Goal: Task Accomplishment & Management: Complete application form

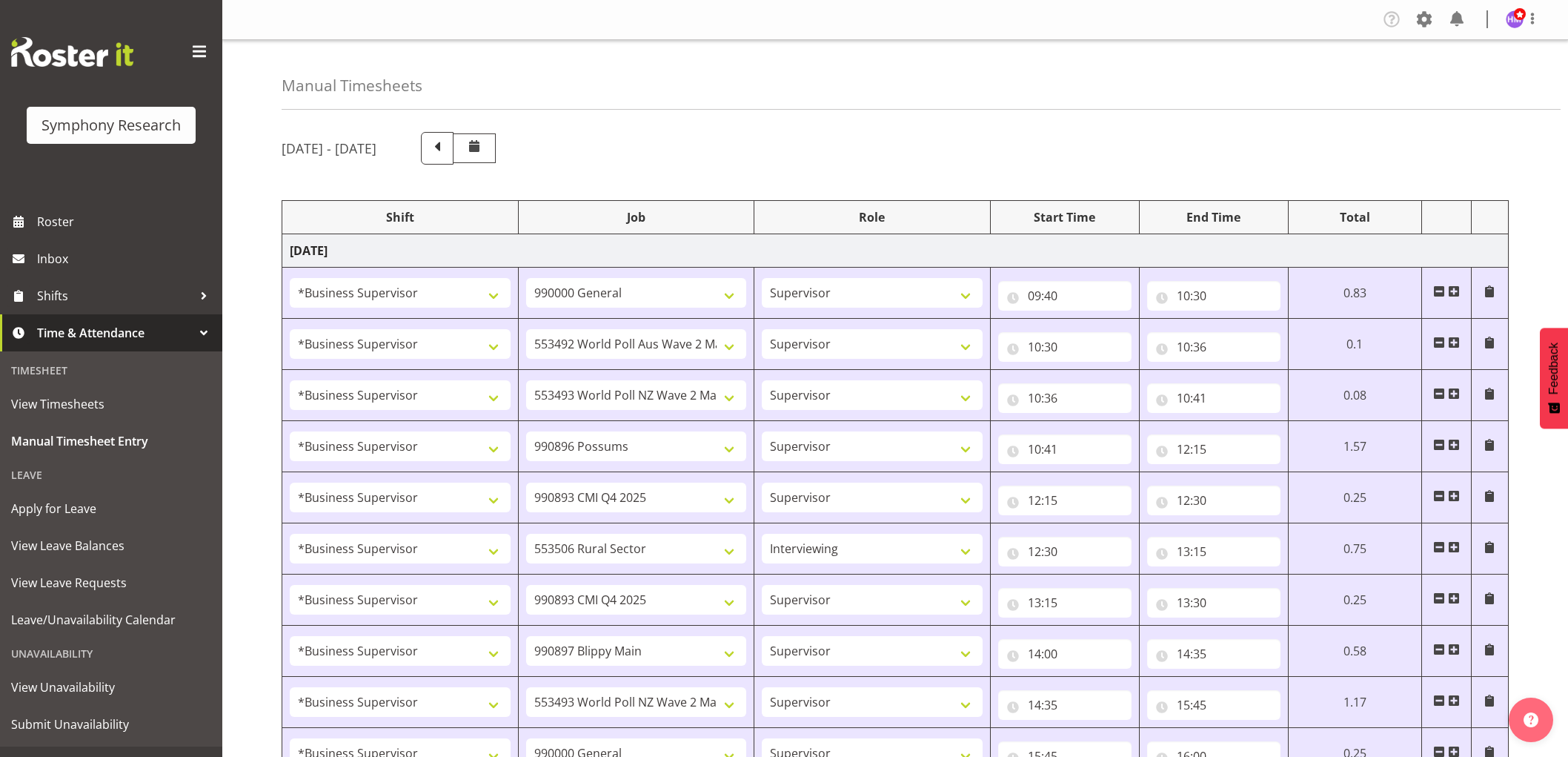
select select "1607"
select select "743"
select select "1607"
select select "10499"
select select "1607"
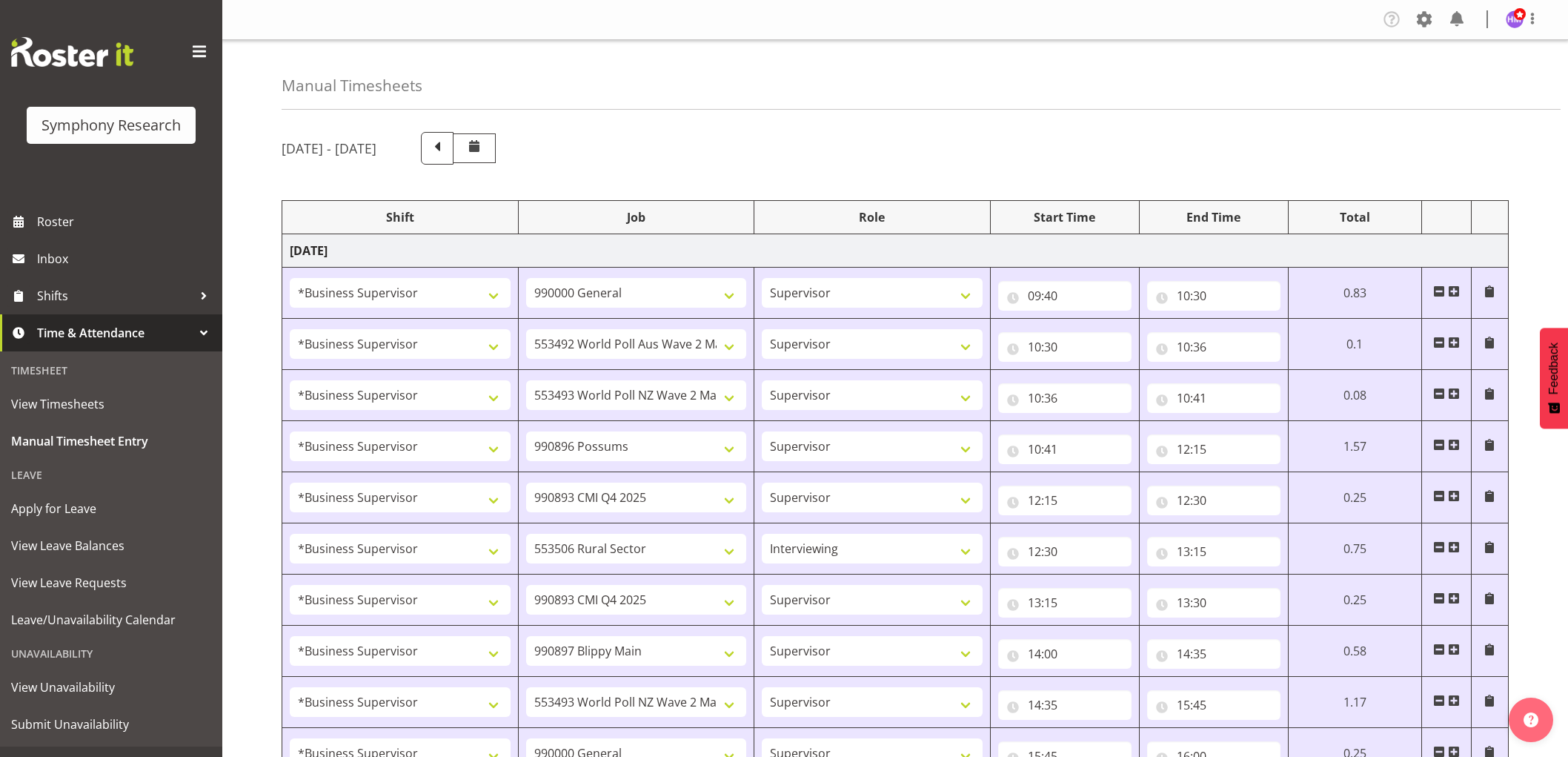
select select "10527"
select select "1607"
select select "10633"
select select "1607"
select select "10575"
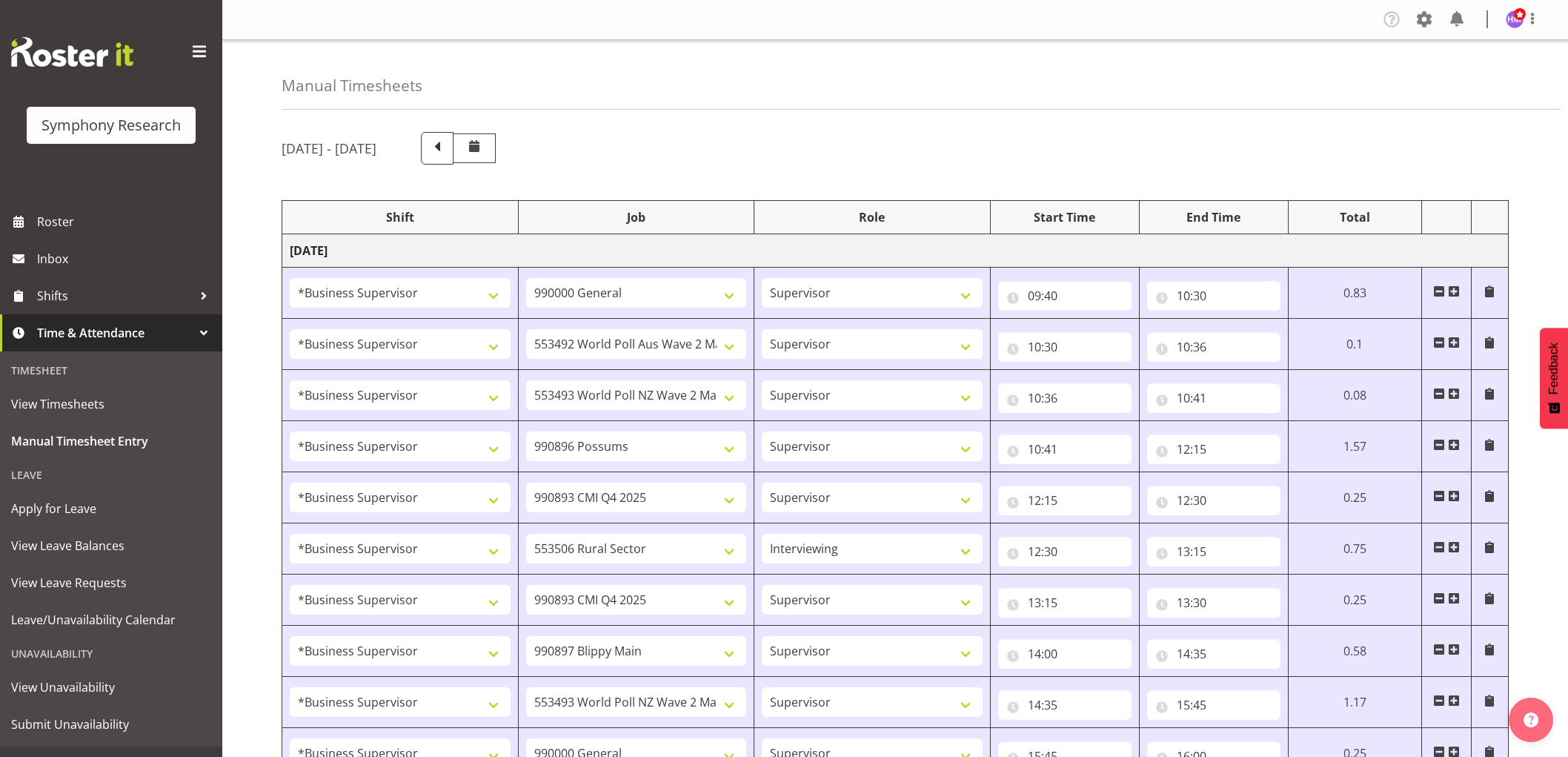
select select "1607"
select select "10587"
select select "47"
select select "1607"
select select "10575"
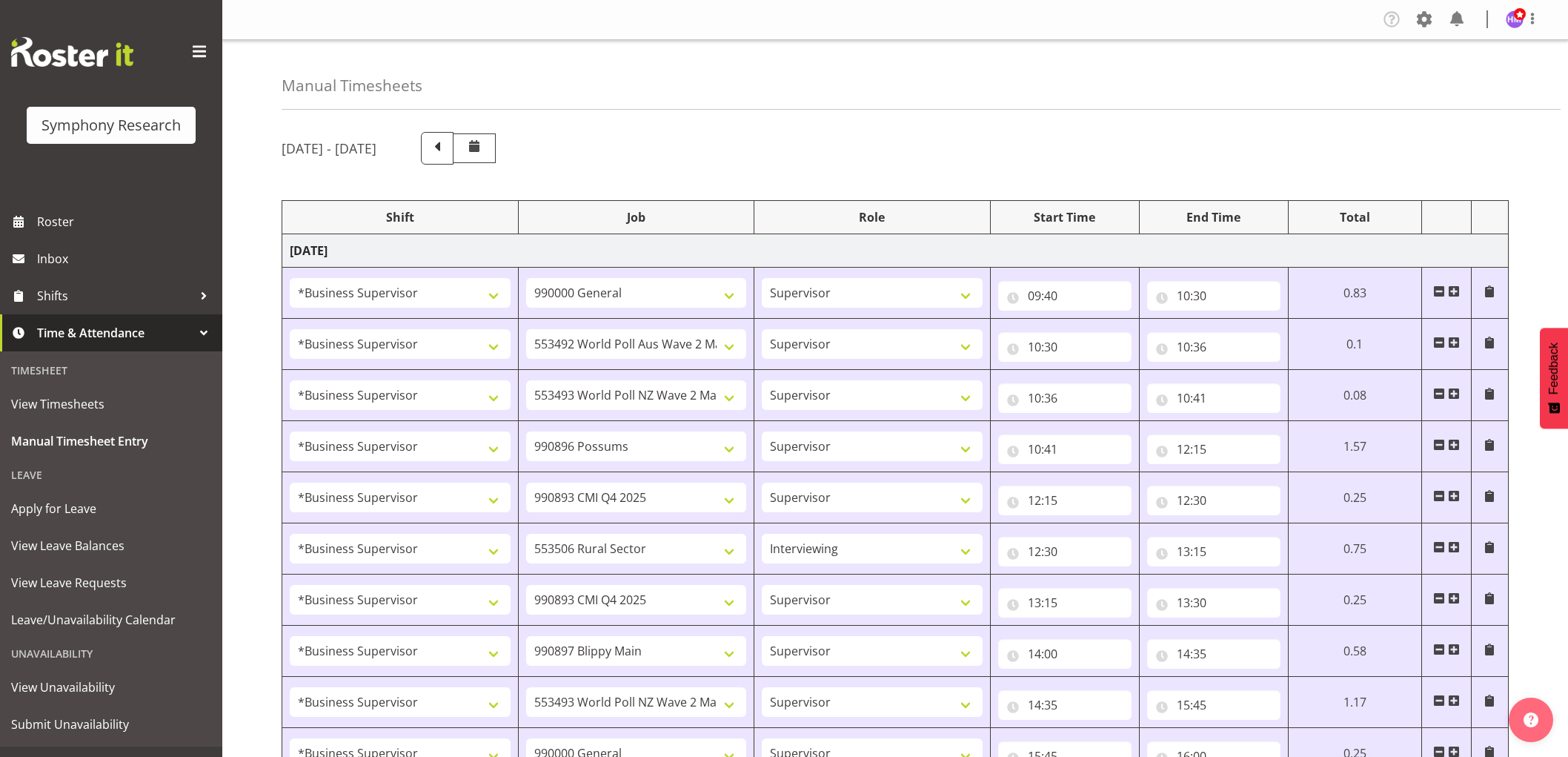
select select "1607"
select select "10631"
select select "1607"
select select "10527"
select select "1607"
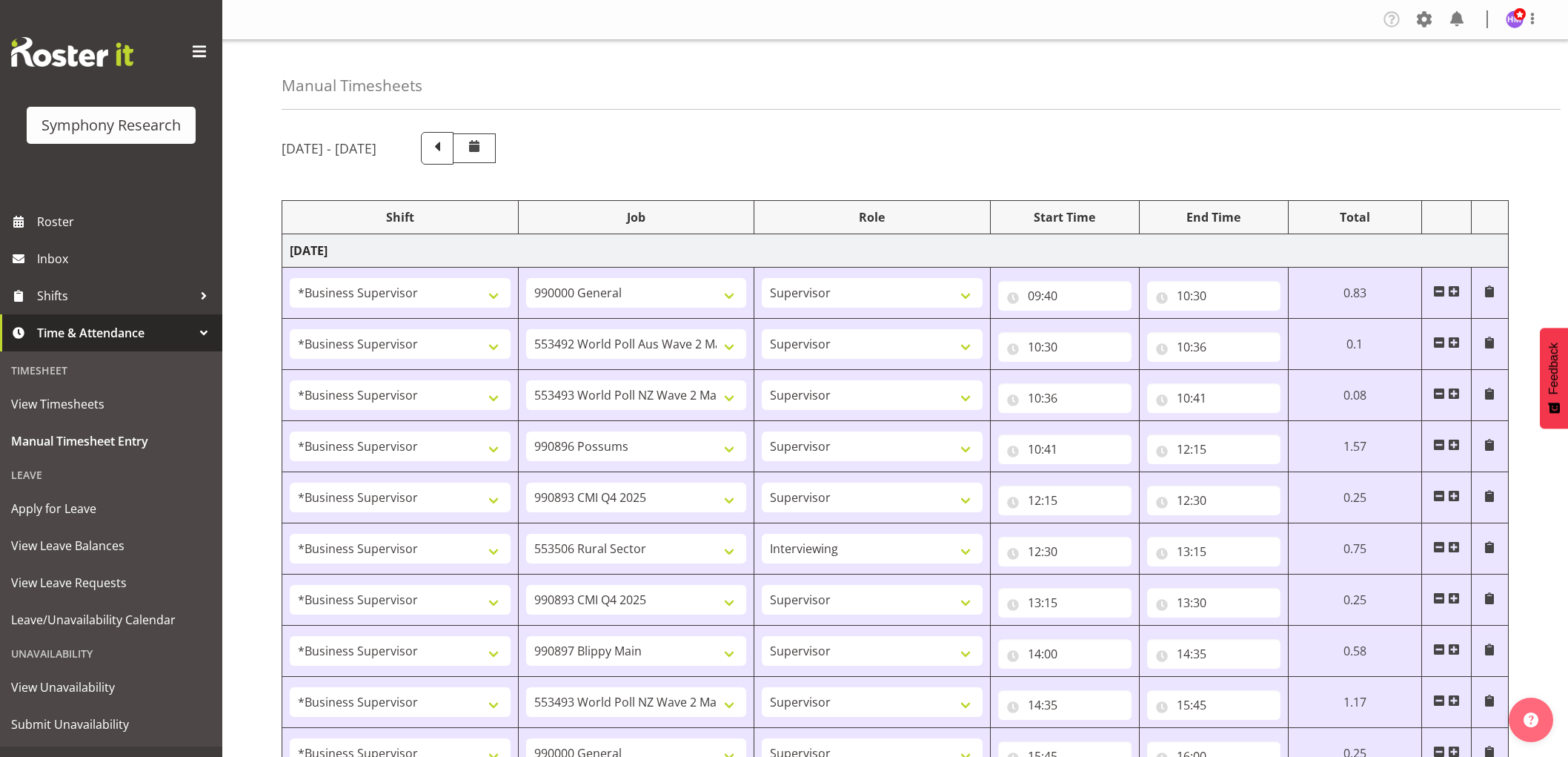
select select "743"
select select "1607"
select select "10499"
select select "1607"
select select "743"
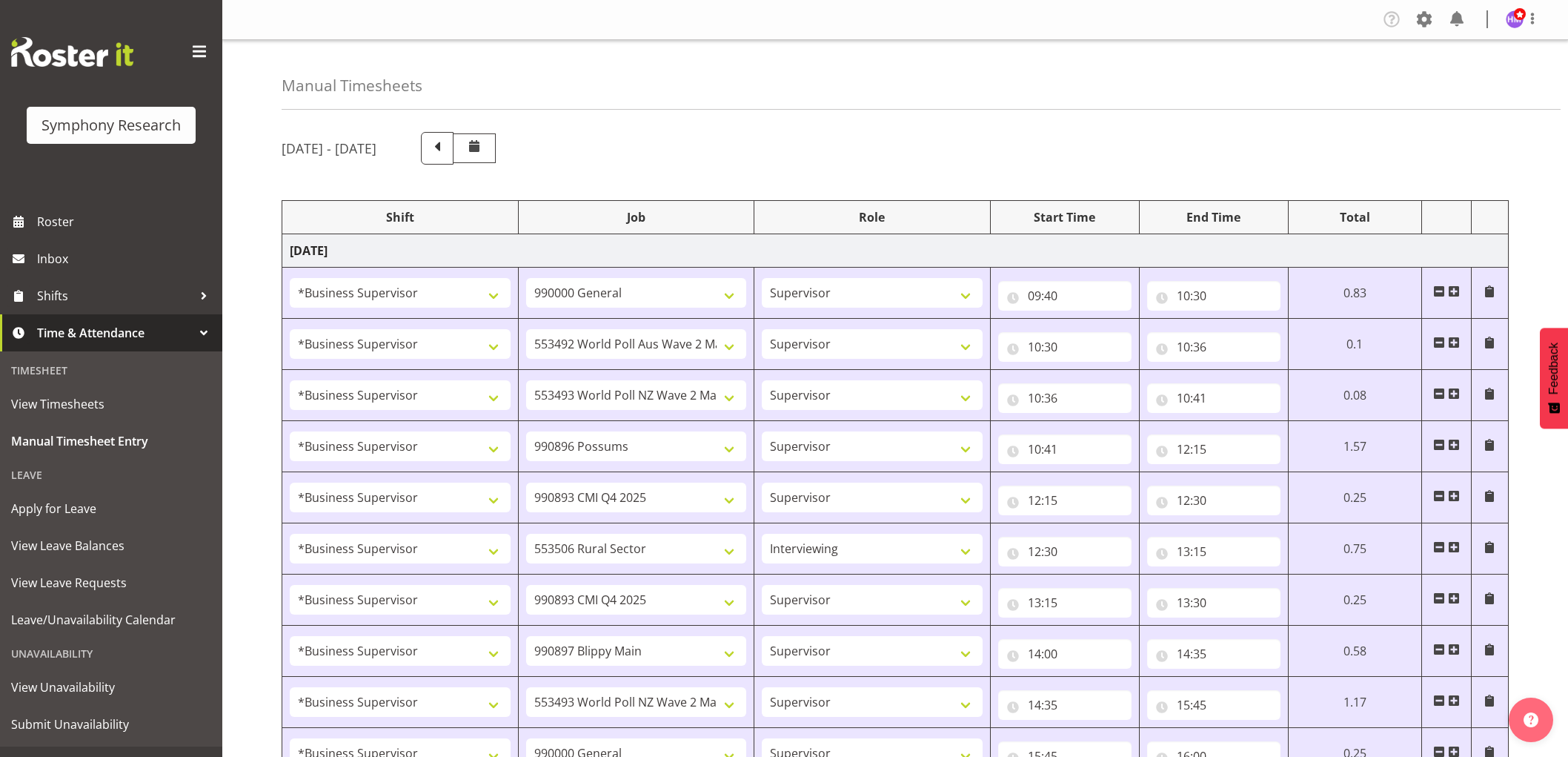
select select "1607"
select select "10631"
select select "1607"
select select "9426"
select select "8"
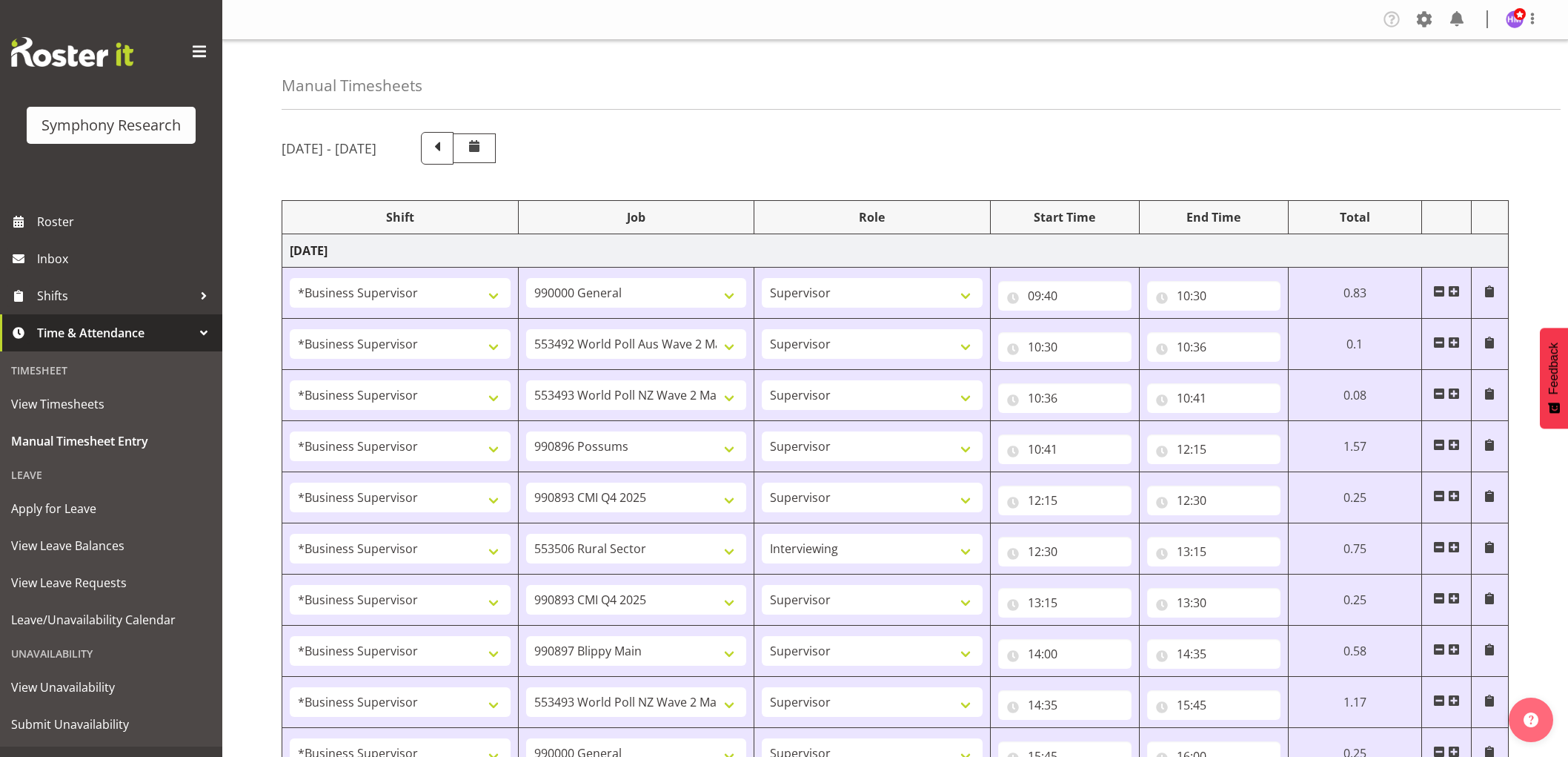
select select "55"
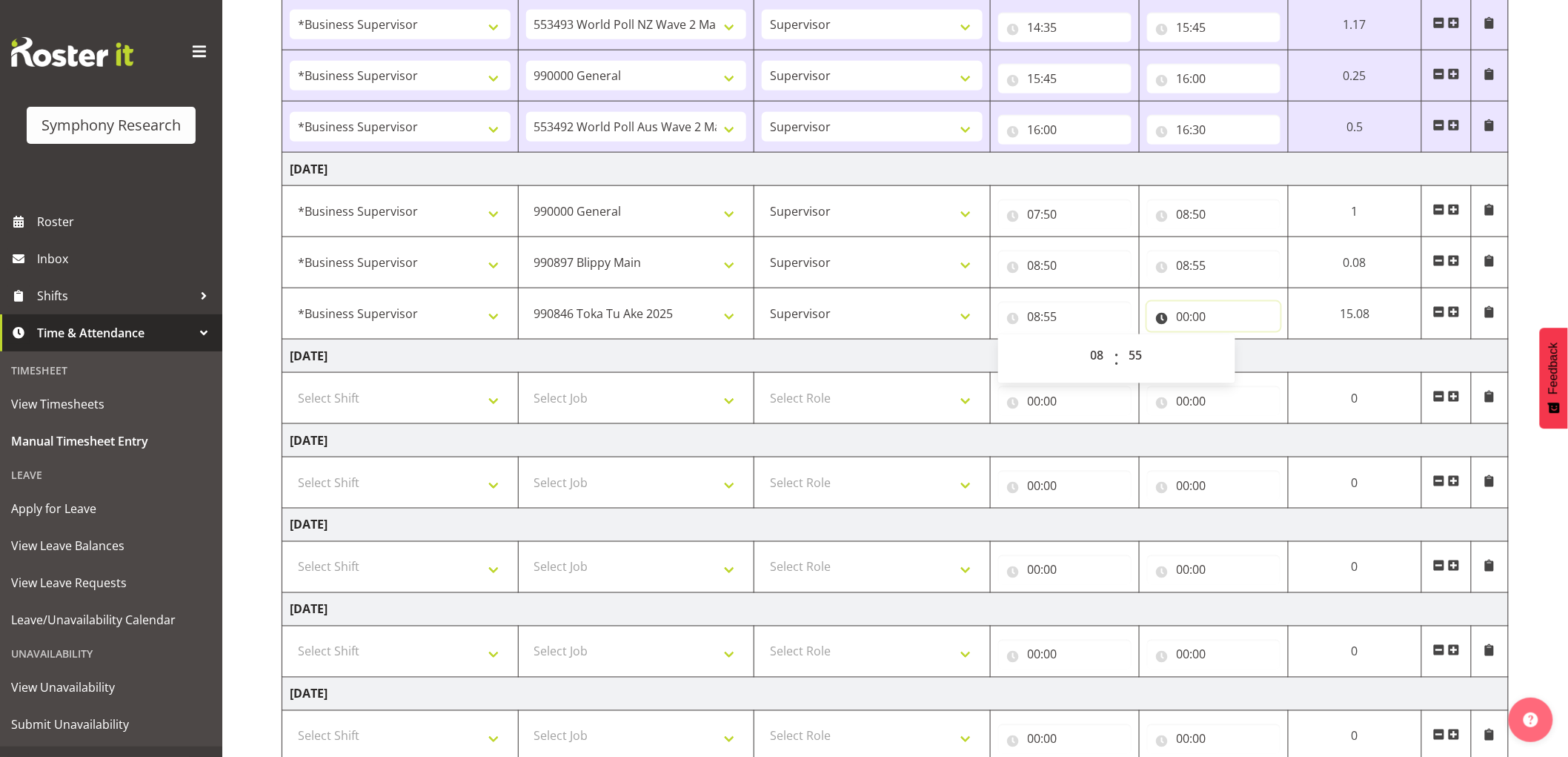
scroll to position [678, 0]
click at [1225, 344] on div "00 01 02 03 04 05 06 07 08 09 10 11 12 13 14 15 16 17 18 19 20 21 22 23 : 00 01…" at bounding box center [1266, 358] width 237 height 37
drag, startPoint x: 1248, startPoint y: 351, endPoint x: 1281, endPoint y: 362, distance: 34.8
click at [1251, 351] on select "00 01 02 03 04 05 06 07 08 09 10 11 12 13 14 15 16 17 18 19 20 21 22 23" at bounding box center [1248, 355] width 34 height 29
select select "9"
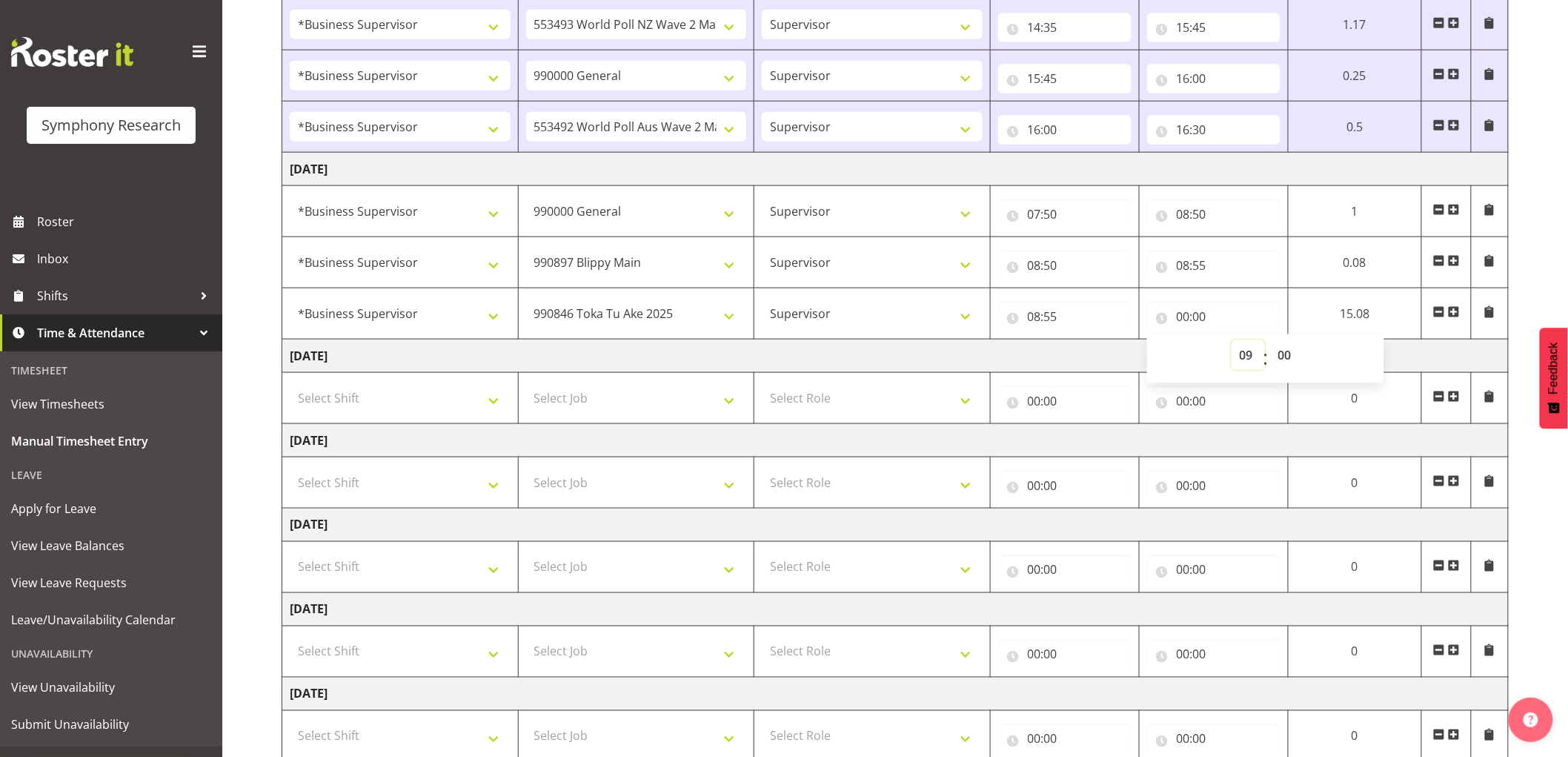
click at [1265, 341] on select "00 01 02 03 04 05 06 07 08 09 10 11 12 13 14 15 16 17 18 19 20 21 22 23" at bounding box center [1248, 355] width 34 height 29
type input "09:00"
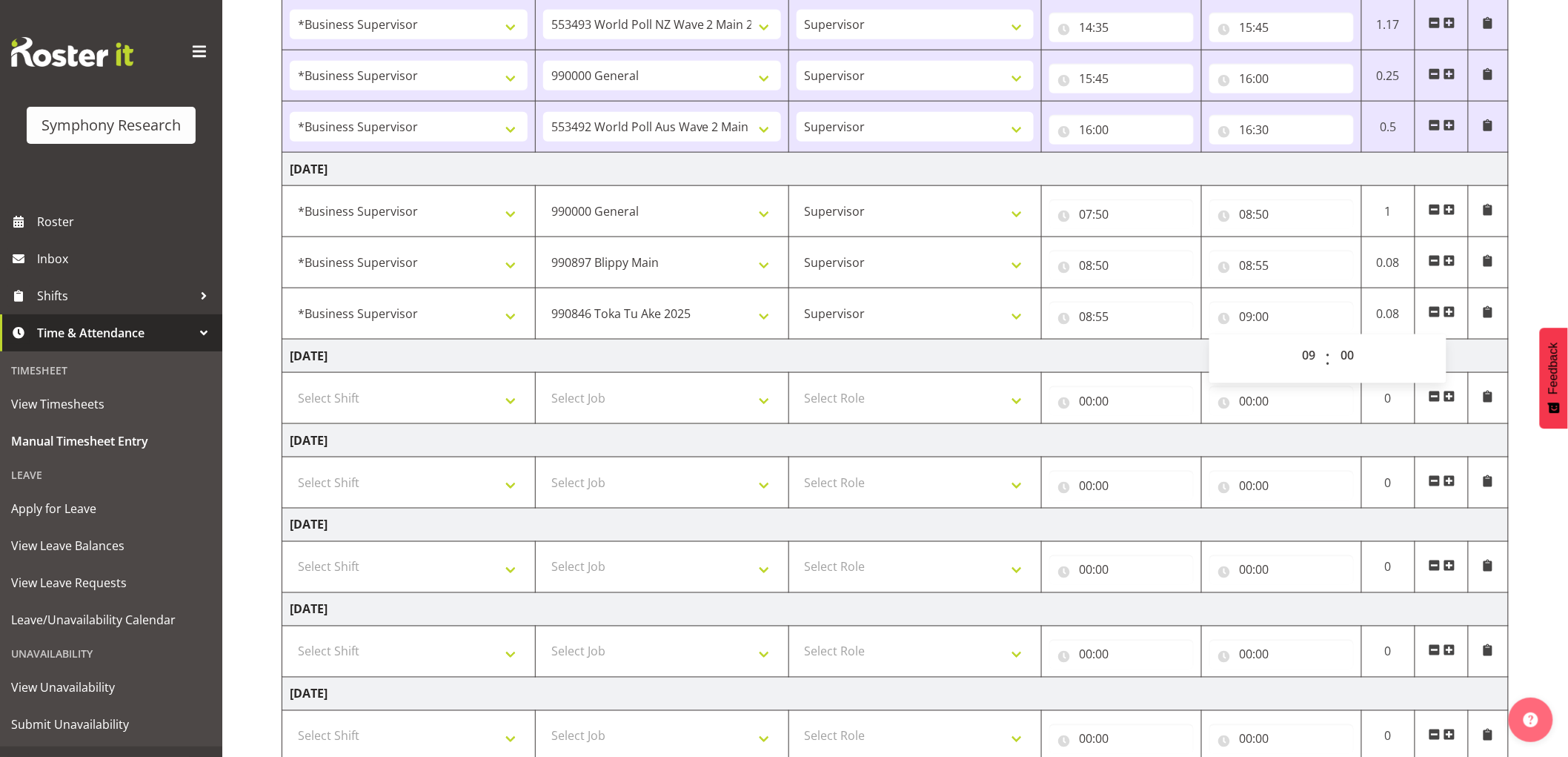
click at [1451, 313] on span at bounding box center [1450, 312] width 12 height 12
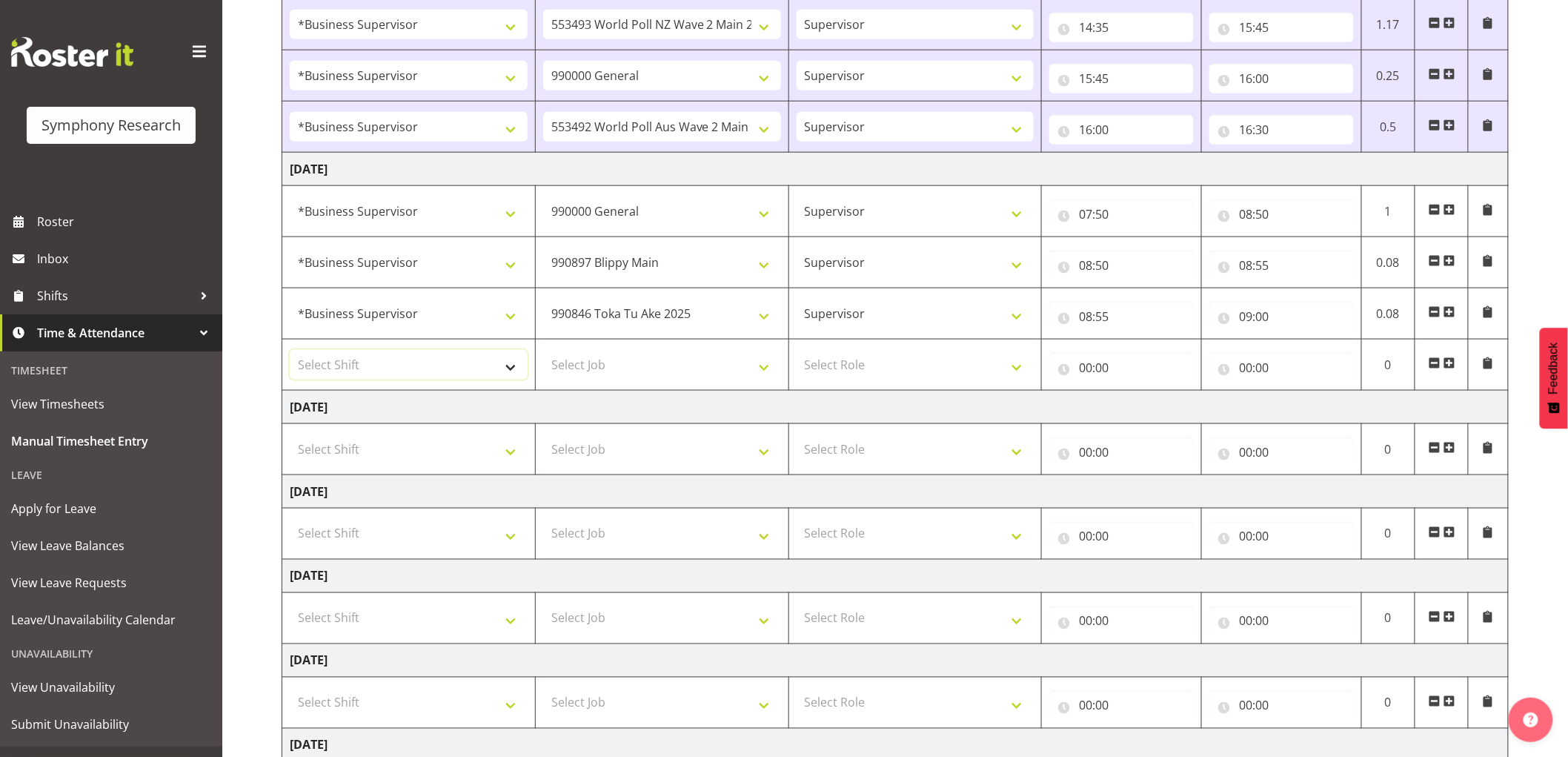
click at [447, 351] on select "Select Shift !!Weekend Residential (Roster IT Shift Label) *Business 9/10am ~ 4…" at bounding box center [409, 364] width 238 height 29
select select "1607"
click at [290, 350] on select "Select Shift !!Weekend Residential (Roster IT Shift Label) *Business 9/10am ~ 4…" at bounding box center [409, 364] width 238 height 29
click at [596, 355] on select "Select Job 550060 IF Admin 553492 World Poll Aus Wave 2 Main 2025 553493 World …" at bounding box center [663, 364] width 238 height 29
select select "10633"
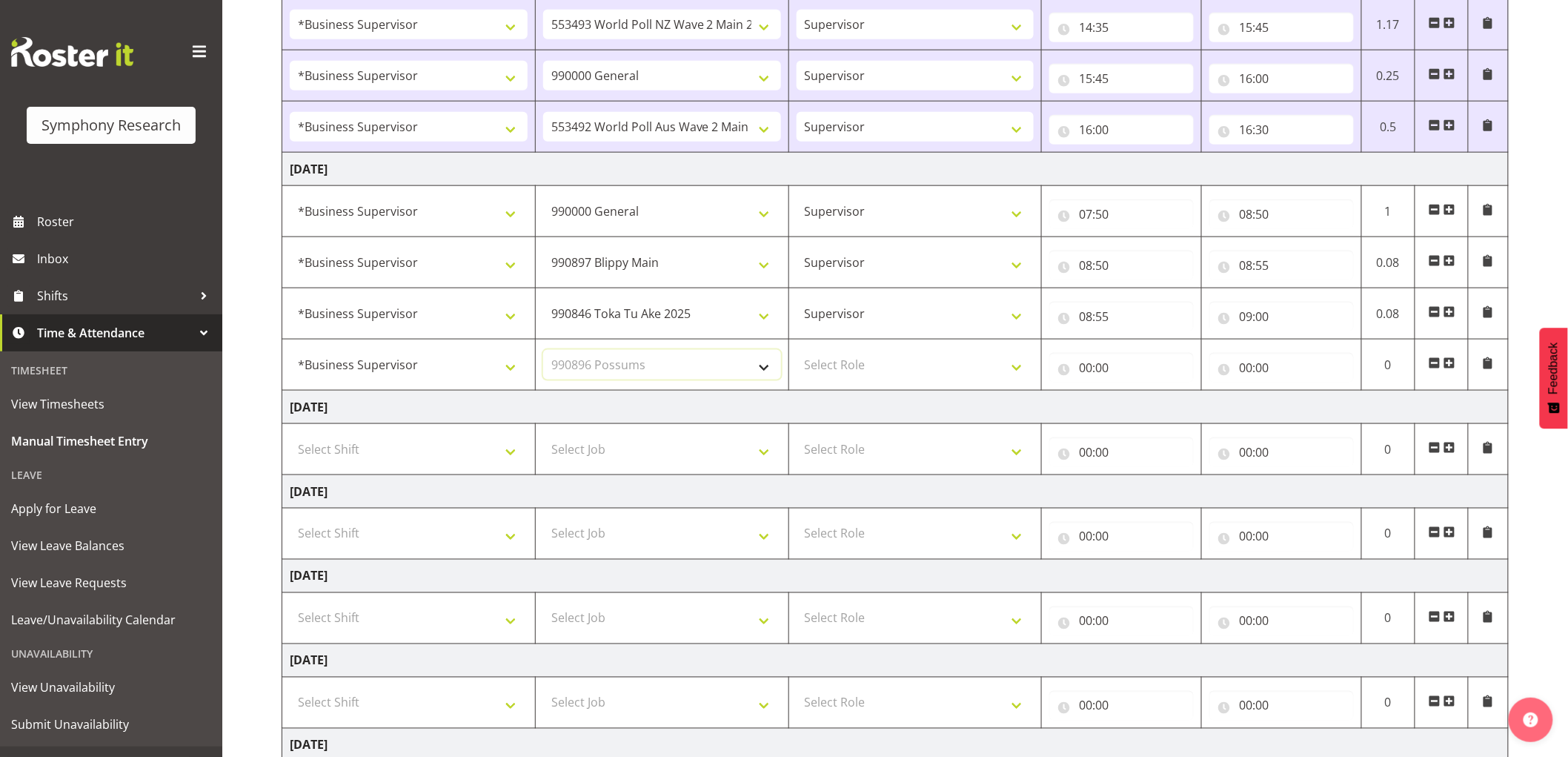
click at [544, 350] on select "Select Job 550060 IF Admin 553492 World Poll Aus Wave 2 Main 2025 553493 World …" at bounding box center [663, 364] width 238 height 29
click at [919, 382] on td "Select Role Supervisor Interviewing Briefing" at bounding box center [916, 364] width 254 height 51
drag, startPoint x: 916, startPoint y: 367, endPoint x: 916, endPoint y: 380, distance: 13.0
click at [916, 368] on select "Select Role Supervisor Interviewing Briefing" at bounding box center [916, 364] width 238 height 29
select select "45"
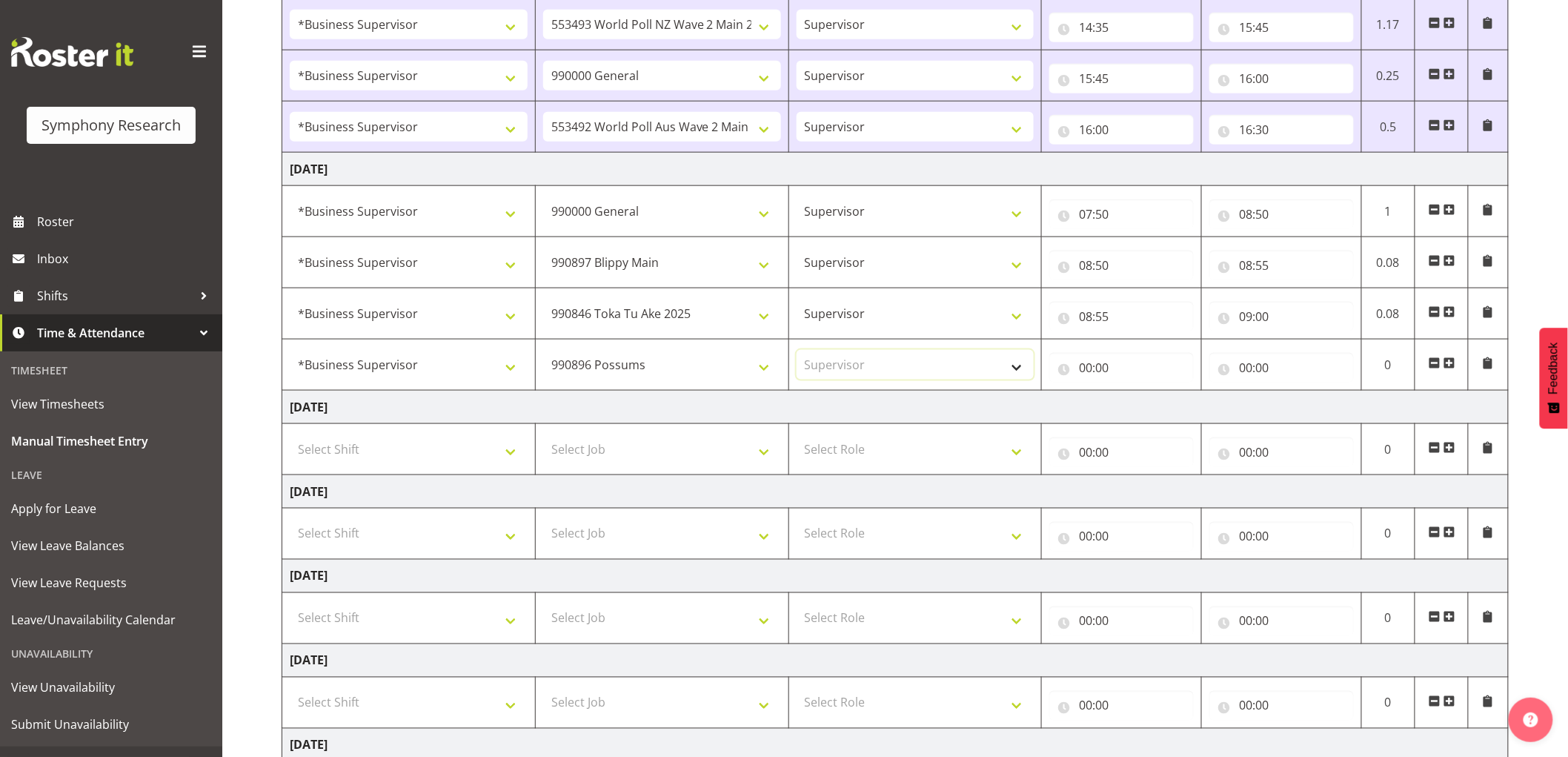
click at [797, 350] on select "Select Role Supervisor Interviewing Briefing" at bounding box center [916, 364] width 238 height 29
click at [1093, 360] on input "00:00" at bounding box center [1121, 368] width 144 height 29
click at [1114, 401] on div "00 01 02 03 04 05 06 07 08 09 10 11 12 13 14 15 16 17 18 19 20 21 22 23 : 00 01…" at bounding box center [1168, 409] width 237 height 37
click at [1149, 408] on select "00 01 02 03 04 05 06 07 08 09 10 11 12 13 14 15 16 17 18 19 20 21 22 23" at bounding box center [1150, 406] width 34 height 29
select select "9"
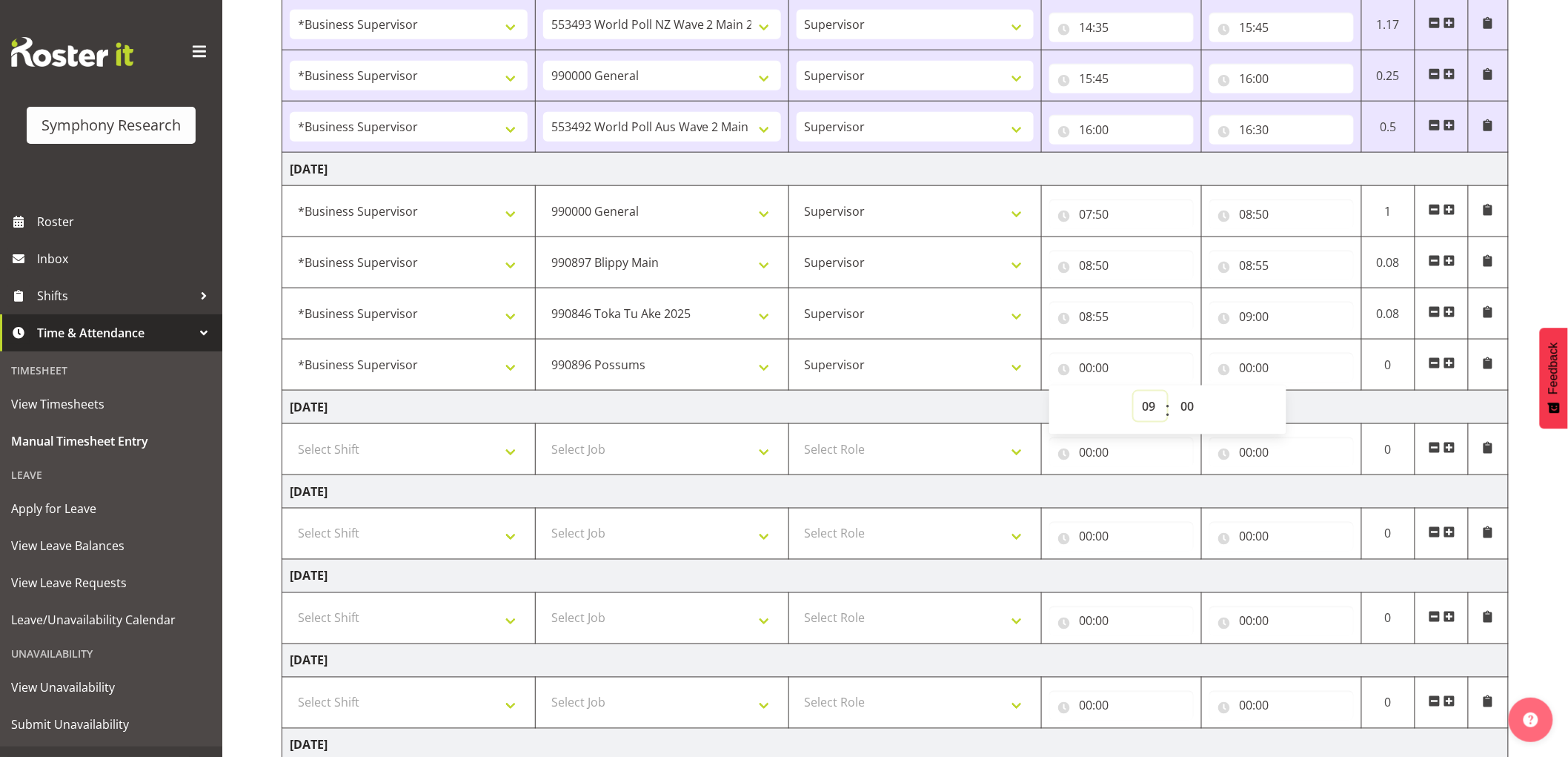
click at [1134, 392] on select "00 01 02 03 04 05 06 07 08 09 10 11 12 13 14 15 16 17 18 19 20 21 22 23" at bounding box center [1150, 406] width 34 height 29
type input "09:00"
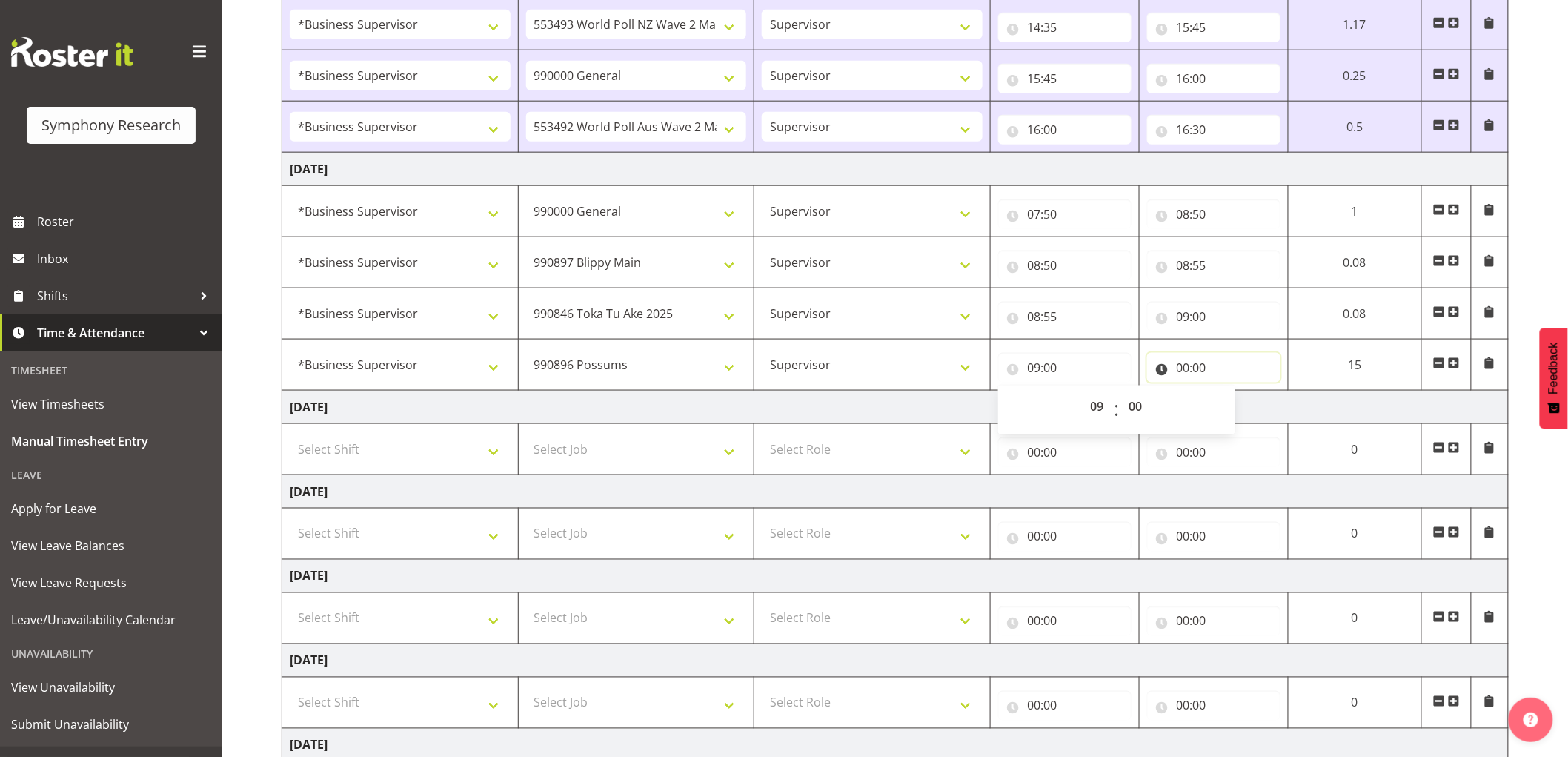
click at [1187, 378] on input "00:00" at bounding box center [1214, 368] width 134 height 29
click at [1250, 413] on select "00 01 02 03 04 05 06 07 08 09 10 11 12 13 14 15 16 17 18 19 20 21 22 23" at bounding box center [1248, 406] width 34 height 29
click at [1201, 207] on input "08:50" at bounding box center [1214, 214] width 134 height 29
click at [1275, 255] on select "00 01 02 03 04 05 06 07 08 09 10 11 12 13 14 15 16 17 18 19 20 21 22 23 24 25 2…" at bounding box center [1287, 253] width 34 height 29
select select "45"
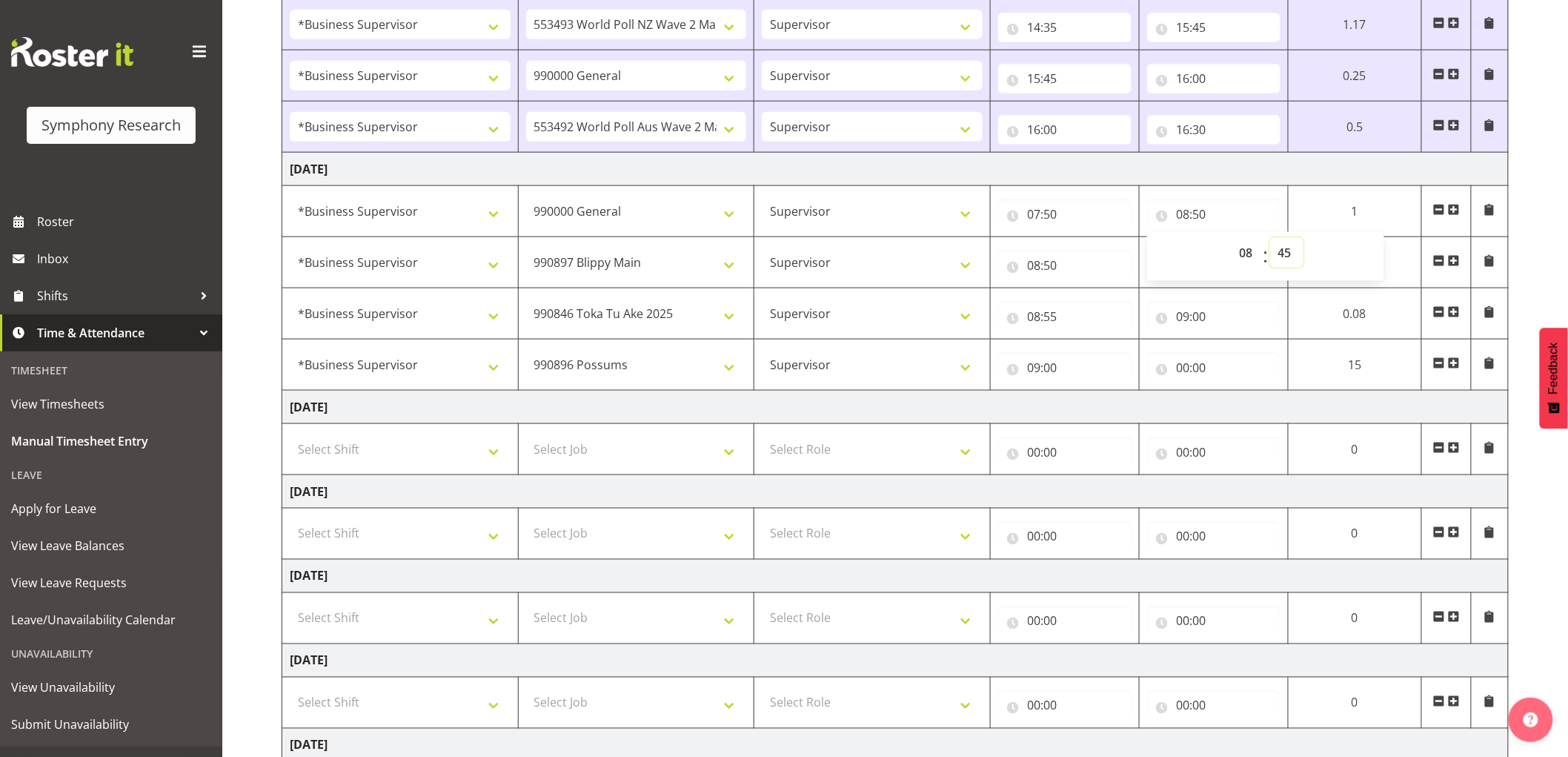
click at [1304, 239] on select "00 01 02 03 04 05 06 07 08 09 10 11 12 13 14 15 16 17 18 19 20 21 22 23 24 25 2…" at bounding box center [1287, 253] width 34 height 29
type input "08:45"
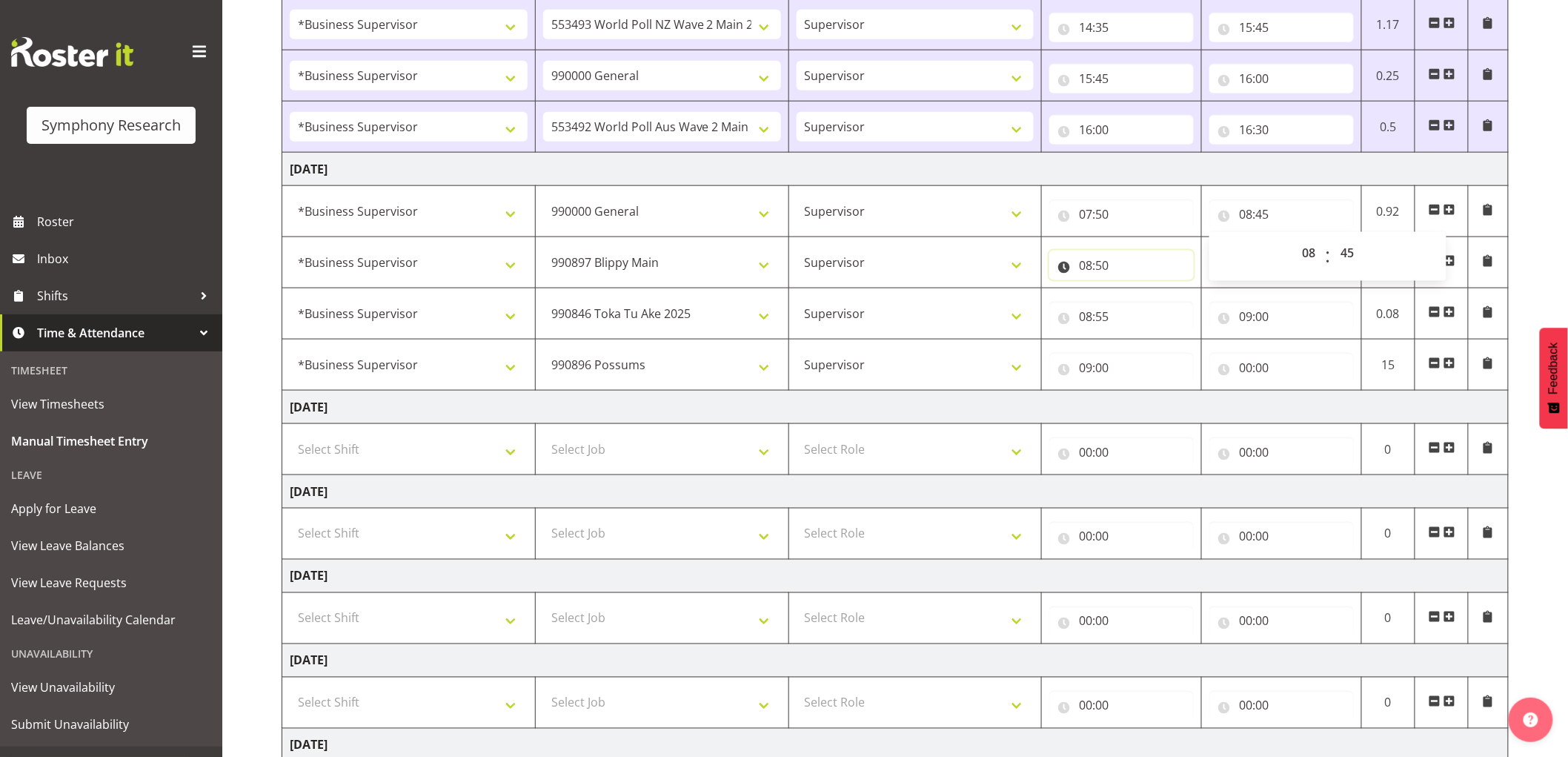
click at [1115, 268] on input "08:50" at bounding box center [1121, 265] width 144 height 29
drag, startPoint x: 1180, startPoint y: 301, endPoint x: 1179, endPoint y: 315, distance: 14.0
click at [1180, 301] on select "00 01 02 03 04 05 06 07 08 09 10 11 12 13 14 15 16 17 18 19 20 21 22 23 24 25 2…" at bounding box center [1189, 304] width 34 height 29
select select "45"
click at [1173, 290] on select "00 01 02 03 04 05 06 07 08 09 10 11 12 13 14 15 16 17 18 19 20 21 22 23 24 25 2…" at bounding box center [1189, 304] width 34 height 29
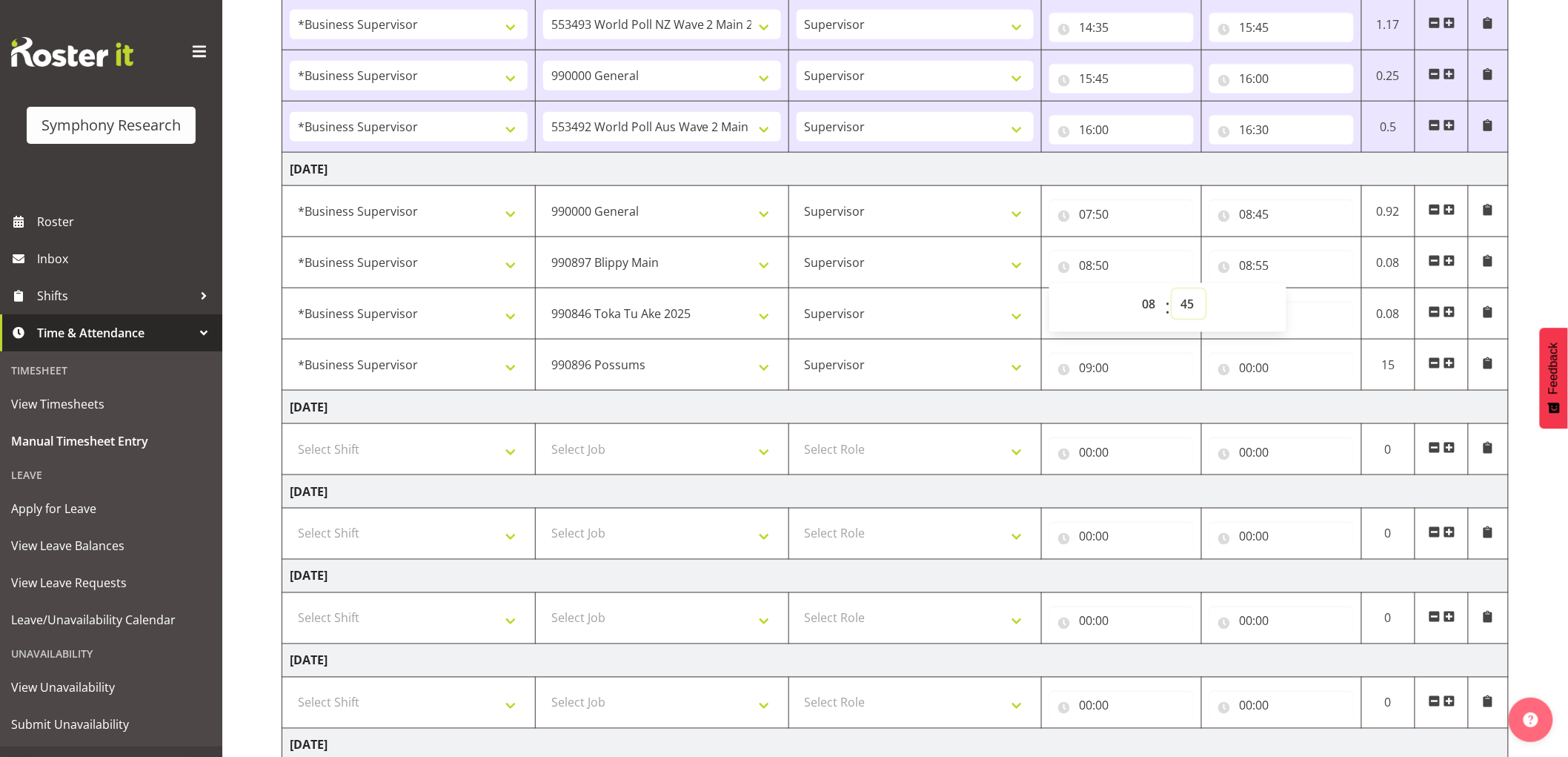
type input "08:45"
click at [1276, 275] on input "08:55" at bounding box center [1281, 265] width 144 height 29
drag, startPoint x: 1345, startPoint y: 300, endPoint x: 1362, endPoint y: 319, distance: 25.5
click at [1349, 302] on select "00 01 02 03 04 05 06 07 08 09 10 11 12 13 14 15 16 17 18 19 20 21 22 23 24 25 2…" at bounding box center [1349, 304] width 34 height 29
select select "50"
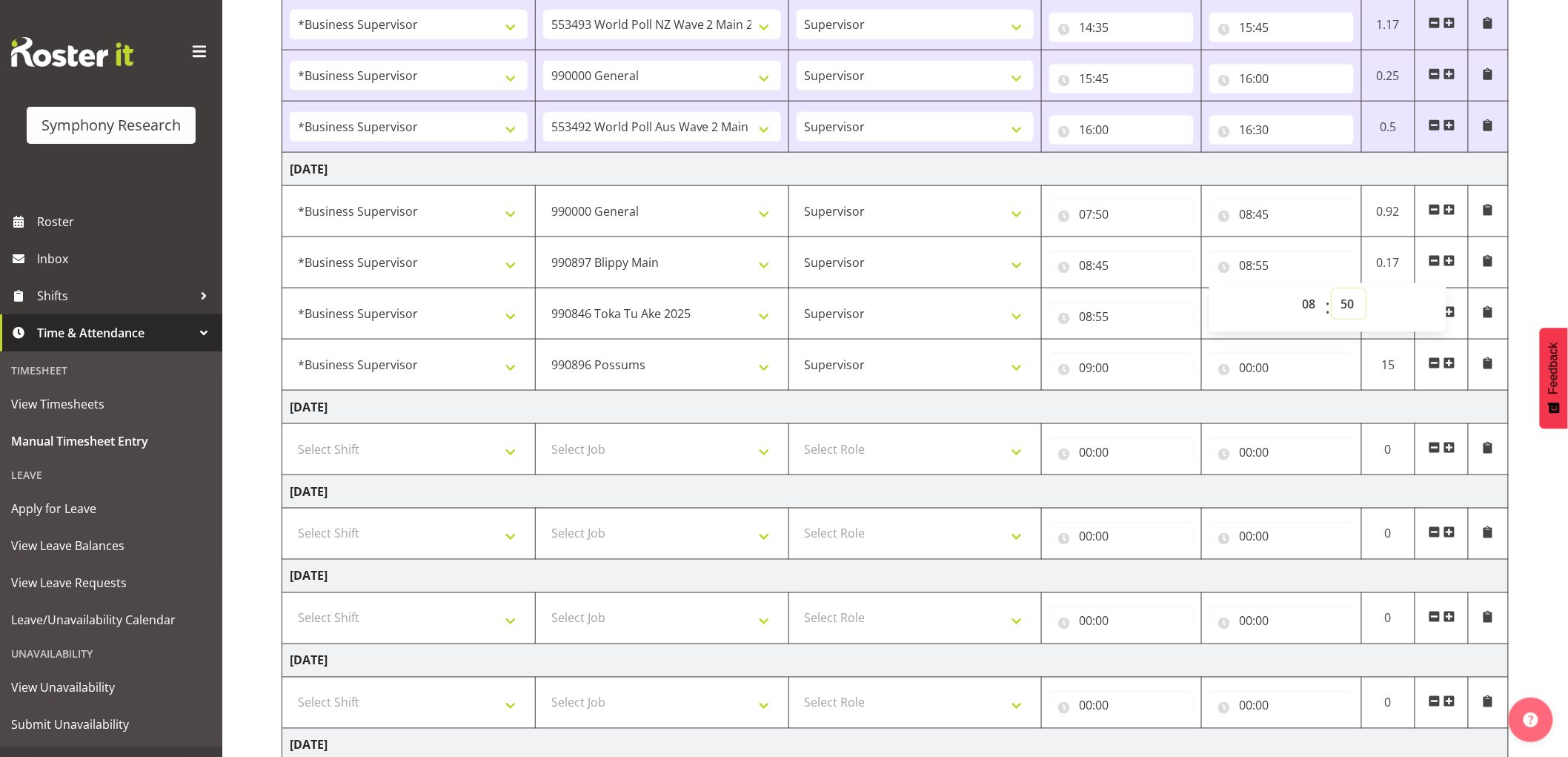
click at [1332, 290] on select "00 01 02 03 04 05 06 07 08 09 10 11 12 13 14 15 16 17 18 19 20 21 22 23 24 25 2…" at bounding box center [1349, 304] width 34 height 29
type input "08:50"
click at [1105, 330] on input "08:55" at bounding box center [1121, 317] width 144 height 29
click at [1195, 357] on select "00 01 02 03 04 05 06 07 08 09 10 11 12 13 14 15 16 17 18 19 20 21 22 23 24 25 2…" at bounding box center [1189, 355] width 34 height 29
select select "50"
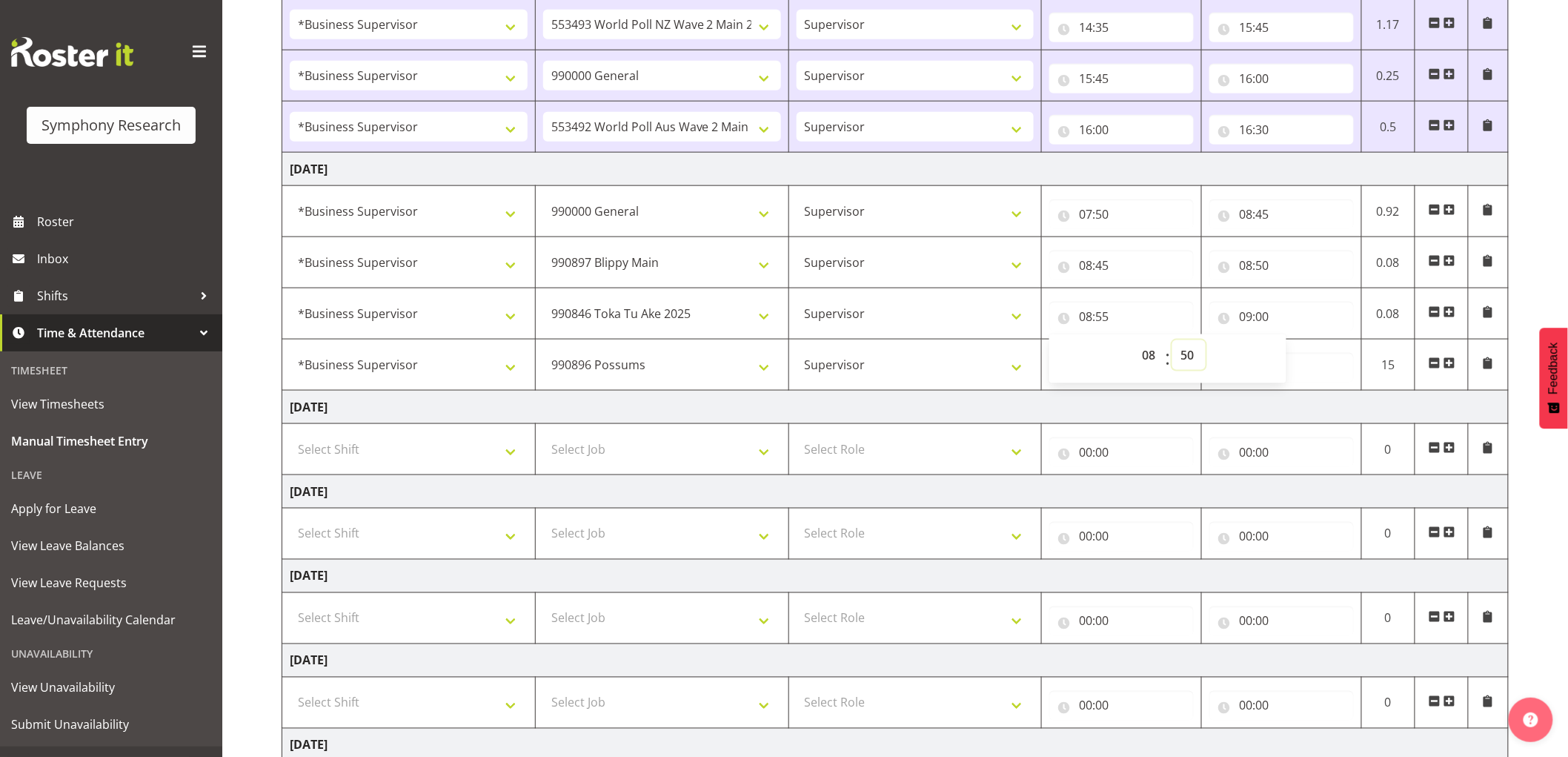
click at [1173, 341] on select "00 01 02 03 04 05 06 07 08 09 10 11 12 13 14 15 16 17 18 19 20 21 22 23 24 25 2…" at bounding box center [1189, 355] width 34 height 29
type input "08:50"
click at [1241, 325] on input "09:00" at bounding box center [1281, 317] width 144 height 29
drag, startPoint x: 1308, startPoint y: 362, endPoint x: 1318, endPoint y: 366, distance: 10.8
click at [1311, 363] on select "00 01 02 03 04 05 06 07 08 09 10 11 12 13 14 15 16 17 18 19 20 21 22 23" at bounding box center [1311, 355] width 34 height 29
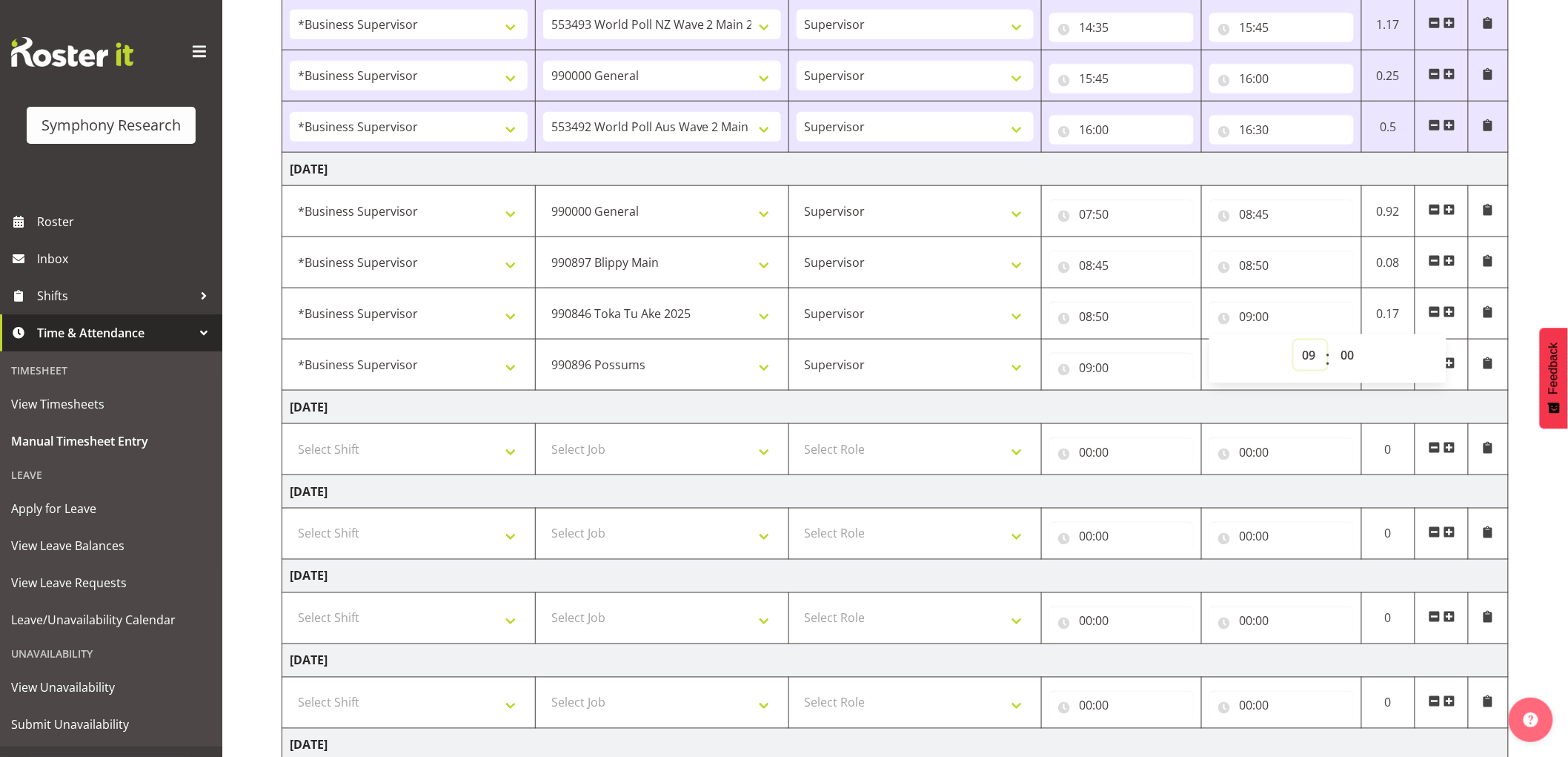
select select "8"
click at [1294, 341] on select "00 01 02 03 04 05 06 07 08 09 10 11 12 13 14 15 16 17 18 19 20 21 22 23" at bounding box center [1311, 355] width 34 height 29
type input "08:00"
click at [1337, 365] on select "00 01 02 03 04 05 06 07 08 09 10 11 12 13 14 15 16 17 18 19 20 21 22 23 24 25 2…" at bounding box center [1349, 355] width 34 height 29
select select "55"
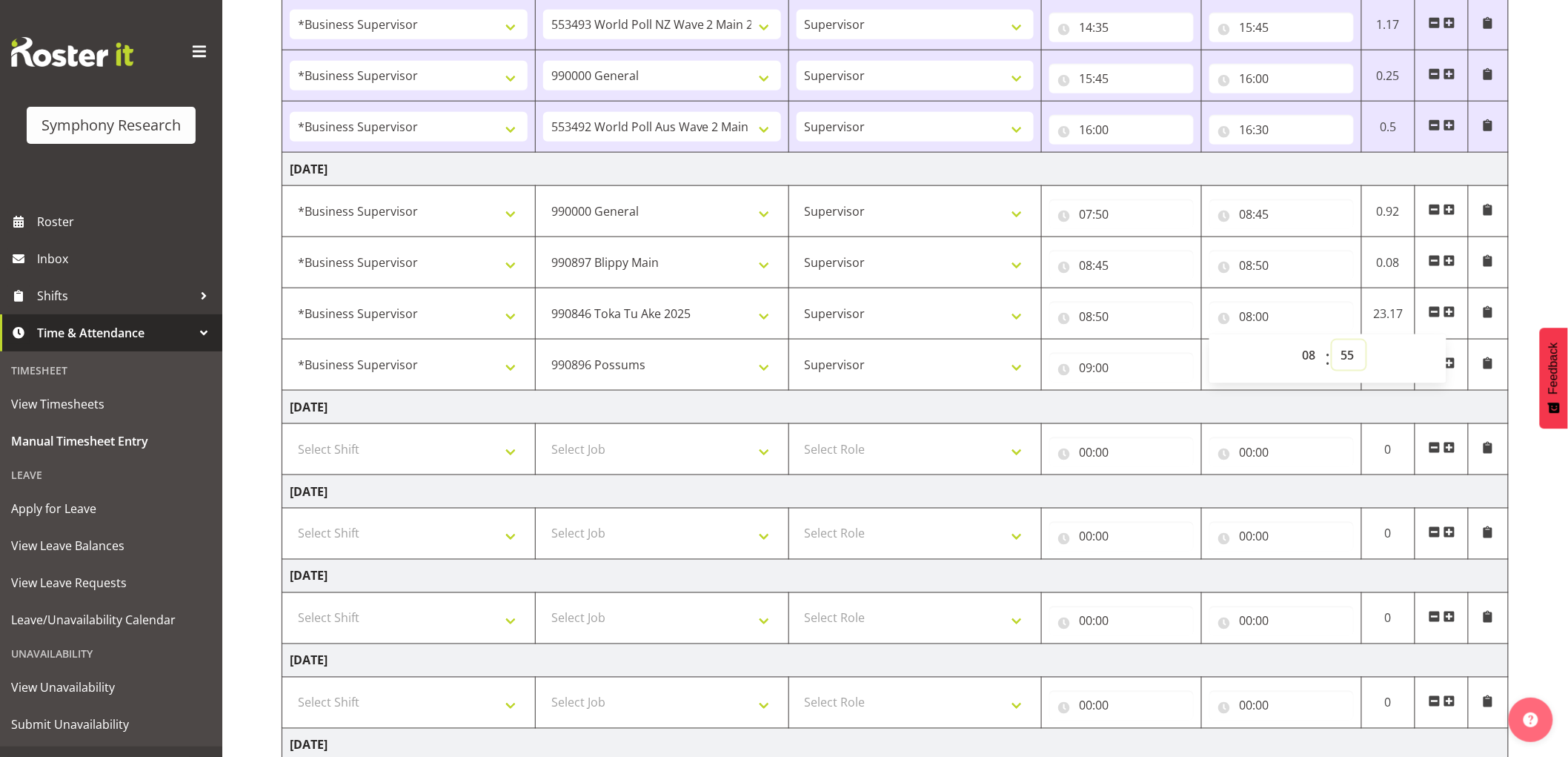
click at [1332, 341] on select "00 01 02 03 04 05 06 07 08 09 10 11 12 13 14 15 16 17 18 19 20 21 22 23 24 25 2…" at bounding box center [1349, 355] width 34 height 29
type input "08:55"
click at [1097, 374] on input "09:00" at bounding box center [1121, 368] width 144 height 29
drag, startPoint x: 1143, startPoint y: 406, endPoint x: 1168, endPoint y: 409, distance: 25.2
click at [1162, 405] on select "00 01 02 03 04 05 06 07 08 09 10 11 12 13 14 15 16 17 18 19 20 21 22 23" at bounding box center [1150, 406] width 34 height 29
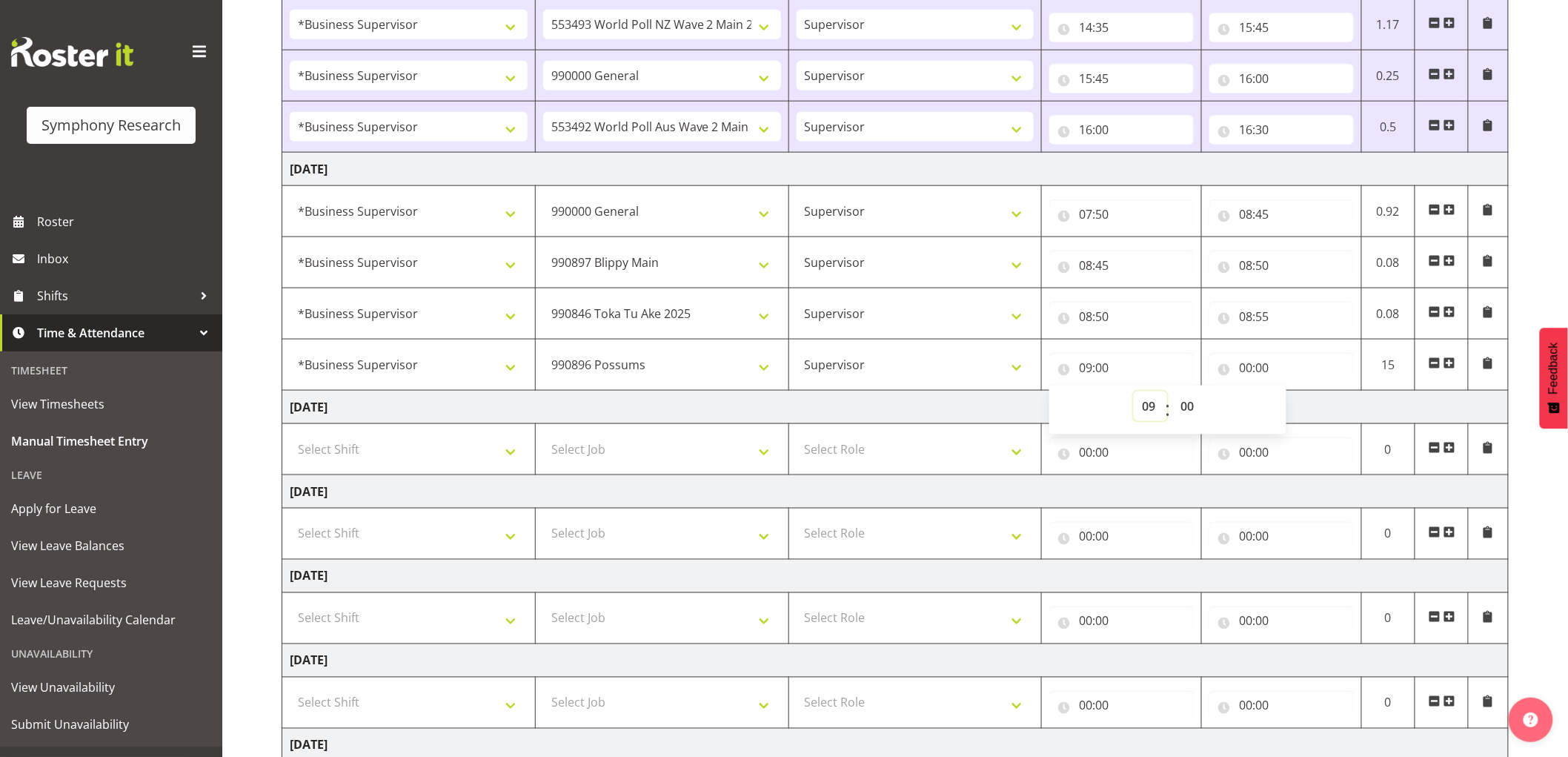
select select "8"
click at [1134, 392] on select "00 01 02 03 04 05 06 07 08 09 10 11 12 13 14 15 16 17 18 19 20 21 22 23" at bounding box center [1150, 406] width 34 height 29
type input "08:00"
click at [1183, 402] on select "00 01 02 03 04 05 06 07 08 09 10 11 12 13 14 15 16 17 18 19 20 21 22 23 24 25 2…" at bounding box center [1189, 406] width 34 height 29
select select "55"
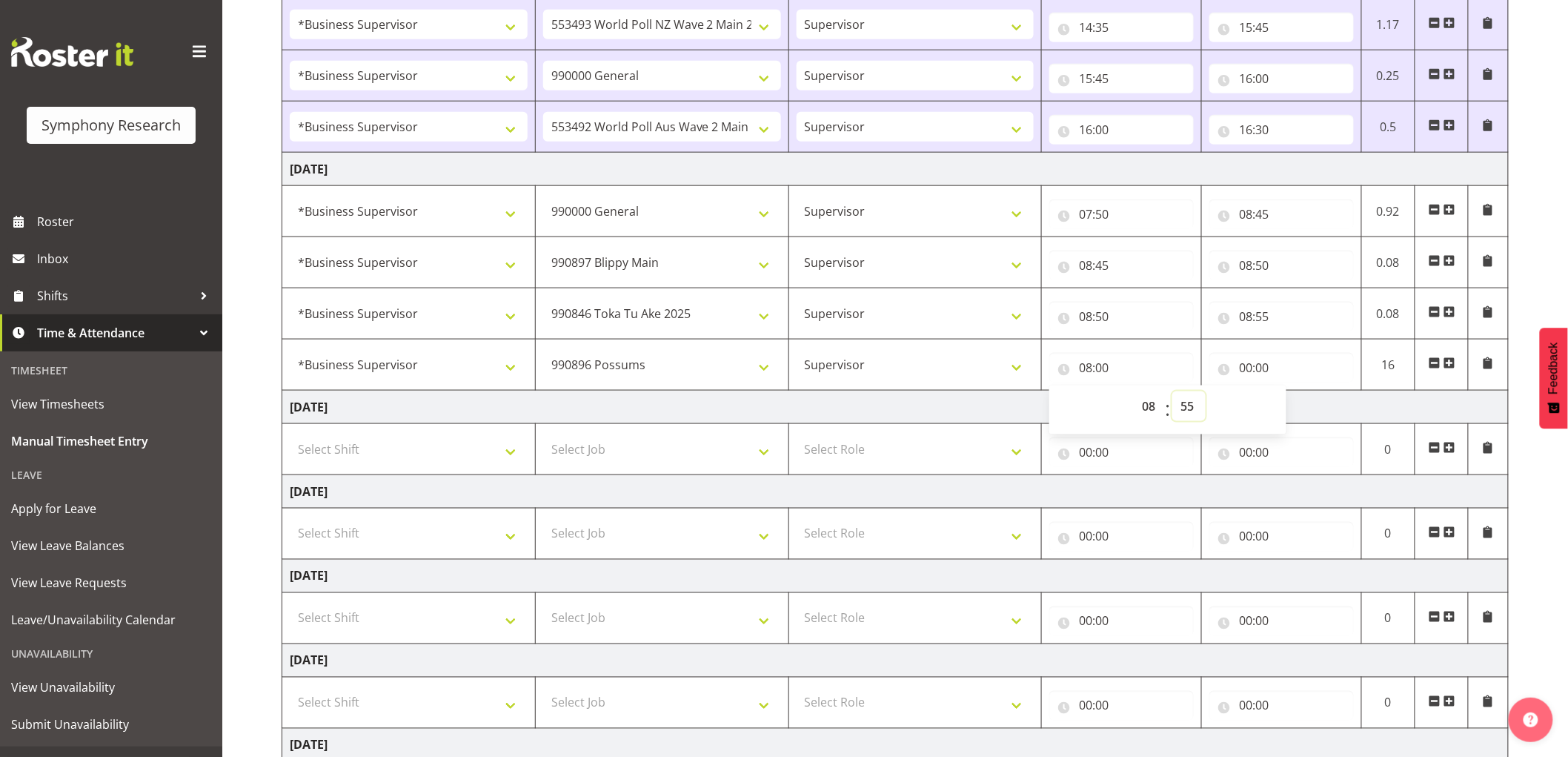
click at [1173, 392] on select "00 01 02 03 04 05 06 07 08 09 10 11 12 13 14 15 16 17 18 19 20 21 22 23 24 25 2…" at bounding box center [1189, 406] width 34 height 29
type input "08:55"
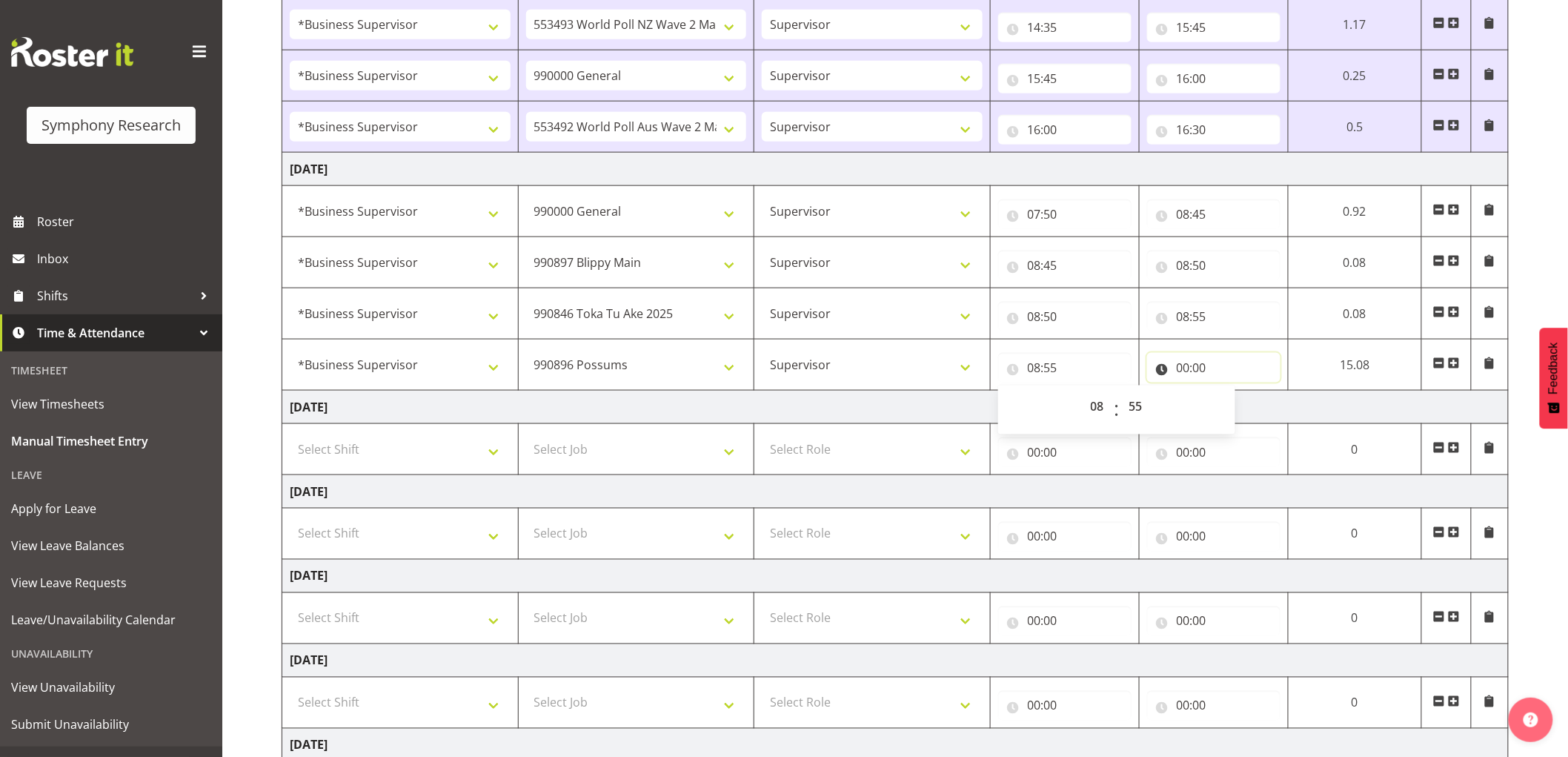
click at [1184, 380] on input "00:00" at bounding box center [1214, 368] width 134 height 29
click at [1257, 419] on select "00 01 02 03 04 05 06 07 08 09 10 11 12 13 14 15 16 17 18 19 20 21 22 23" at bounding box center [1248, 406] width 34 height 29
select select "9"
click at [1265, 392] on select "00 01 02 03 04 05 06 07 08 09 10 11 12 13 14 15 16 17 18 19 20 21 22 23" at bounding box center [1248, 406] width 34 height 29
type input "09:00"
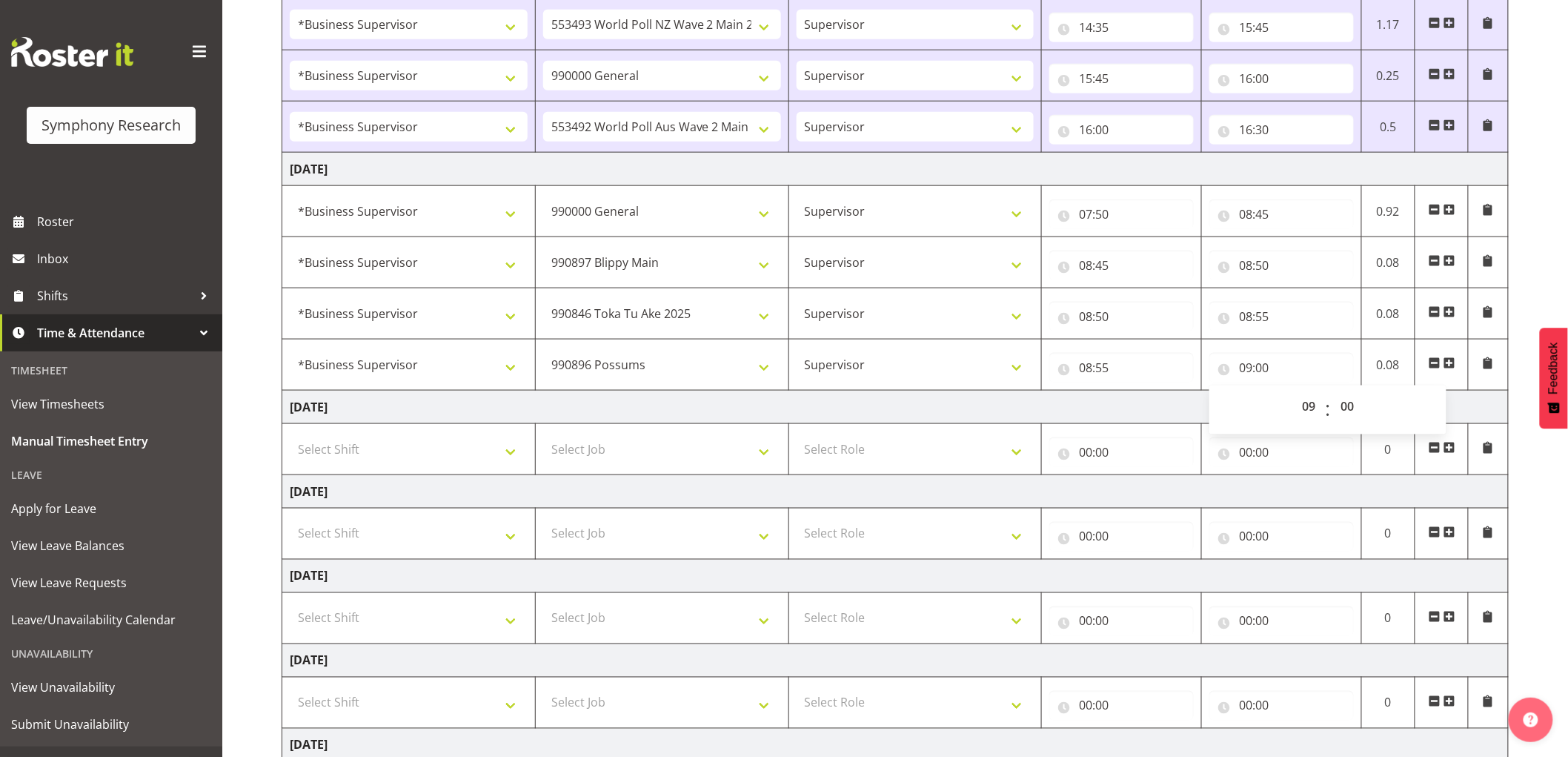
click at [255, 268] on div "Manual Timesheets [DATE] - [DATE] Shift Job Role Start Time End Time Total [DAT…" at bounding box center [896, 129] width 1346 height 1534
drag, startPoint x: 1452, startPoint y: 359, endPoint x: 1438, endPoint y: 360, distance: 14.0
click at [1452, 359] on span at bounding box center [1450, 363] width 12 height 12
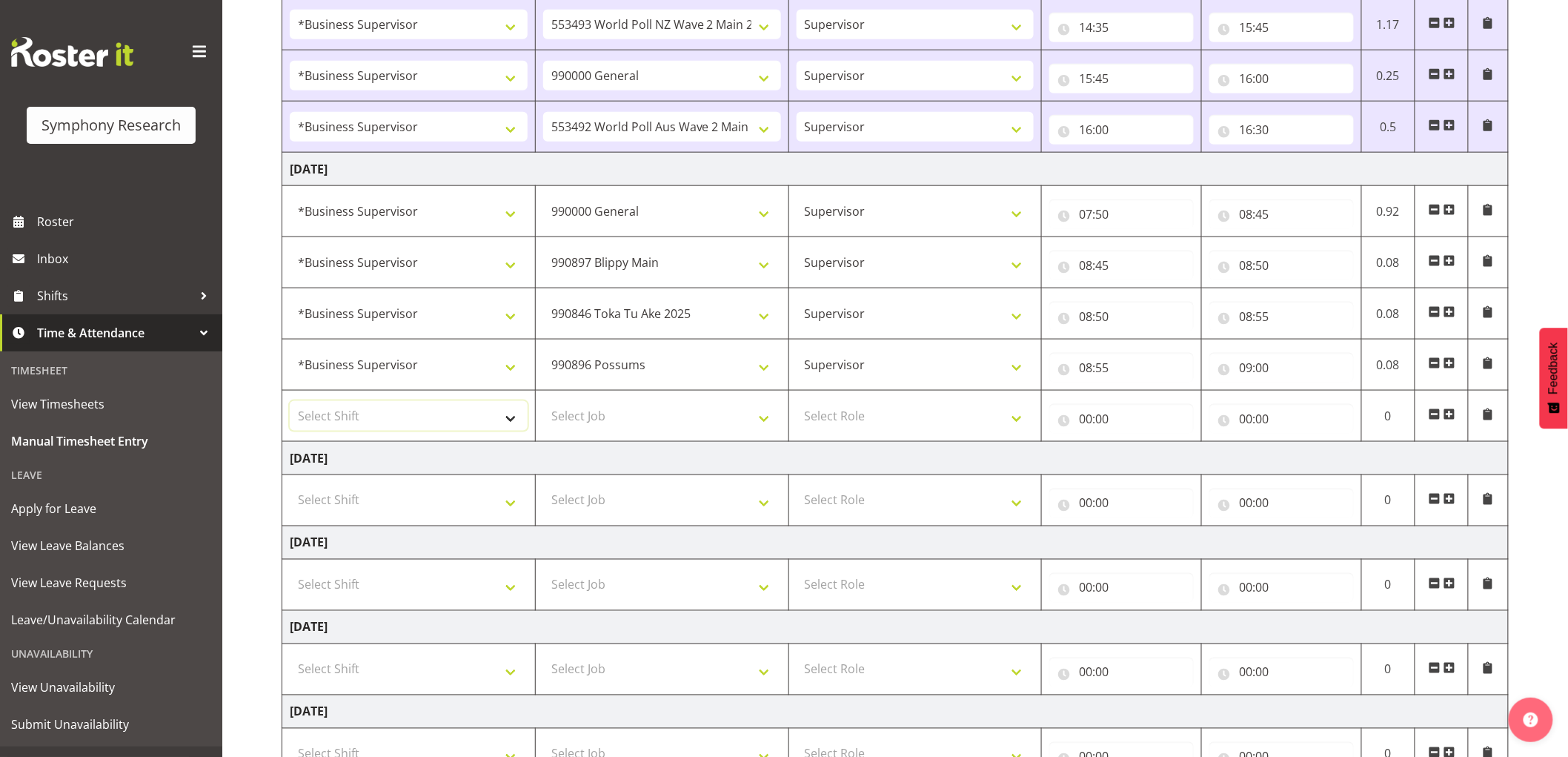
drag, startPoint x: 444, startPoint y: 413, endPoint x: 425, endPoint y: 404, distance: 21.0
click at [444, 413] on select "Select Shift !!Weekend Residential (Roster IT Shift Label) *Business 9/10am ~ 4…" at bounding box center [409, 416] width 238 height 29
click at [290, 402] on select "Select Shift !!Weekend Residential (Roster IT Shift Label) *Business 9/10am ~ 4…" at bounding box center [409, 416] width 238 height 29
click at [701, 436] on td "Select Job 550060 IF Admin 553492 World Poll Aus Wave 2 Main 2025 553493 World …" at bounding box center [662, 416] width 254 height 51
click at [373, 430] on select "!!Weekend Residential (Roster IT Shift Label) *Business 9/10am ~ 4:30pm *Busine…" at bounding box center [409, 416] width 238 height 29
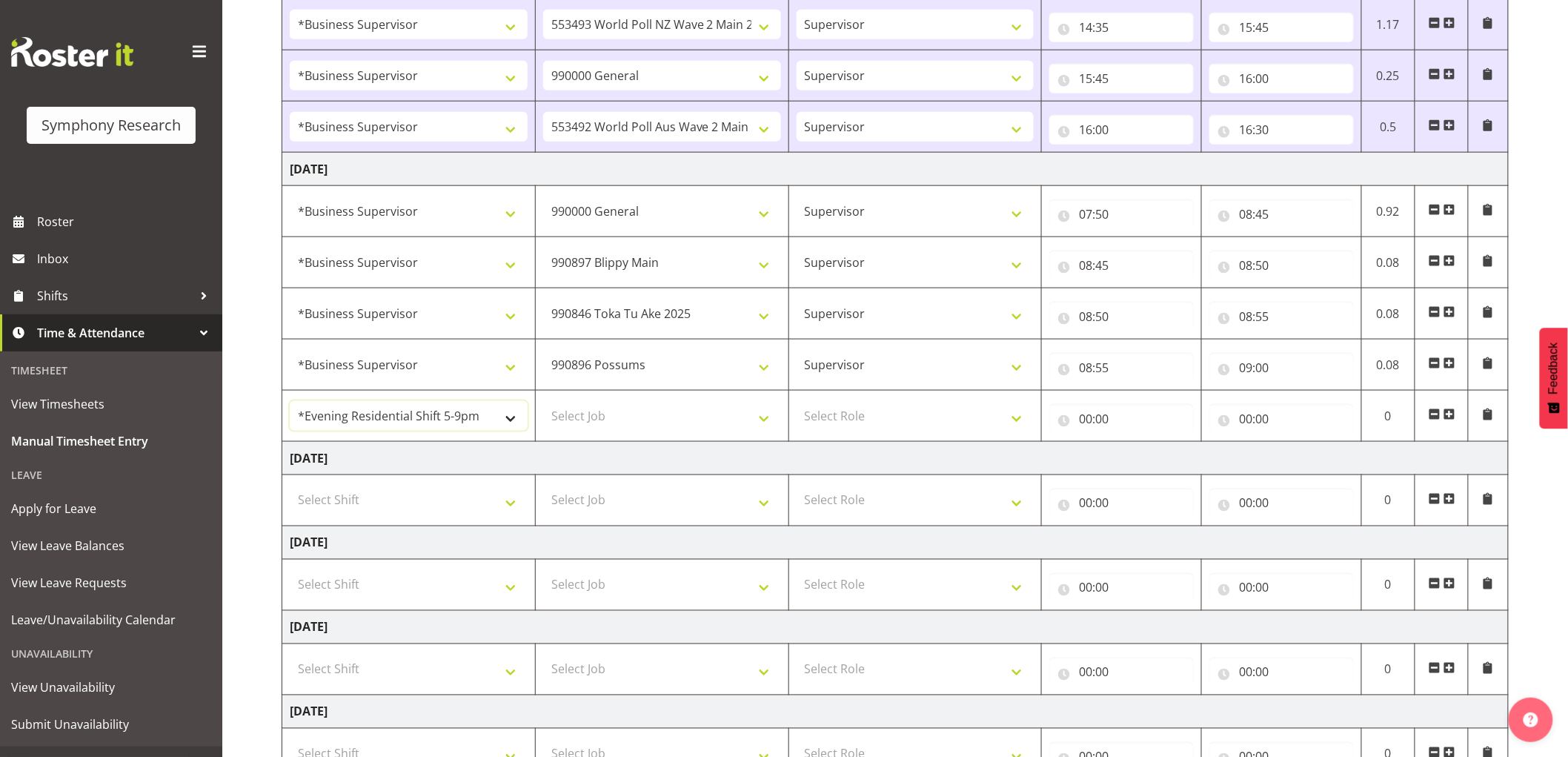
select select "1607"
click at [290, 402] on select "!!Weekend Residential (Roster IT Shift Label) *Business 9/10am ~ 4:30pm *Busine…" at bounding box center [409, 416] width 238 height 29
drag, startPoint x: 662, startPoint y: 402, endPoint x: 670, endPoint y: 426, distance: 25.3
click at [662, 402] on select "Select Job 550060 IF Admin 553492 World Poll Aus Wave 2 Main 2025 553493 World …" at bounding box center [663, 416] width 238 height 29
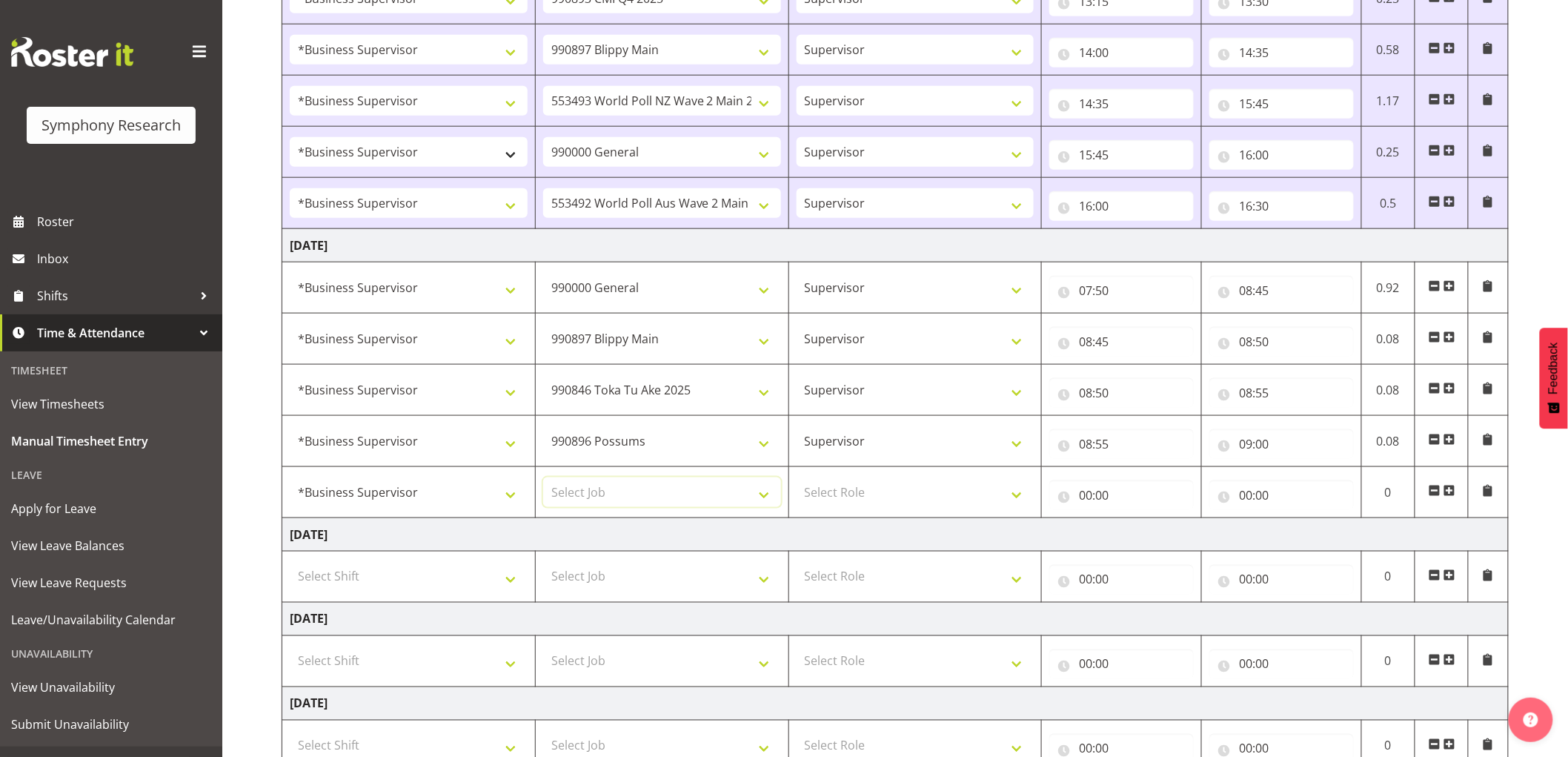
scroll to position [513, 0]
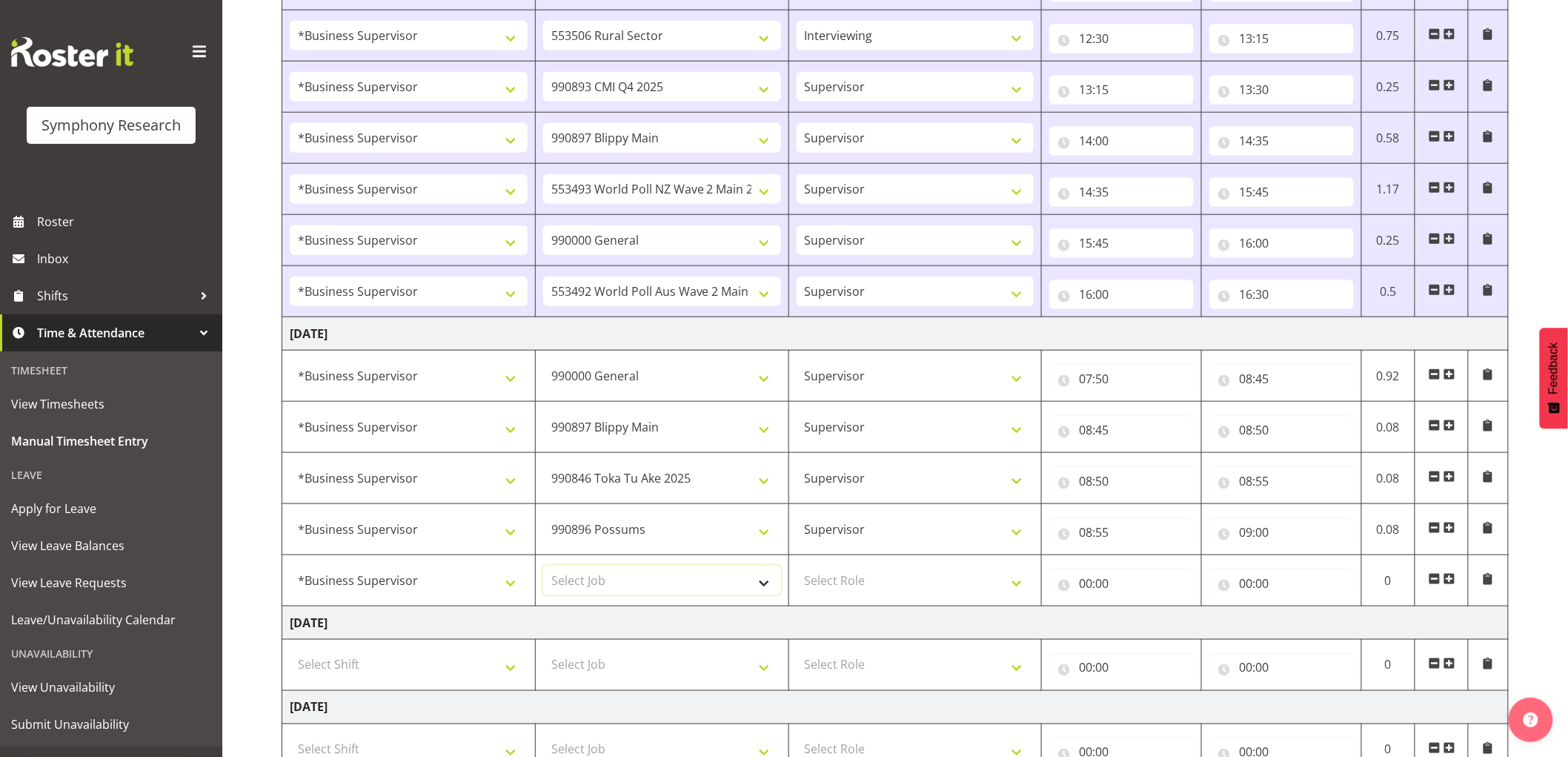
click at [608, 595] on select "Select Job 550060 IF Admin 553492 World Poll Aus Wave 2 Main 2025 553493 World …" at bounding box center [663, 580] width 238 height 29
click at [615, 588] on select "Select Job 550060 IF Admin 553492 World Poll Aus Wave 2 Main 2025 553493 World …" at bounding box center [663, 580] width 238 height 29
select select "10587"
click at [544, 567] on select "Select Job 550060 IF Admin 553492 World Poll Aus Wave 2 Main 2025 553493 World …" at bounding box center [663, 580] width 238 height 29
drag, startPoint x: 947, startPoint y: 583, endPoint x: 936, endPoint y: 596, distance: 17.0
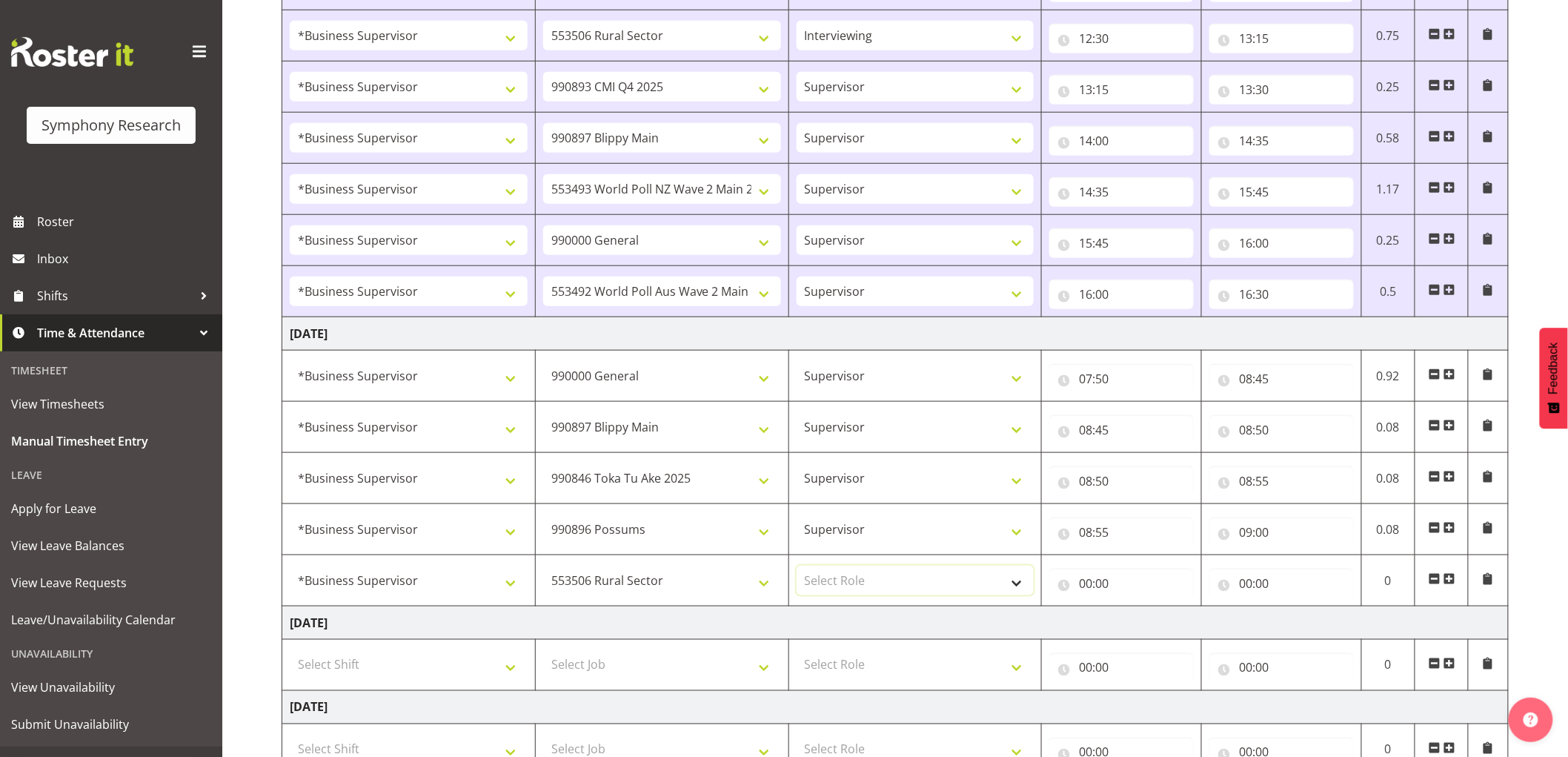
click at [947, 583] on select "Select Role Supervisor Interviewing Briefing" at bounding box center [916, 580] width 238 height 29
select select "45"
click at [797, 567] on select "Select Role Supervisor Interviewing Briefing" at bounding box center [916, 580] width 238 height 29
click at [1066, 577] on input "00:00" at bounding box center [1121, 584] width 144 height 29
drag, startPoint x: 1140, startPoint y: 623, endPoint x: 1160, endPoint y: 627, distance: 20.4
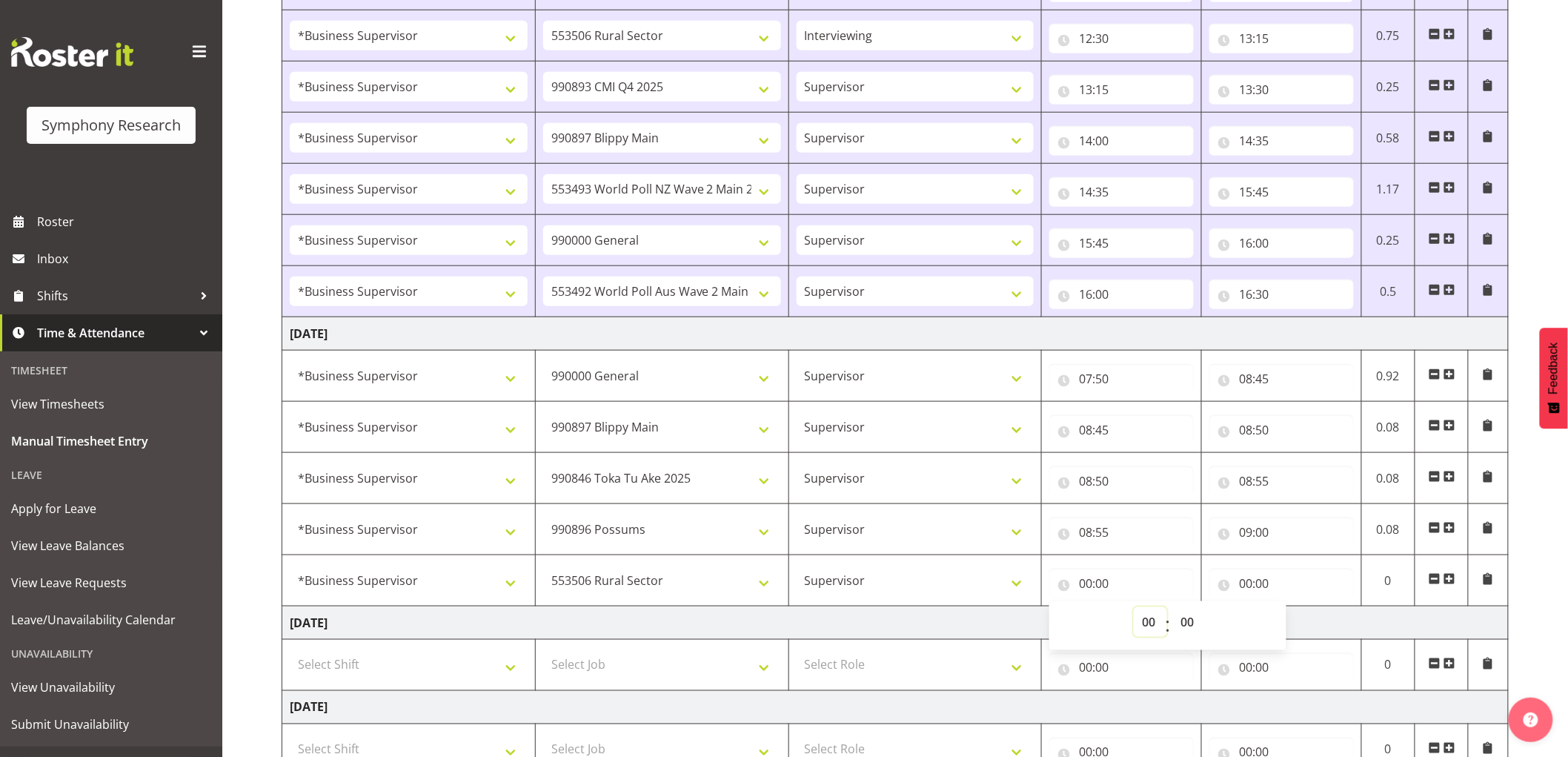
click at [1159, 627] on select "00 01 02 03 04 05 06 07 08 09 10 11 12 13 14 15 16 17 18 19 20 21 22 23" at bounding box center [1150, 621] width 34 height 29
select select "9"
click at [1134, 609] on select "00 01 02 03 04 05 06 07 08 09 10 11 12 13 14 15 16 17 18 19 20 21 22 23" at bounding box center [1150, 621] width 34 height 29
type input "09:00"
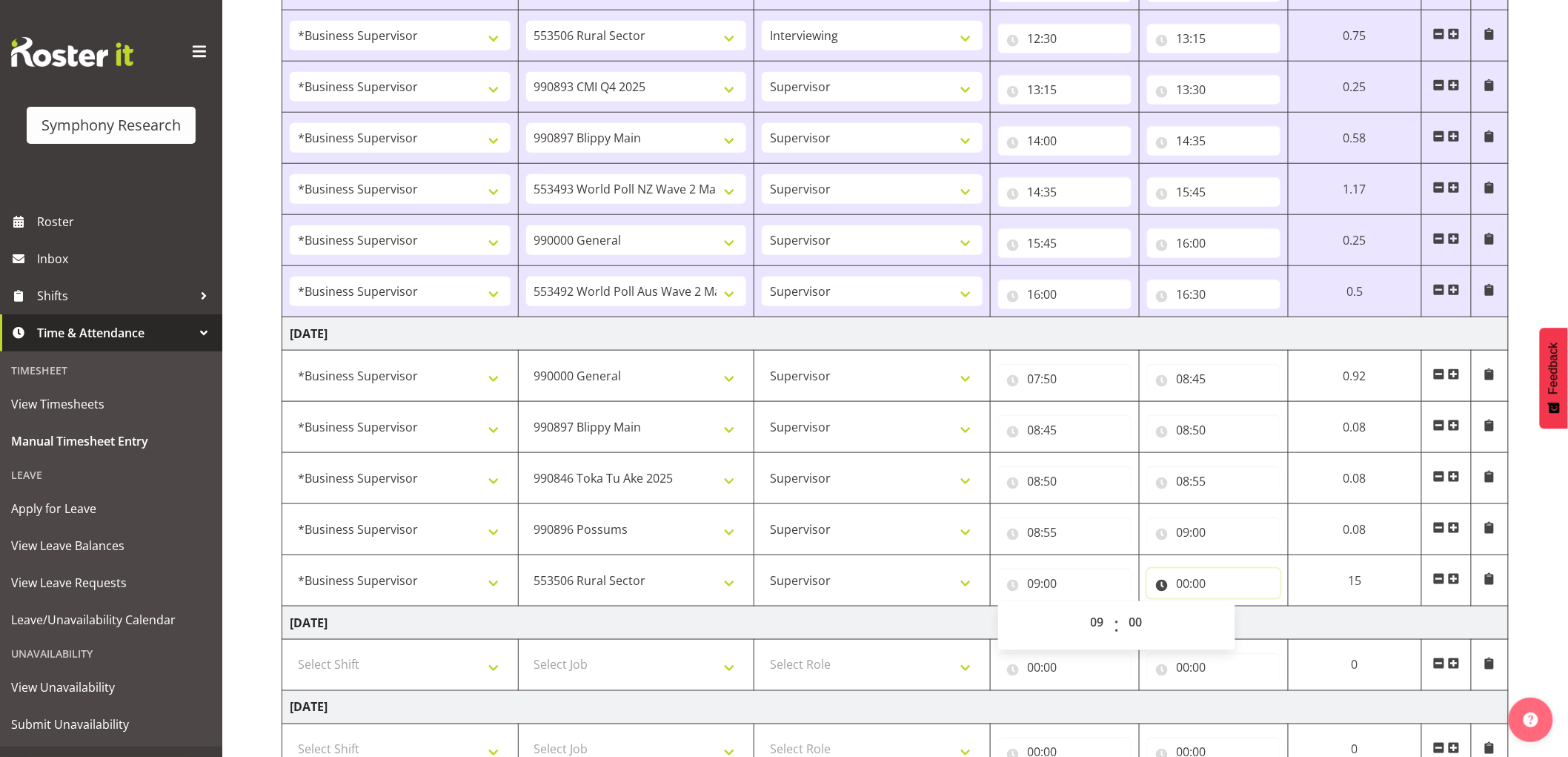
drag, startPoint x: 1179, startPoint y: 584, endPoint x: 1221, endPoint y: 614, distance: 51.6
click at [1180, 584] on input "00:00" at bounding box center [1214, 584] width 134 height 29
drag, startPoint x: 1242, startPoint y: 628, endPoint x: 1234, endPoint y: 669, distance: 41.8
click at [1244, 630] on select "00 01 02 03 04 05 06 07 08 09 10 11 12 13 14 15 16 17 18 19 20 21 22 23" at bounding box center [1248, 621] width 34 height 29
select select "12"
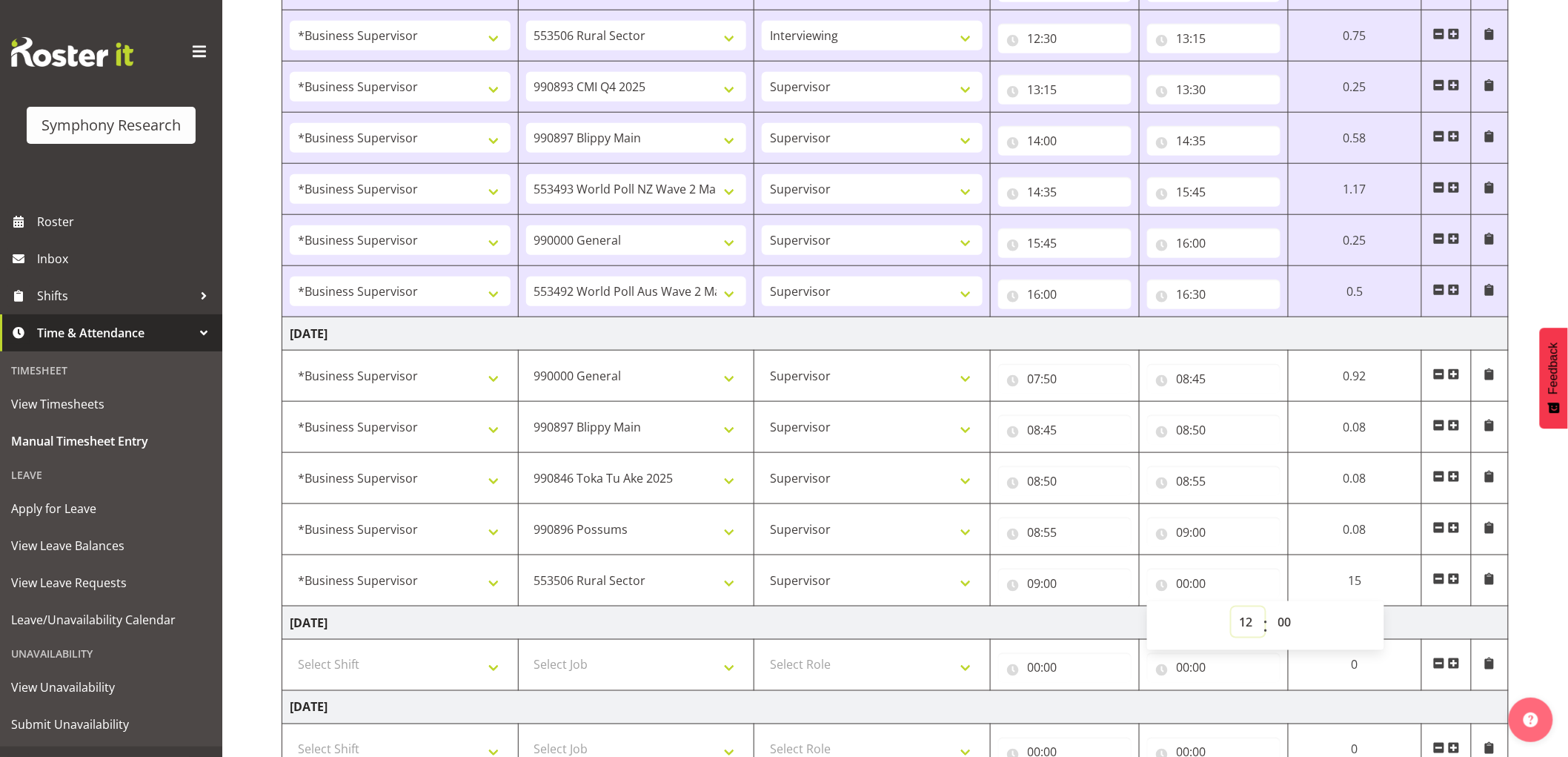
click at [1265, 609] on select "00 01 02 03 04 05 06 07 08 09 10 11 12 13 14 15 16 17 18 19 20 21 22 23" at bounding box center [1248, 621] width 34 height 29
type input "12:00"
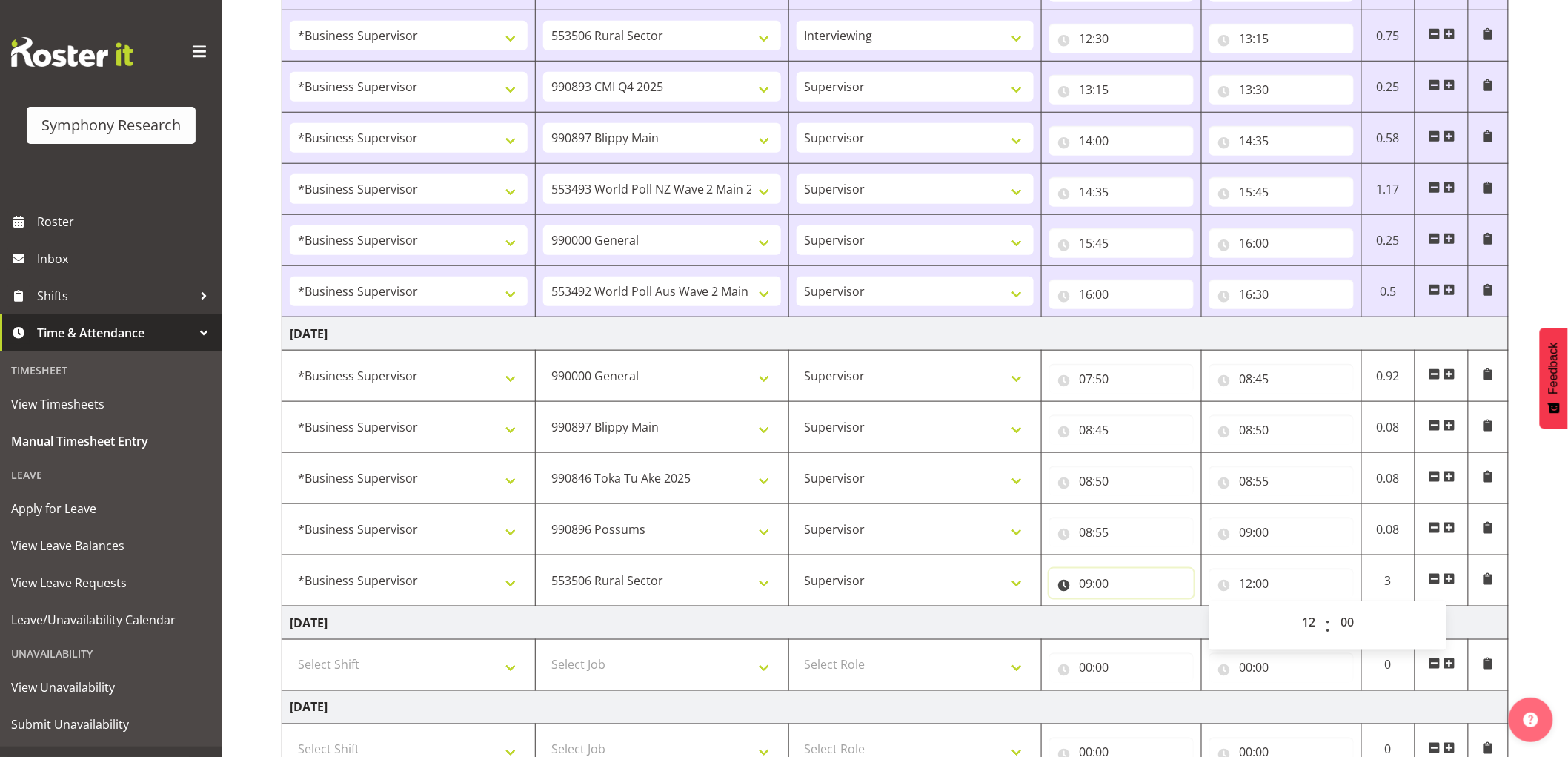
click at [1112, 590] on input "09:00" at bounding box center [1121, 584] width 144 height 29
click at [1193, 626] on select "00 01 02 03 04 05 06 07 08 09 10 11 12 13 14 15 16 17 18 19 20 21 22 23 24 25 2…" at bounding box center [1189, 621] width 34 height 29
select select "30"
click at [1173, 609] on select "00 01 02 03 04 05 06 07 08 09 10 11 12 13 14 15 16 17 18 19 20 21 22 23 24 25 2…" at bounding box center [1189, 621] width 34 height 29
type input "09:30"
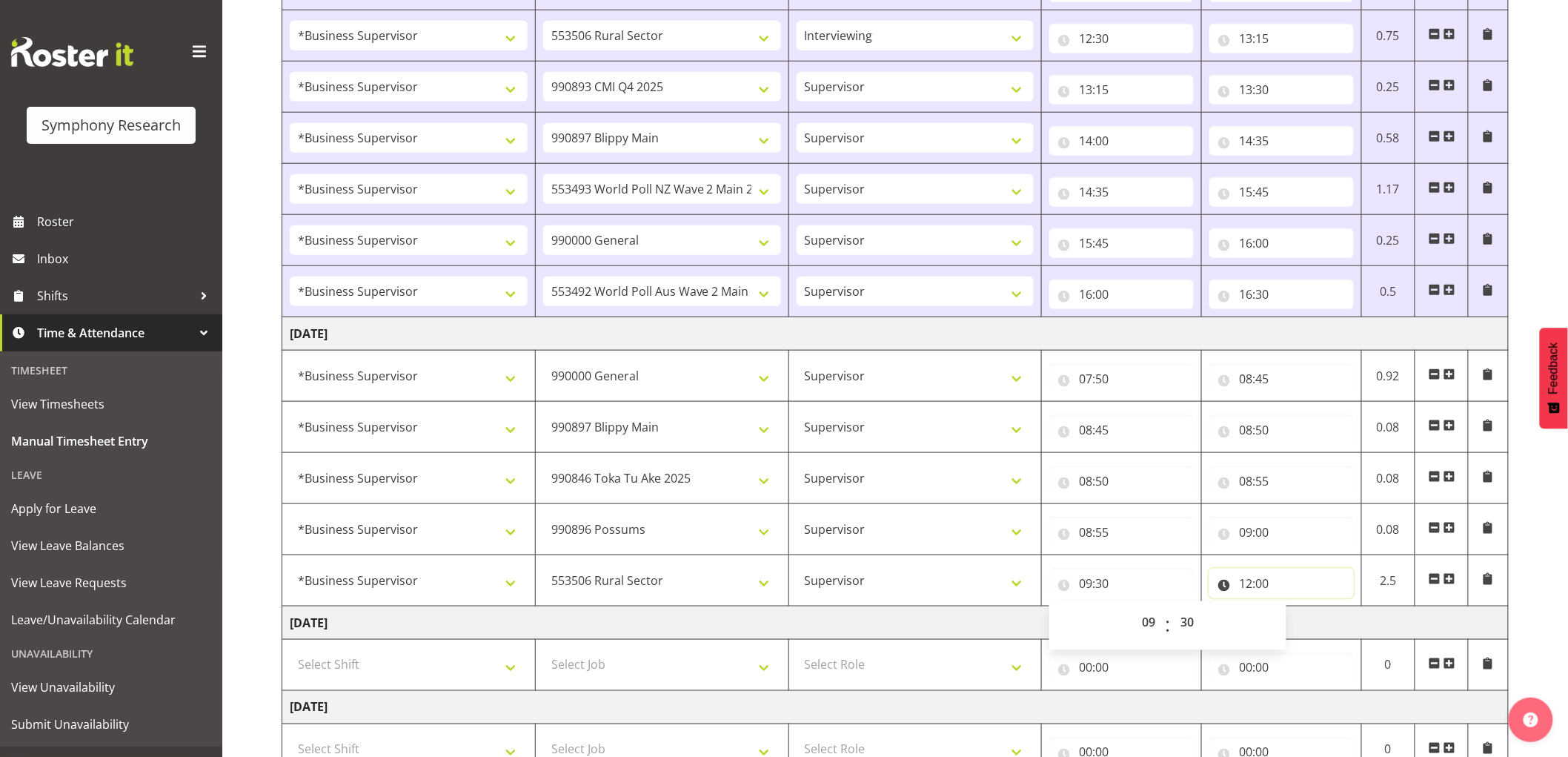
click at [1263, 588] on input "12:00" at bounding box center [1281, 584] width 144 height 29
drag, startPoint x: 1349, startPoint y: 632, endPoint x: 1394, endPoint y: 596, distance: 57.6
click at [1351, 630] on select "00 01 02 03 04 05 06 07 08 09 10 11 12 13 14 15 16 17 18 19 20 21 22 23 24 25 2…" at bounding box center [1349, 621] width 34 height 29
select select "30"
click at [1332, 609] on select "00 01 02 03 04 05 06 07 08 09 10 11 12 13 14 15 16 17 18 19 20 21 22 23 24 25 2…" at bounding box center [1349, 621] width 34 height 29
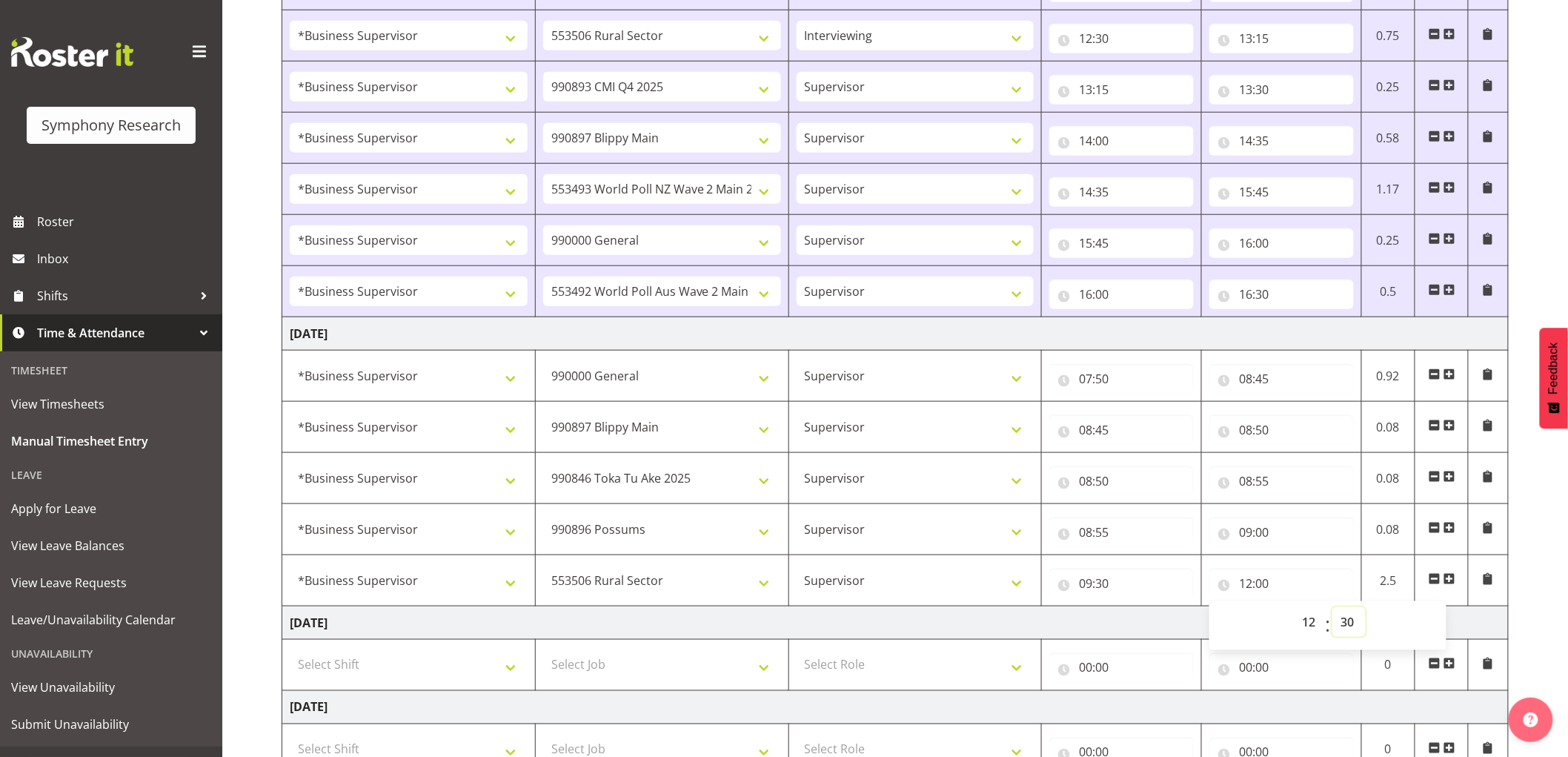
type input "12:30"
click at [1454, 580] on span at bounding box center [1450, 579] width 12 height 12
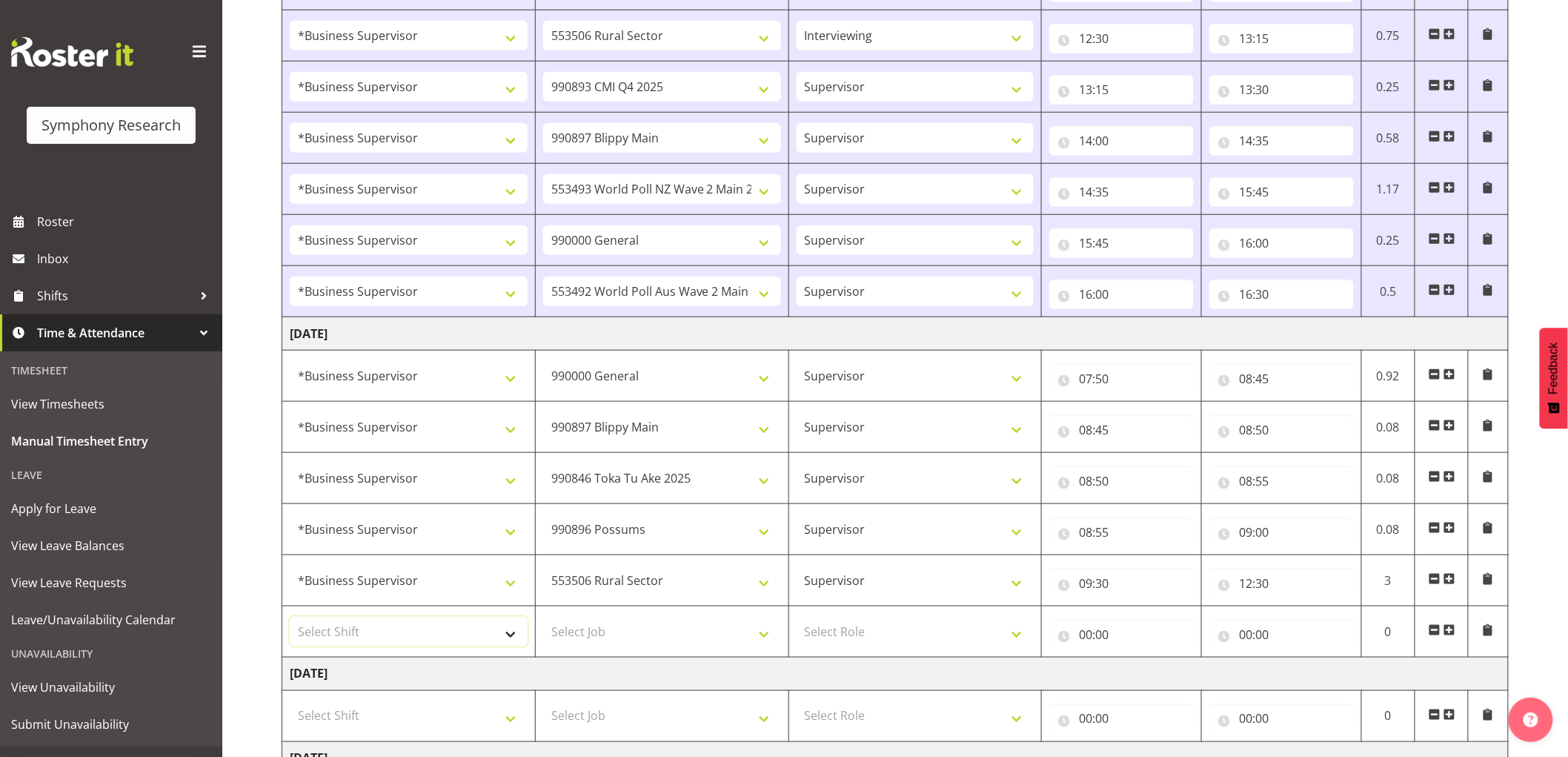
drag, startPoint x: 359, startPoint y: 632, endPoint x: 337, endPoint y: 643, distance: 24.6
click at [359, 632] on select "Select Shift !!Weekend Residential (Roster IT Shift Label) *Business 9/10am ~ 4…" at bounding box center [409, 632] width 238 height 29
select select "1607"
click at [290, 618] on select "Select Shift !!Weekend Residential (Roster IT Shift Label) *Business 9/10am ~ 4…" at bounding box center [409, 632] width 238 height 29
click at [677, 639] on select "Select Job 550060 IF Admin 553492 World Poll Aus Wave 2 Main 2025 553493 World …" at bounding box center [663, 632] width 238 height 29
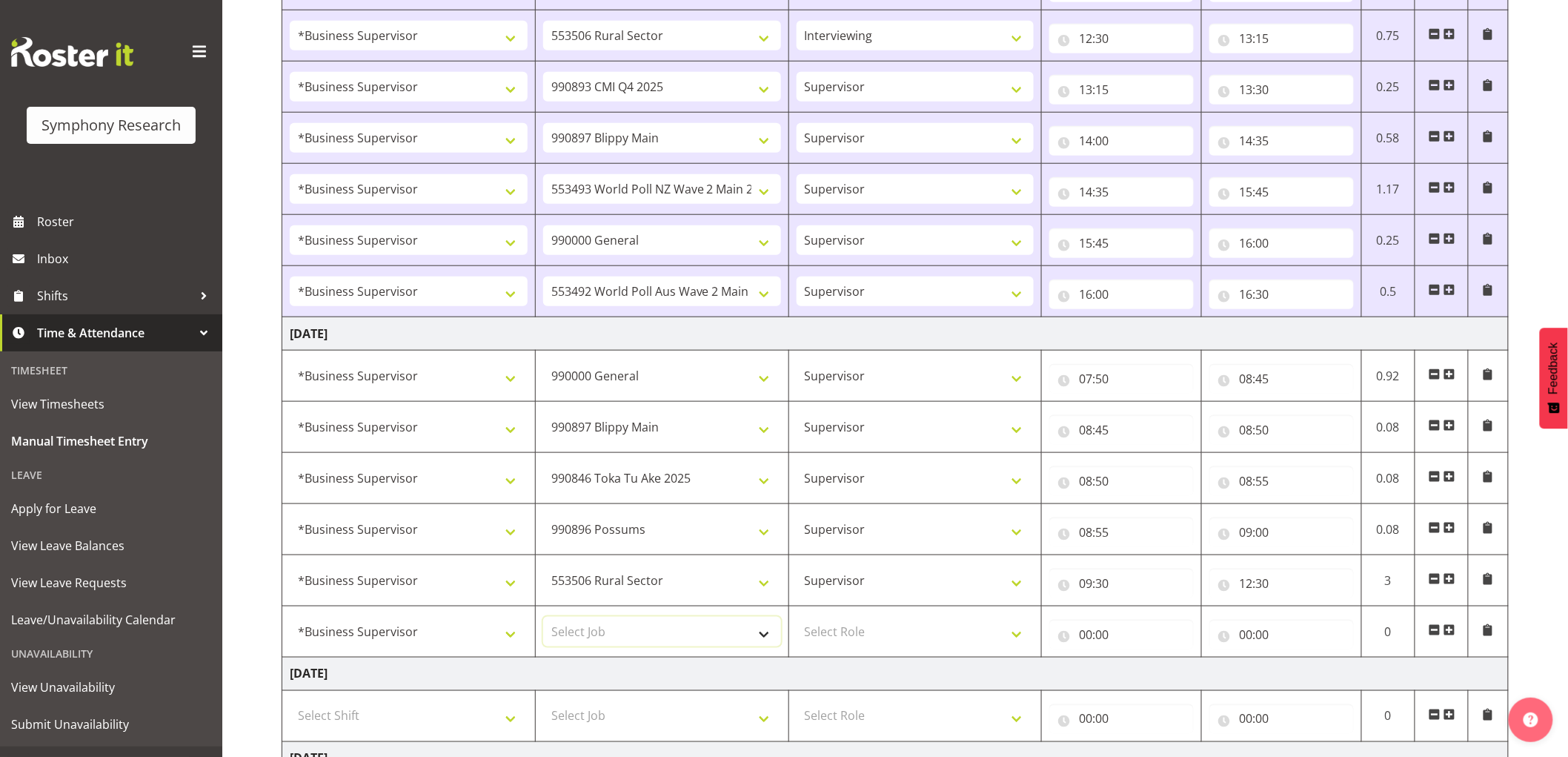
select select "10527"
click at [544, 618] on select "Select Job 550060 IF Admin 553492 World Poll Aus Wave 2 Main 2025 553493 World …" at bounding box center [663, 632] width 238 height 29
click at [913, 641] on select "Select Role Supervisor Interviewing Briefing" at bounding box center [916, 632] width 238 height 29
select select "45"
click at [797, 618] on select "Select Role Supervisor Interviewing Briefing" at bounding box center [916, 632] width 238 height 29
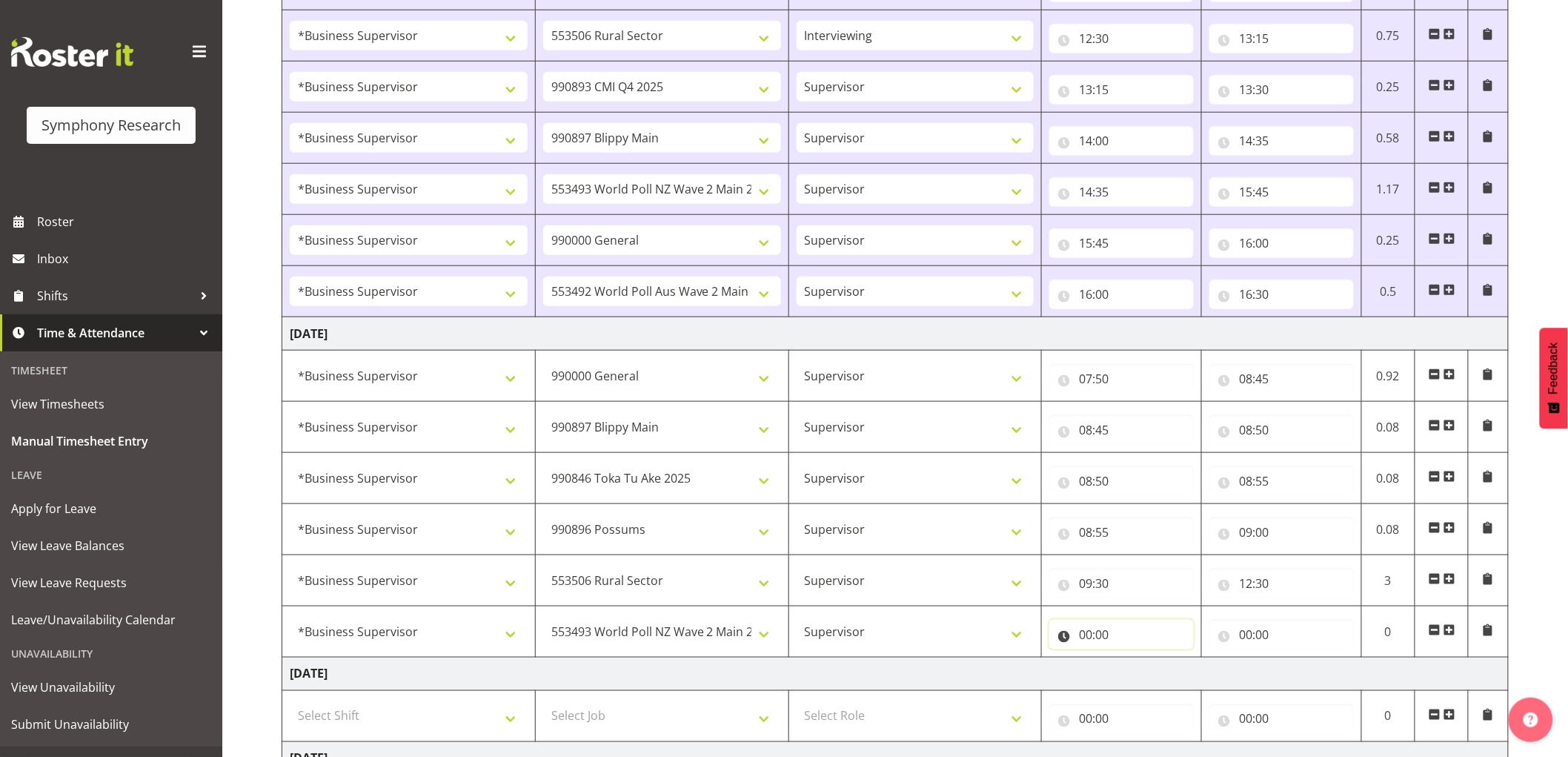
drag, startPoint x: 1083, startPoint y: 634, endPoint x: 1105, endPoint y: 658, distance: 32.6
click at [1083, 634] on input "00:00" at bounding box center [1121, 634] width 144 height 29
drag, startPoint x: 1143, startPoint y: 672, endPoint x: 1127, endPoint y: 714, distance: 44.9
click at [1159, 671] on select "00 01 02 03 04 05 06 07 08 09 10 11 12 13 14 15 16 17 18 19 20 21 22 23" at bounding box center [1150, 673] width 34 height 29
select select "12"
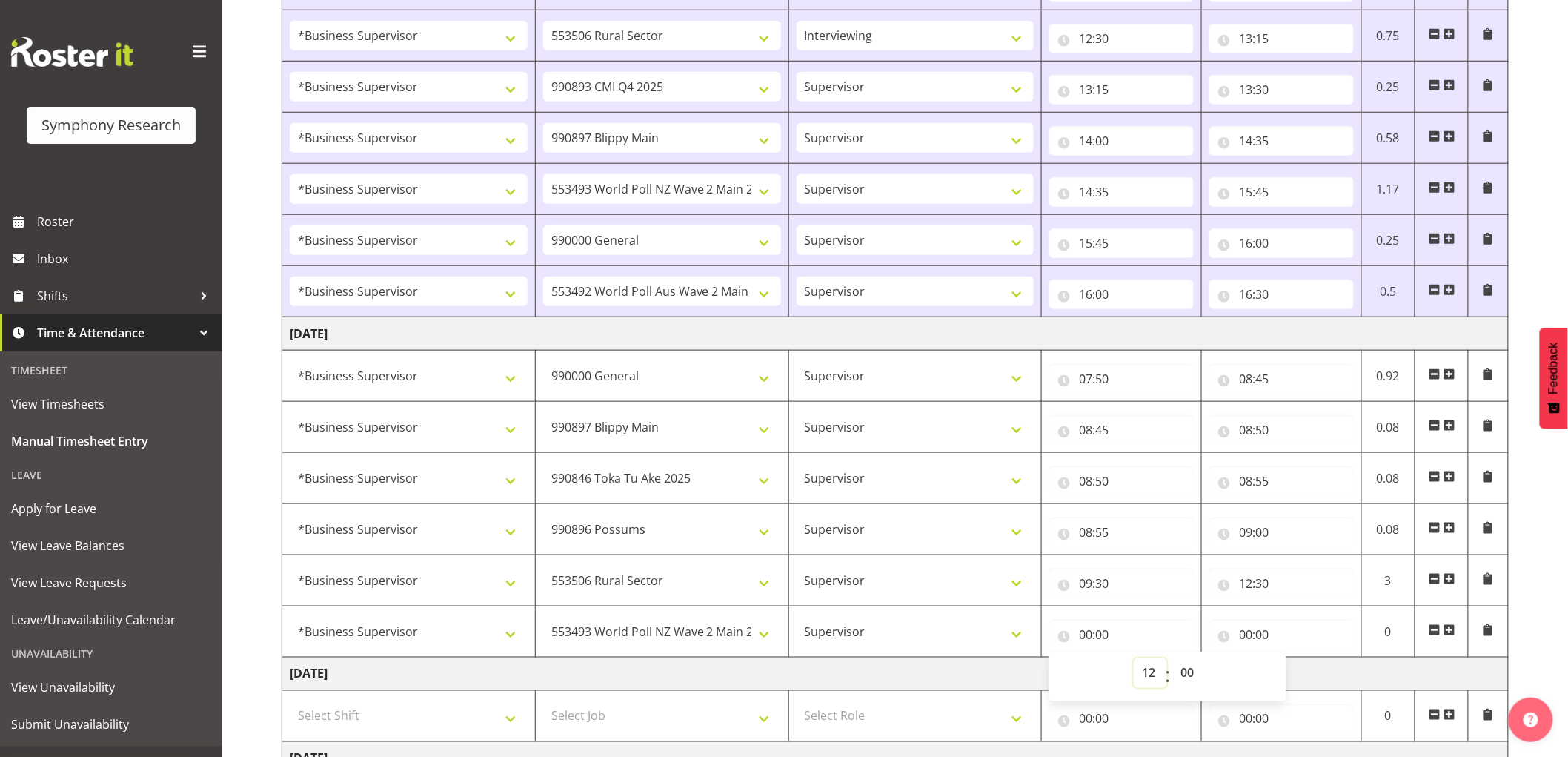
click at [1134, 659] on select "00 01 02 03 04 05 06 07 08 09 10 11 12 13 14 15 16 17 18 19 20 21 22 23" at bounding box center [1150, 673] width 34 height 29
type input "12:00"
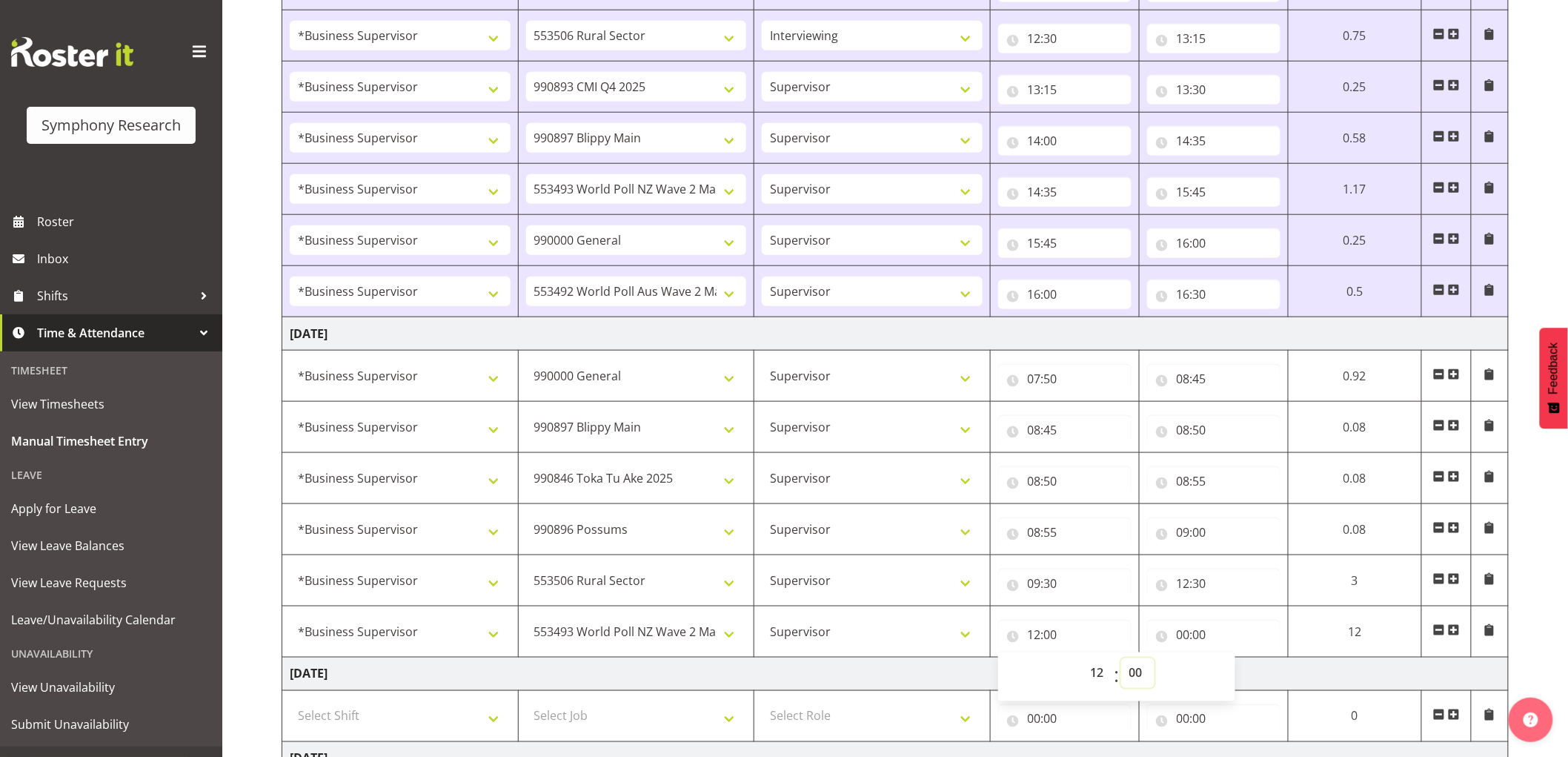
drag, startPoint x: 1140, startPoint y: 660, endPoint x: 1146, endPoint y: 670, distance: 11.7
click at [1142, 668] on select "00 01 02 03 04 05 06 07 08 09 10 11 12 13 14 15 16 17 18 19 20 21 22 23 24 25 2…" at bounding box center [1137, 673] width 34 height 29
select select "30"
click at [1121, 659] on select "00 01 02 03 04 05 06 07 08 09 10 11 12 13 14 15 16 17 18 19 20 21 22 23 24 25 2…" at bounding box center [1137, 673] width 34 height 29
type input "12:30"
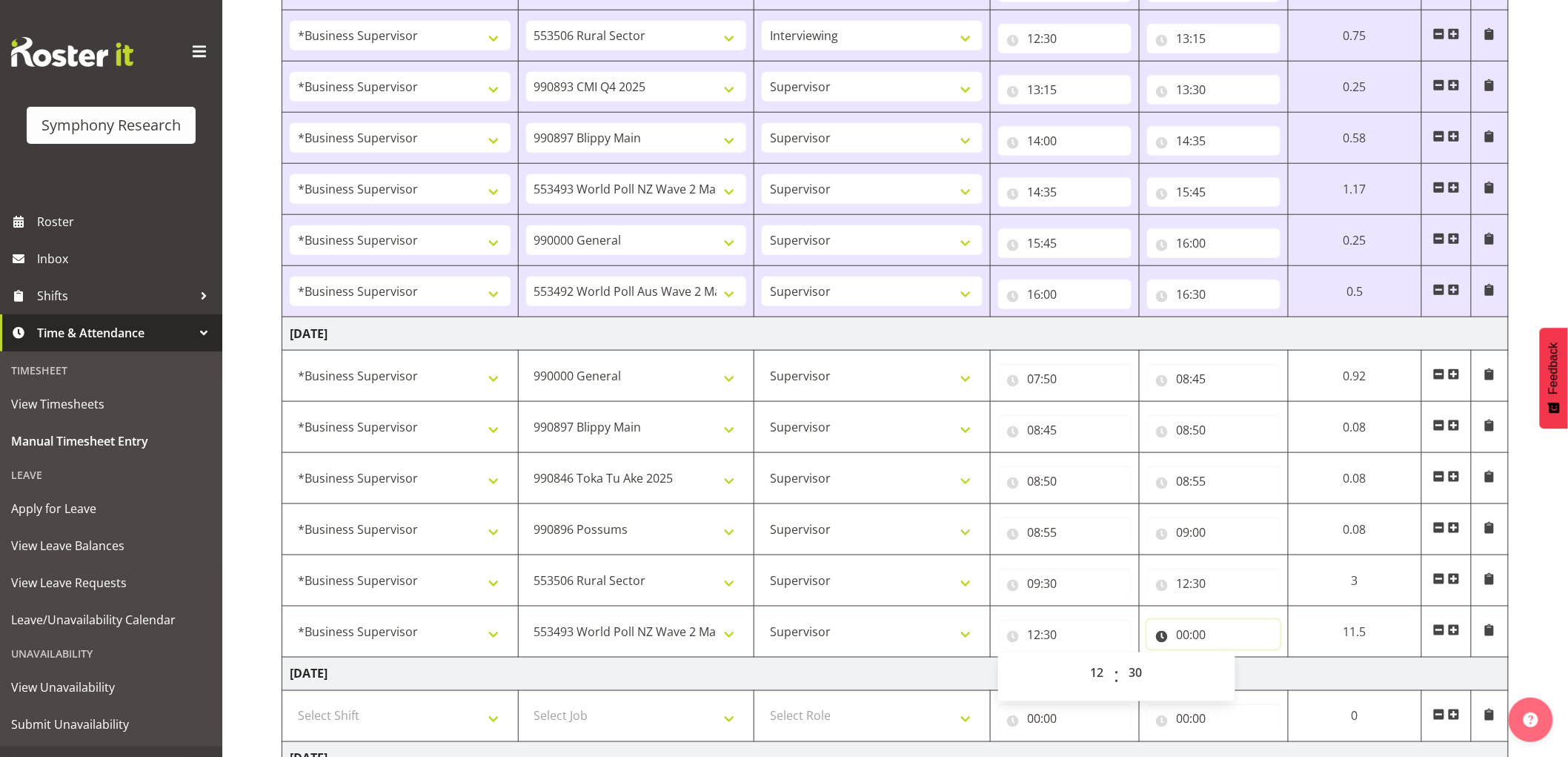
click at [1184, 639] on input "00:00" at bounding box center [1214, 634] width 134 height 29
click at [1253, 669] on select "00 01 02 03 04 05 06 07 08 09 10 11 12 13 14 15 16 17 18 19 20 21 22 23" at bounding box center [1248, 673] width 34 height 29
select select "14"
click at [1265, 659] on select "00 01 02 03 04 05 06 07 08 09 10 11 12 13 14 15 16 17 18 19 20 21 22 23" at bounding box center [1248, 673] width 34 height 29
type input "14:00"
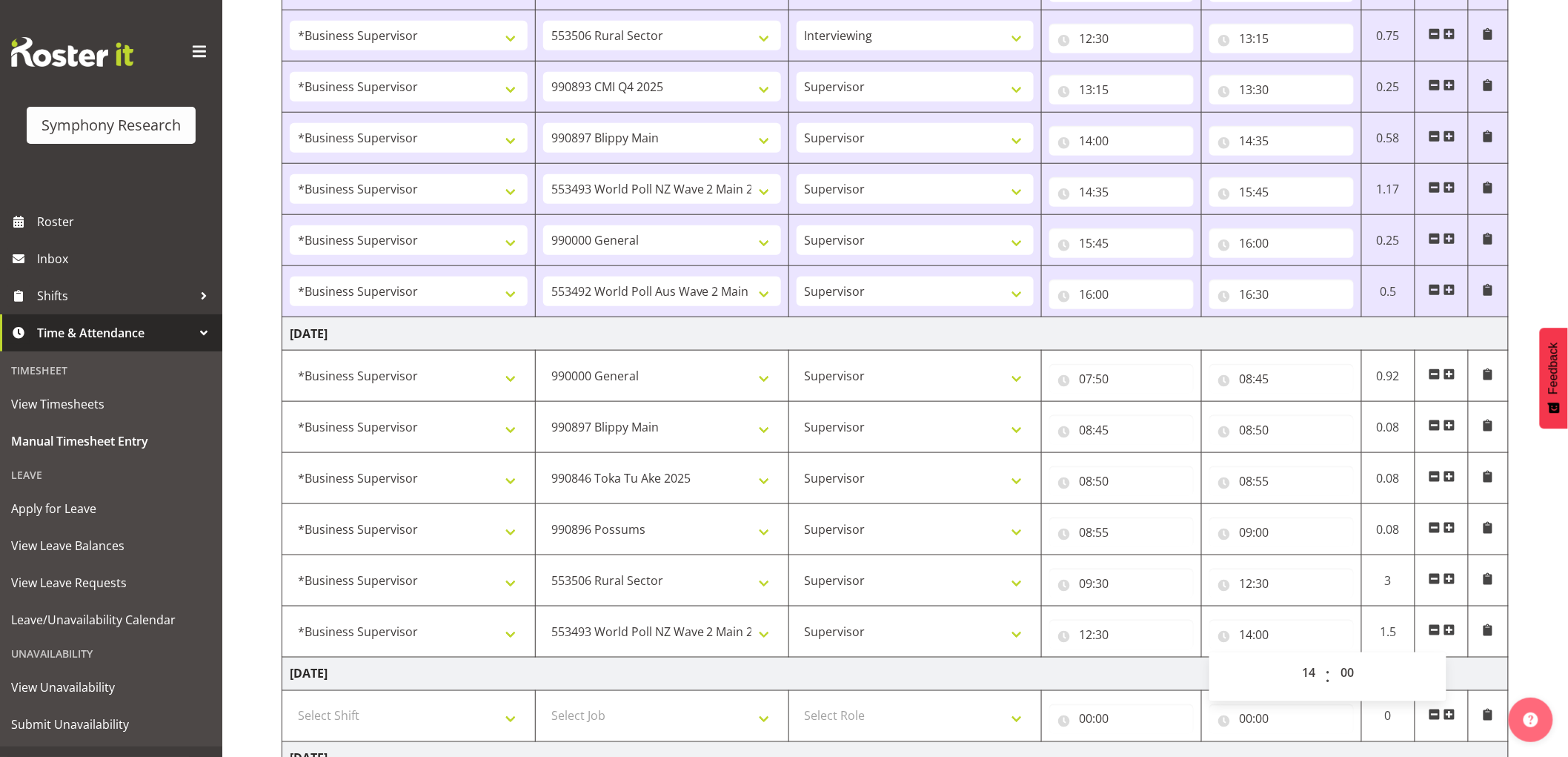
click at [1455, 636] on span at bounding box center [1450, 630] width 12 height 12
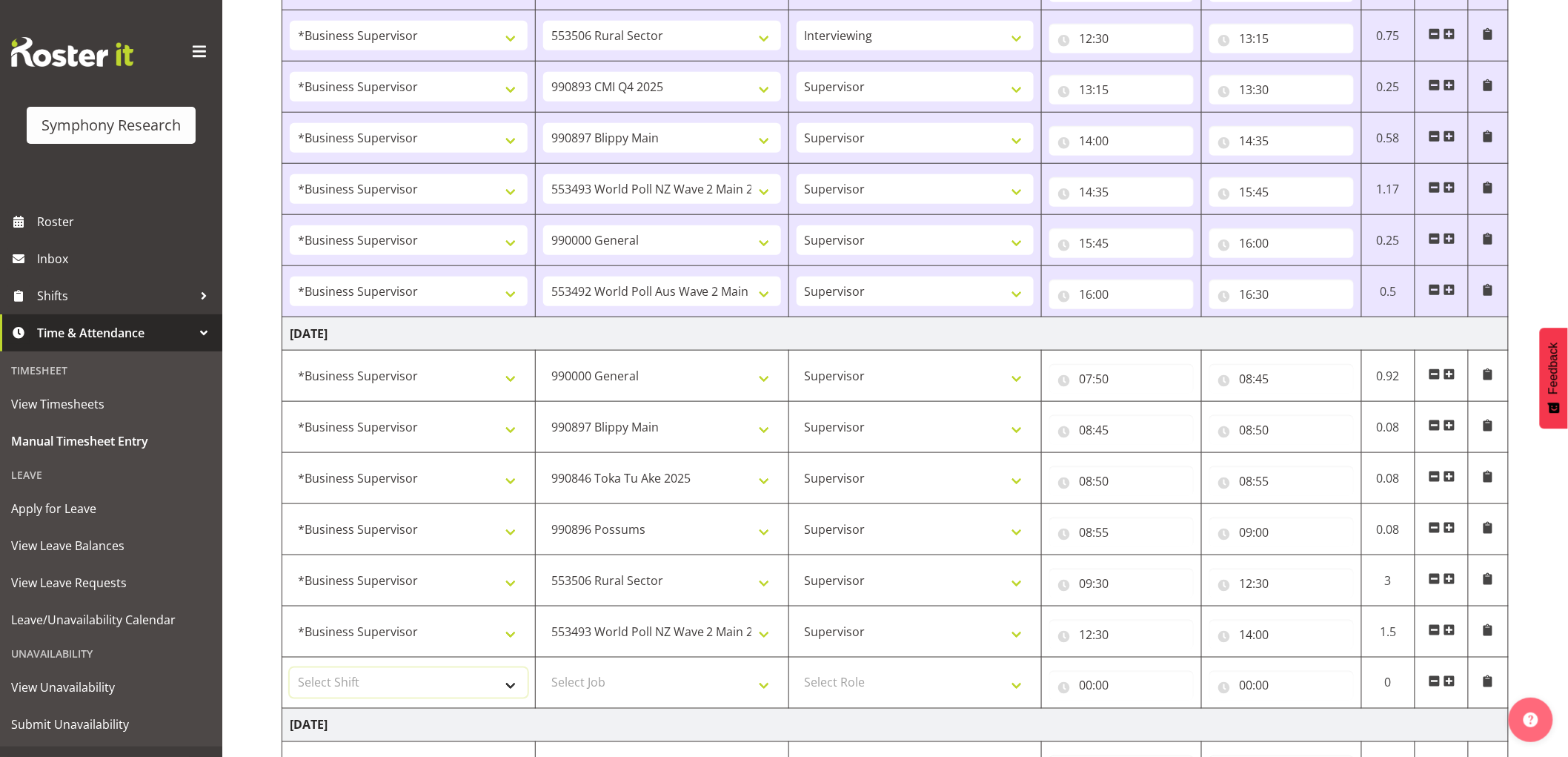
click at [421, 688] on select "Select Shift !!Weekend Residential (Roster IT Shift Label) *Business 9/10am ~ 4…" at bounding box center [409, 683] width 238 height 29
select select "1607"
click at [290, 670] on select "Select Shift !!Weekend Residential (Roster IT Shift Label) *Business 9/10am ~ 4…" at bounding box center [409, 683] width 238 height 29
click at [696, 701] on td "Select Job 550060 IF Admin 553492 World Poll Aus Wave 2 Main 2025 553493 World …" at bounding box center [662, 683] width 254 height 51
click at [696, 691] on select "Select Job 550060 IF Admin 553492 World Poll Aus Wave 2 Main 2025 553493 World …" at bounding box center [663, 683] width 238 height 29
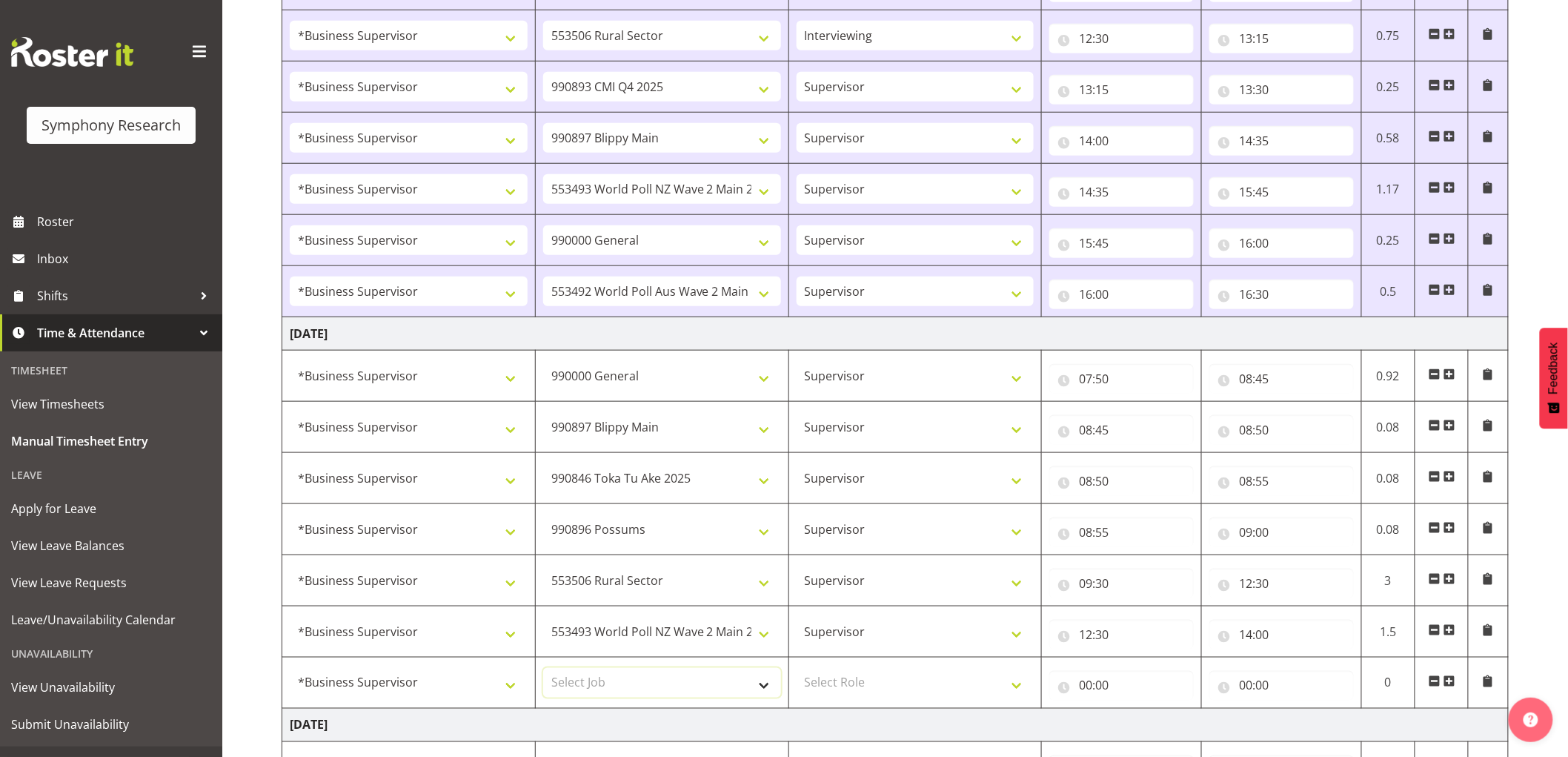
select select "10499"
click at [544, 670] on select "Select Job 550060 IF Admin 553492 World Poll Aus Wave 2 Main 2025 553493 World …" at bounding box center [663, 683] width 238 height 29
click at [899, 685] on select "Select Role Supervisor Interviewing Briefing" at bounding box center [916, 683] width 238 height 29
select select "45"
click at [797, 670] on select "Select Role Supervisor Interviewing Briefing" at bounding box center [916, 683] width 238 height 29
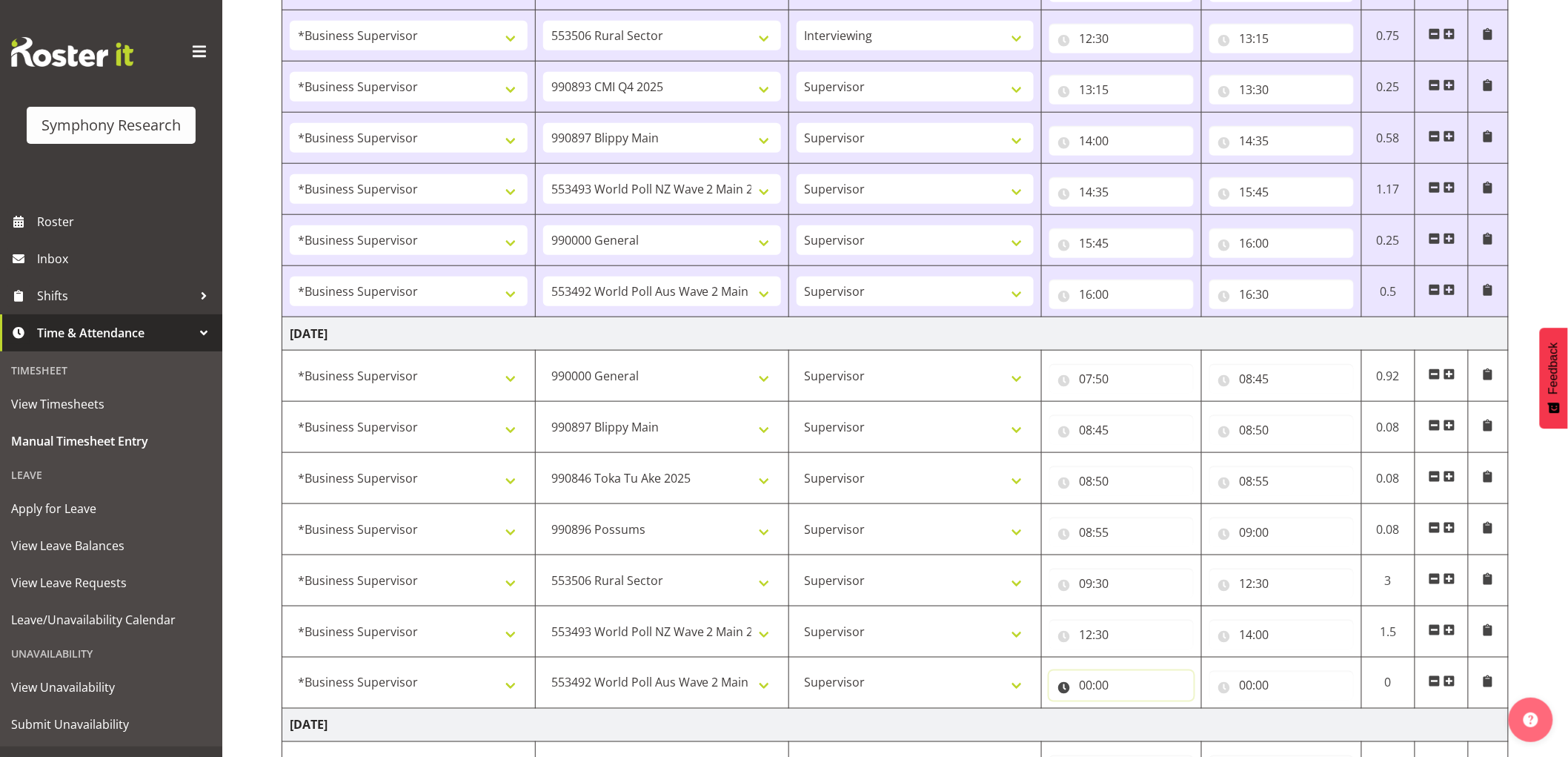
click at [1091, 680] on input "00:00" at bounding box center [1121, 685] width 144 height 29
drag, startPoint x: 1142, startPoint y: 725, endPoint x: 1150, endPoint y: 729, distance: 8.9
click at [1142, 728] on select "00 01 02 03 04 05 06 07 08 09 10 11 12 13 14 15 16 17 18 19 20 21 22 23" at bounding box center [1150, 724] width 34 height 29
select select "14"
click at [1134, 711] on select "00 01 02 03 04 05 06 07 08 09 10 11 12 13 14 15 16 17 18 19 20 21 22 23" at bounding box center [1150, 724] width 34 height 29
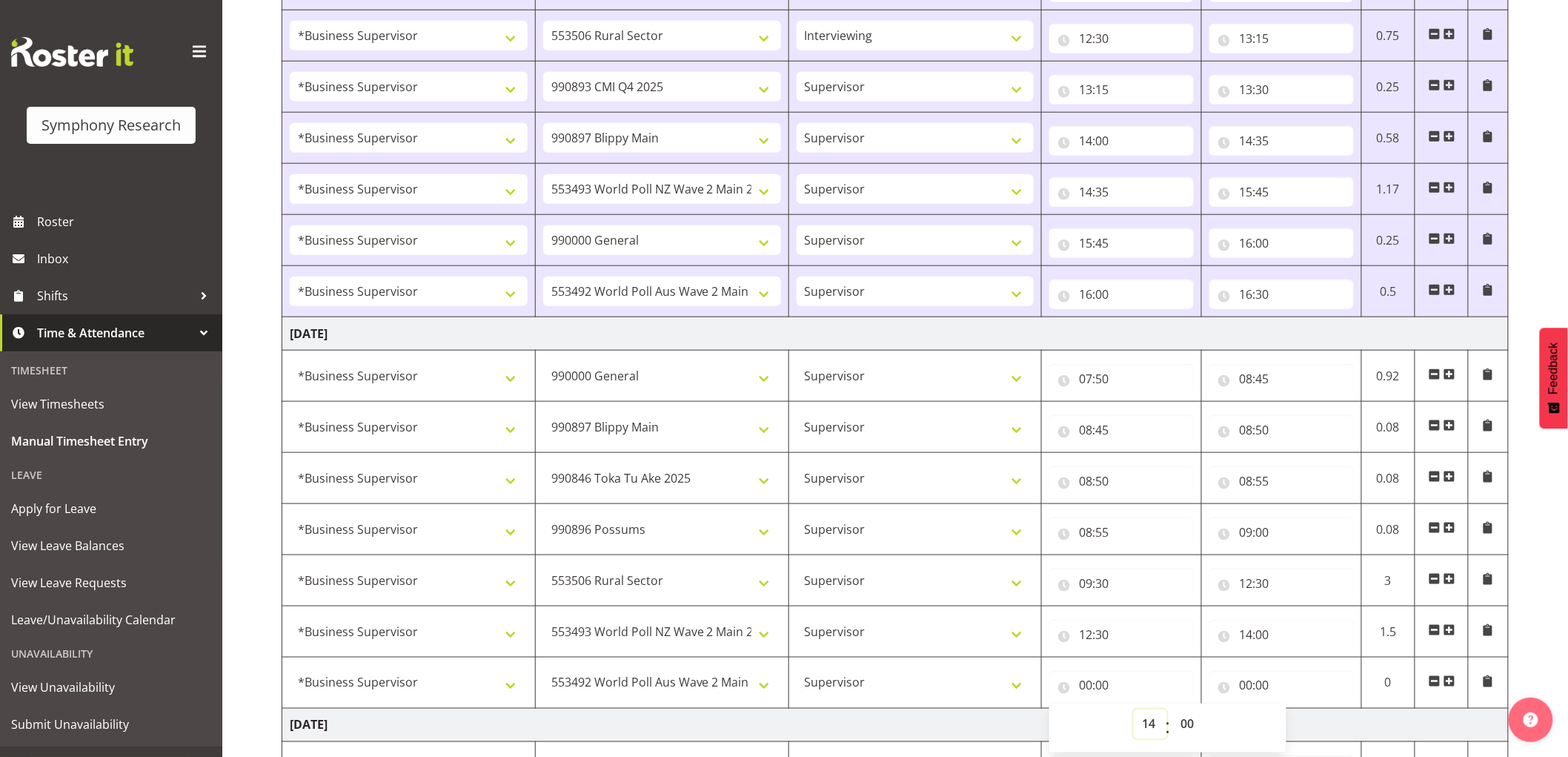
type input "14:00"
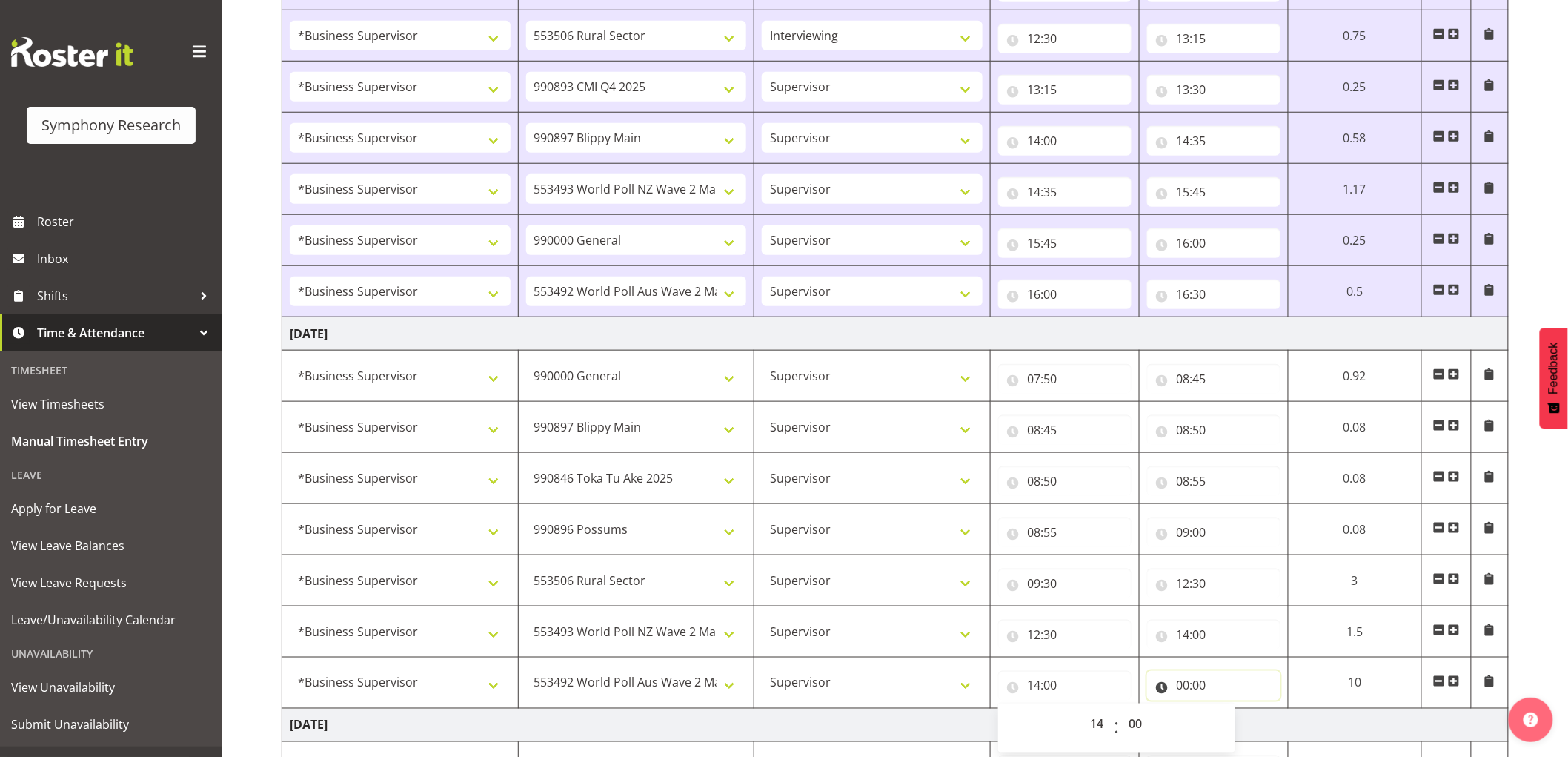
click at [1168, 682] on input "00:00" at bounding box center [1214, 685] width 134 height 29
click at [1240, 722] on select "00 01 02 03 04 05 06 07 08 09 10 11 12 13 14 15 16 17 18 19 20 21 22 23" at bounding box center [1248, 724] width 34 height 29
select select "15"
click at [1265, 711] on select "00 01 02 03 04 05 06 07 08 09 10 11 12 13 14 15 16 17 18 19 20 21 22 23" at bounding box center [1248, 724] width 34 height 29
type input "15:00"
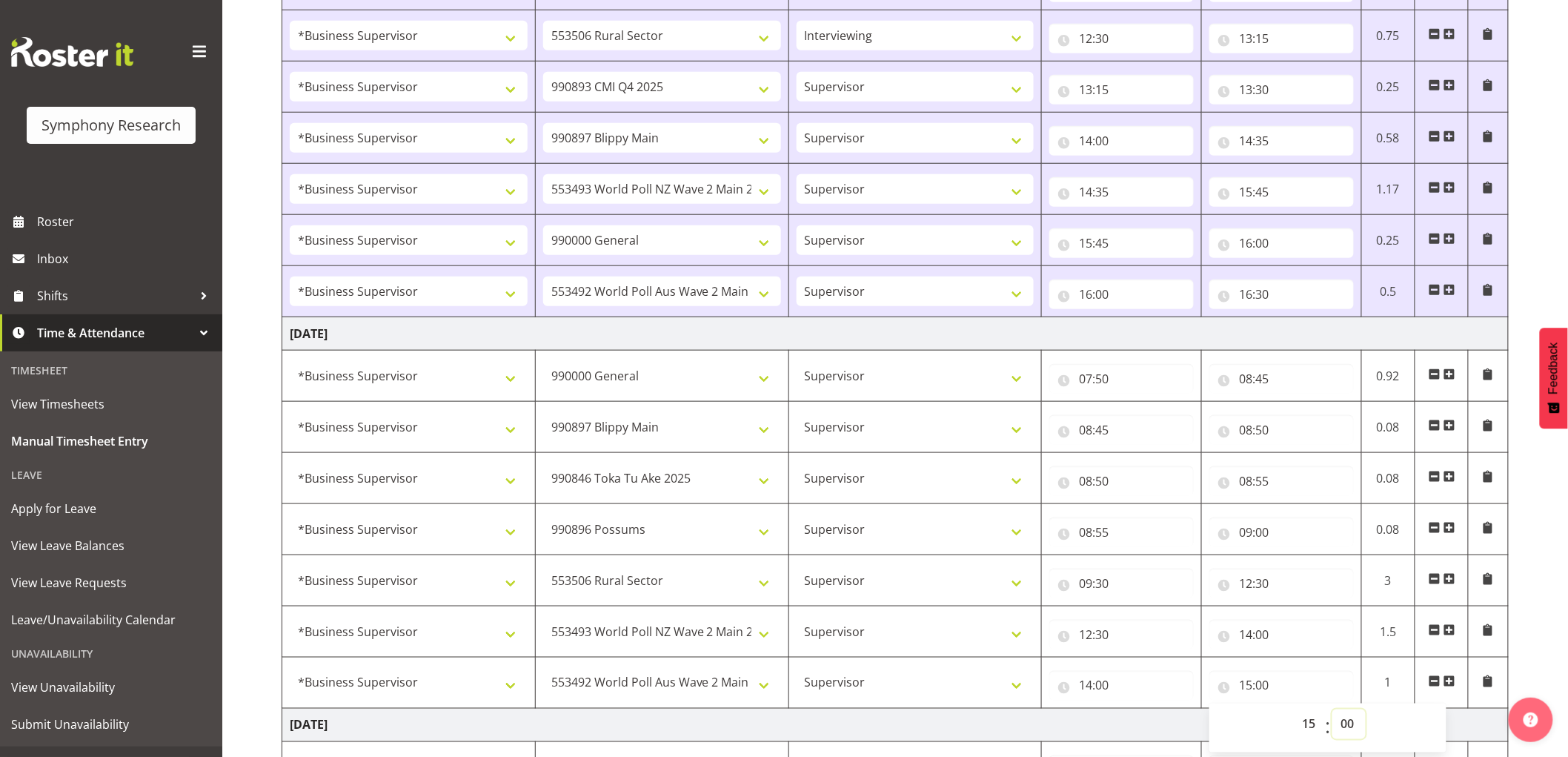
click at [1357, 735] on select "00 01 02 03 04 05 06 07 08 09 10 11 12 13 14 15 16 17 18 19 20 21 22 23 24 25 2…" at bounding box center [1349, 724] width 34 height 29
select select "30"
click at [1332, 711] on select "00 01 02 03 04 05 06 07 08 09 10 11 12 13 14 15 16 17 18 19 20 21 22 23 24 25 2…" at bounding box center [1349, 724] width 34 height 29
type input "15:30"
click at [1456, 680] on td at bounding box center [1442, 683] width 54 height 51
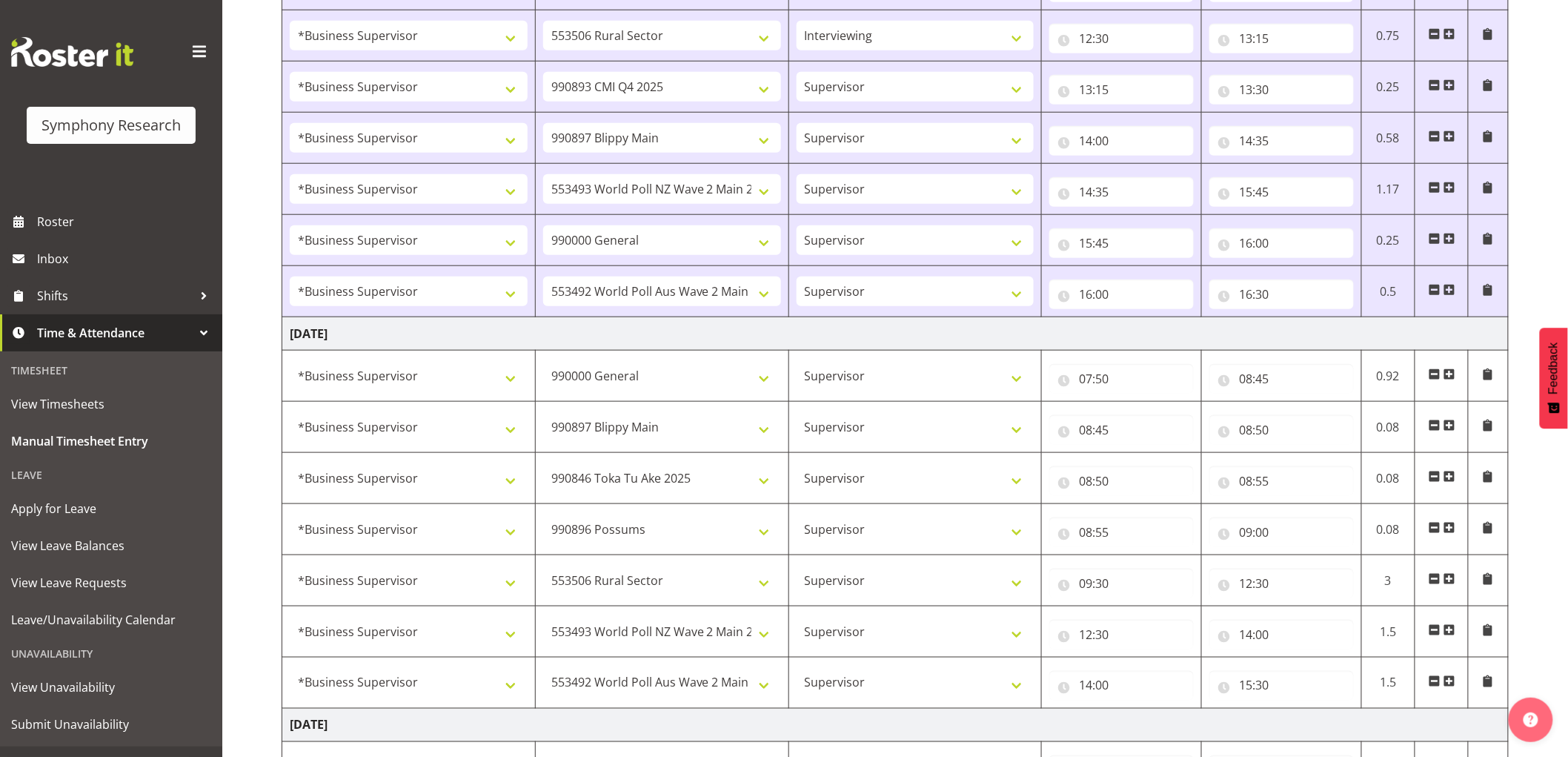
click at [1452, 684] on span at bounding box center [1450, 681] width 12 height 12
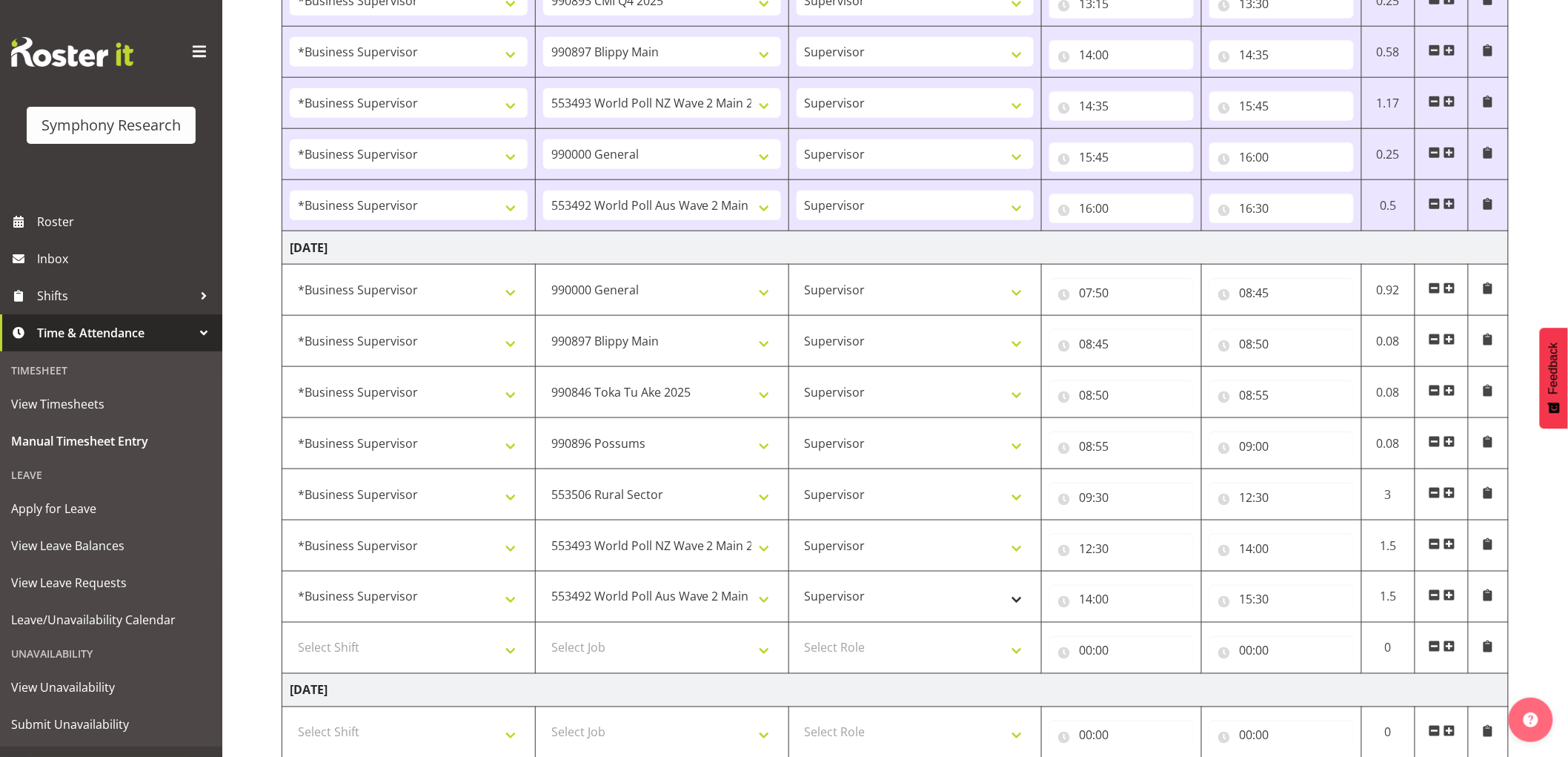
scroll to position [678, 0]
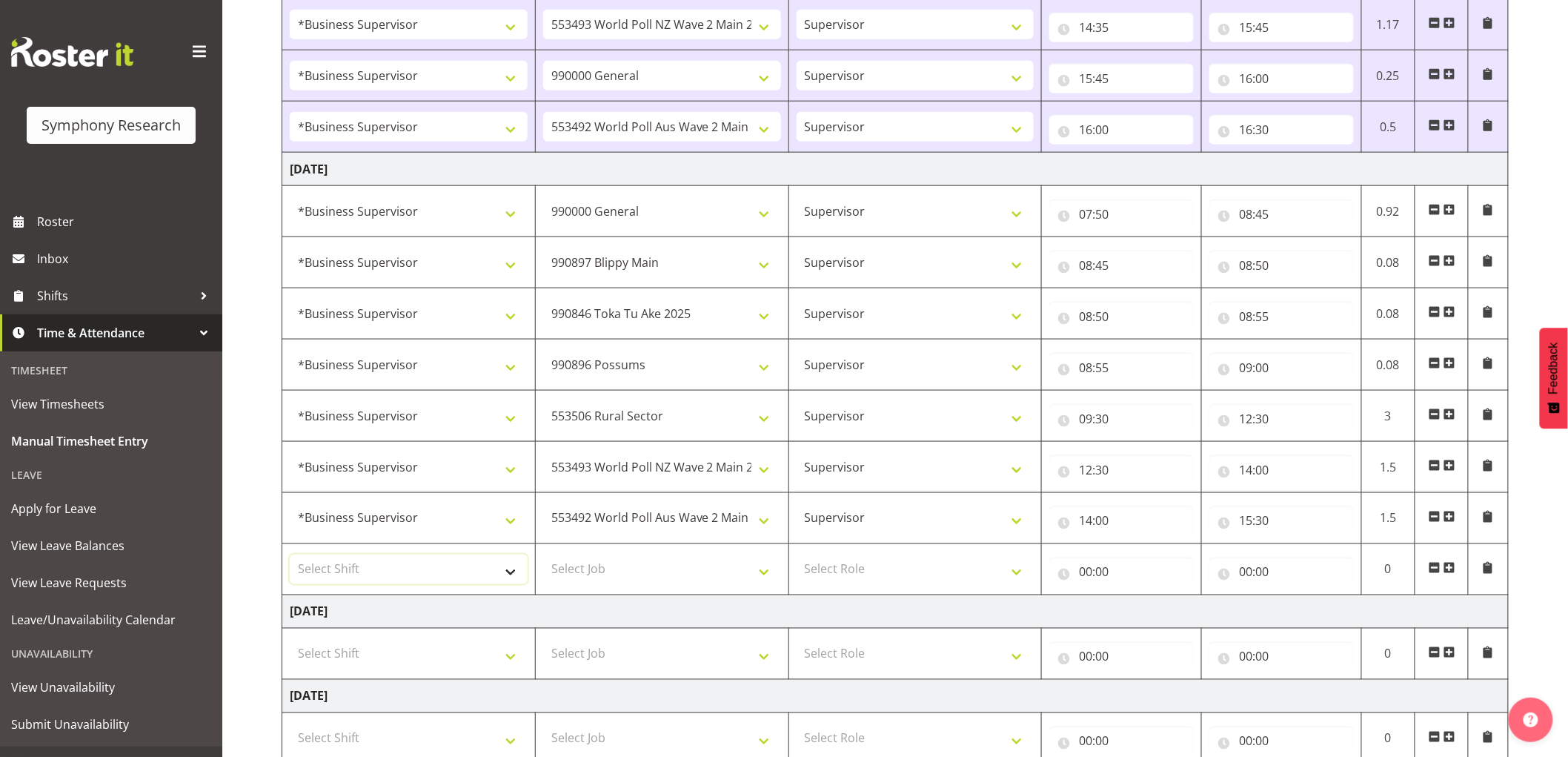
click at [410, 575] on select "Select Shift !!Weekend Residential (Roster IT Shift Label) *Business 9/10am ~ 4…" at bounding box center [409, 569] width 238 height 29
select select "1607"
click at [290, 556] on select "Select Shift !!Weekend Residential (Roster IT Shift Label) *Business 9/10am ~ 4…" at bounding box center [409, 569] width 238 height 29
click at [672, 564] on select "Select Job 550060 IF Admin 553492 World Poll Aus Wave 2 Main 2025 553493 World …" at bounding box center [663, 569] width 238 height 29
select select "10485"
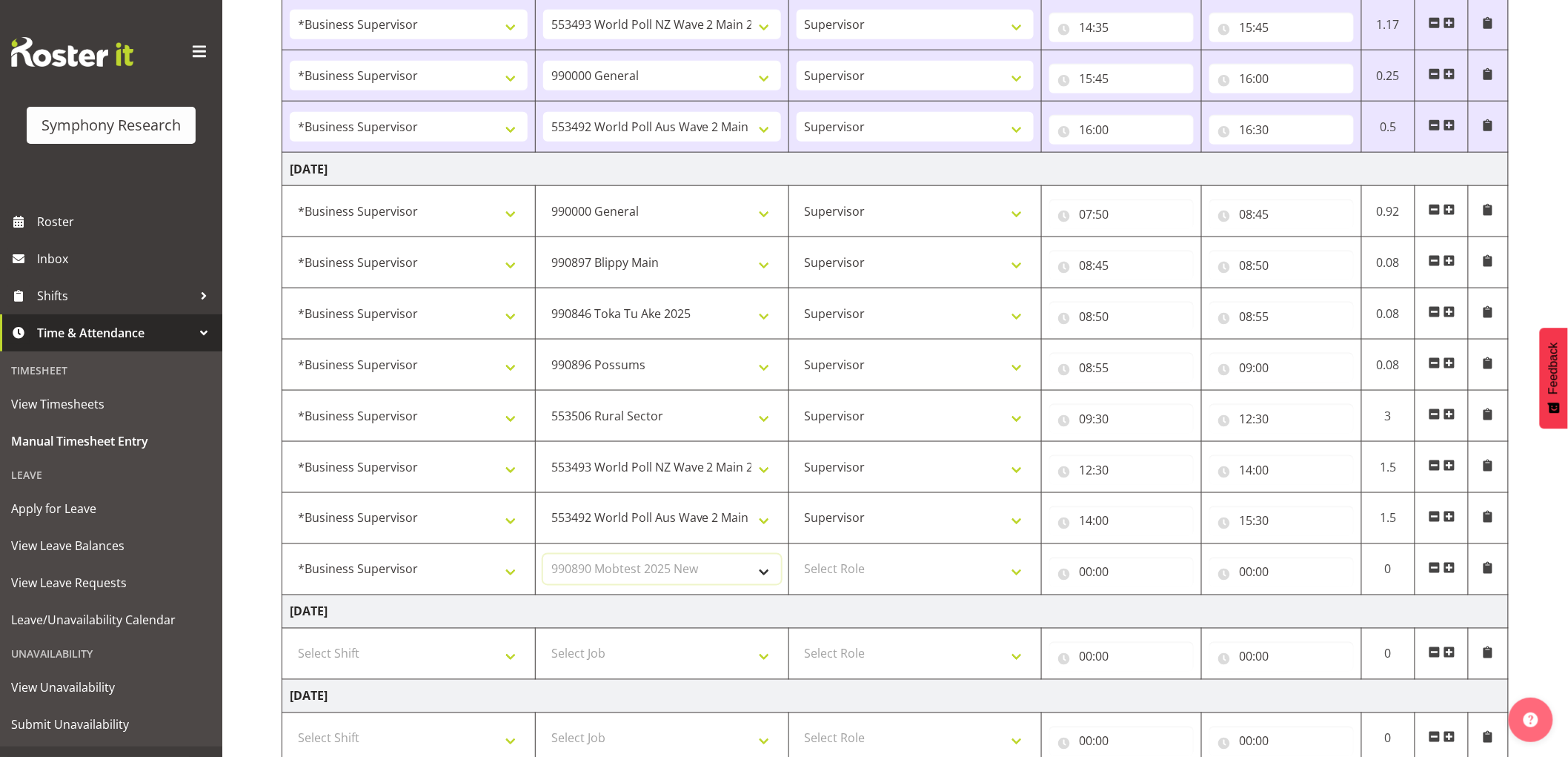
click at [544, 556] on select "Select Job 550060 IF Admin 553492 World Poll Aus Wave 2 Main 2025 553493 World …" at bounding box center [663, 569] width 238 height 29
click at [894, 569] on select "Select Role Supervisor Interviewing Briefing" at bounding box center [916, 569] width 238 height 29
select select "45"
click at [797, 556] on select "Select Role Supervisor Interviewing Briefing" at bounding box center [916, 569] width 238 height 29
click at [1084, 572] on input "00:00" at bounding box center [1121, 572] width 144 height 29
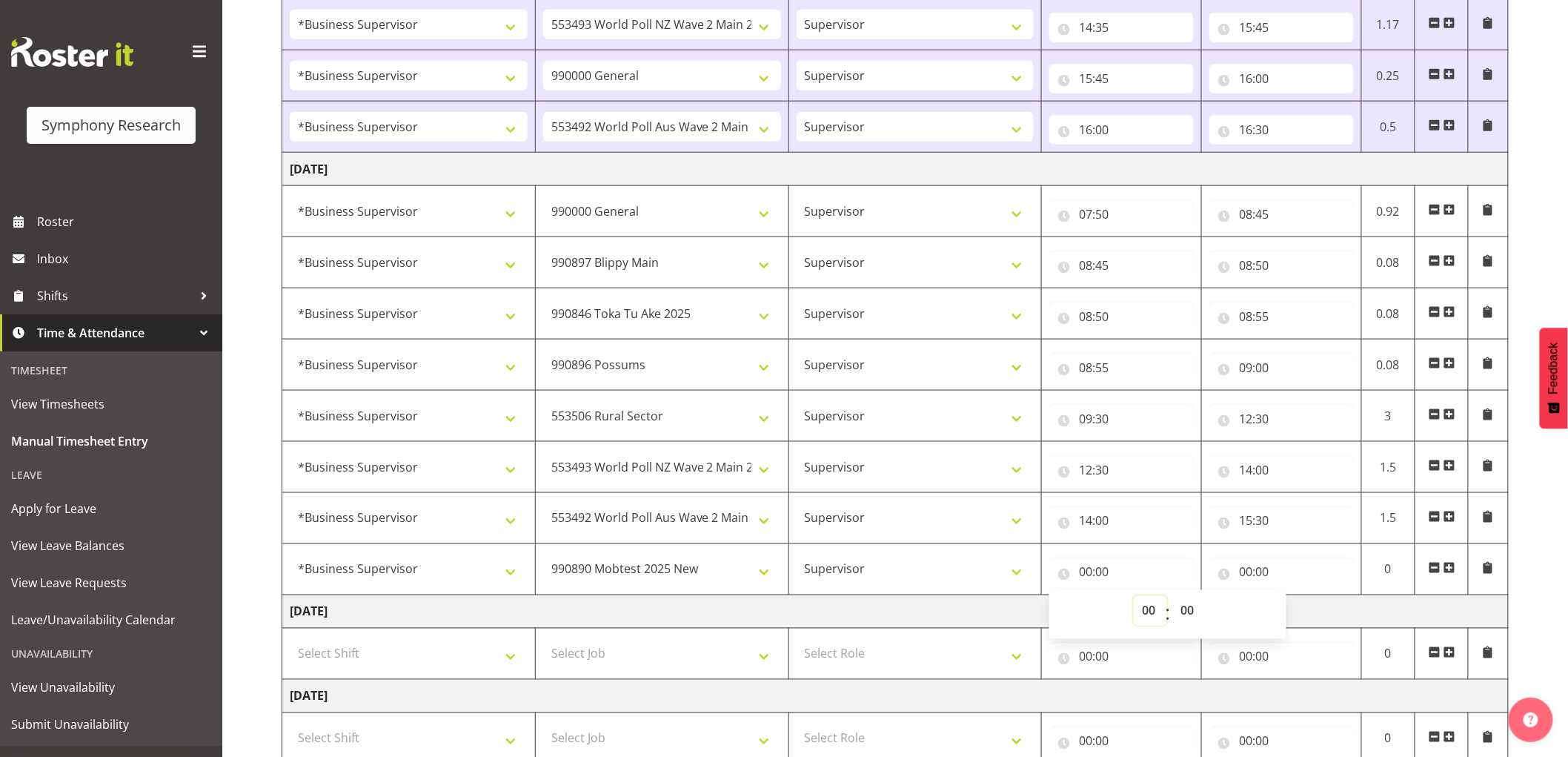
click at [1147, 612] on select "00 01 02 03 04 05 06 07 08 09 10 11 12 13 14 15 16 17 18 19 20 21 22 23" at bounding box center [1150, 611] width 34 height 29
select select "15"
click at [1134, 597] on select "00 01 02 03 04 05 06 07 08 09 10 11 12 13 14 15 16 17 18 19 20 21 22 23" at bounding box center [1150, 611] width 34 height 29
type input "15:00"
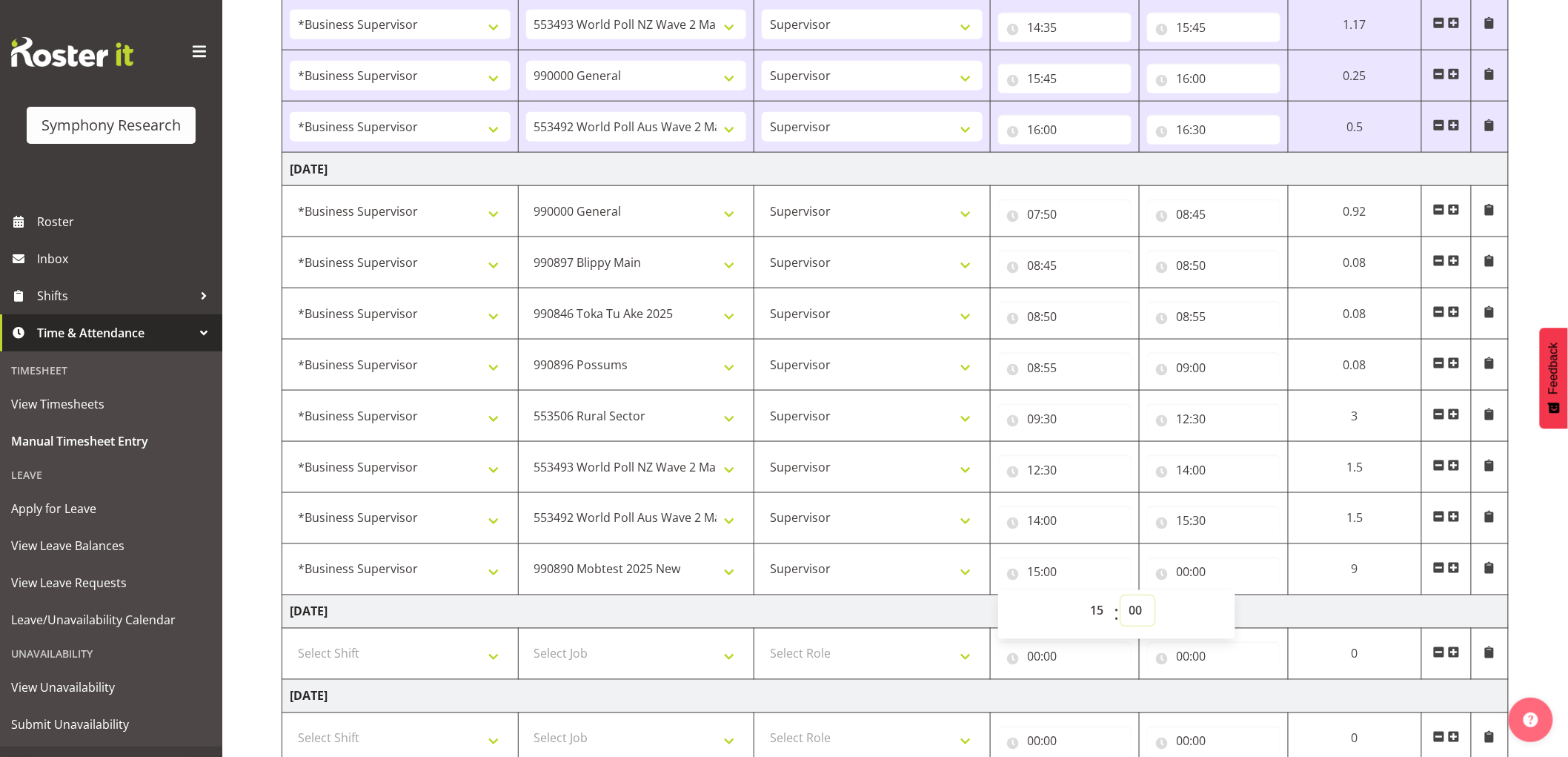
drag, startPoint x: 1138, startPoint y: 609, endPoint x: 1153, endPoint y: 613, distance: 15.5
click at [1142, 609] on select "00 01 02 03 04 05 06 07 08 09 10 11 12 13 14 15 16 17 18 19 20 21 22 23 24 25 2…" at bounding box center [1137, 611] width 34 height 29
select select "30"
click at [1121, 597] on select "00 01 02 03 04 05 06 07 08 09 10 11 12 13 14 15 16 17 18 19 20 21 22 23 24 25 2…" at bounding box center [1137, 611] width 34 height 29
type input "15:30"
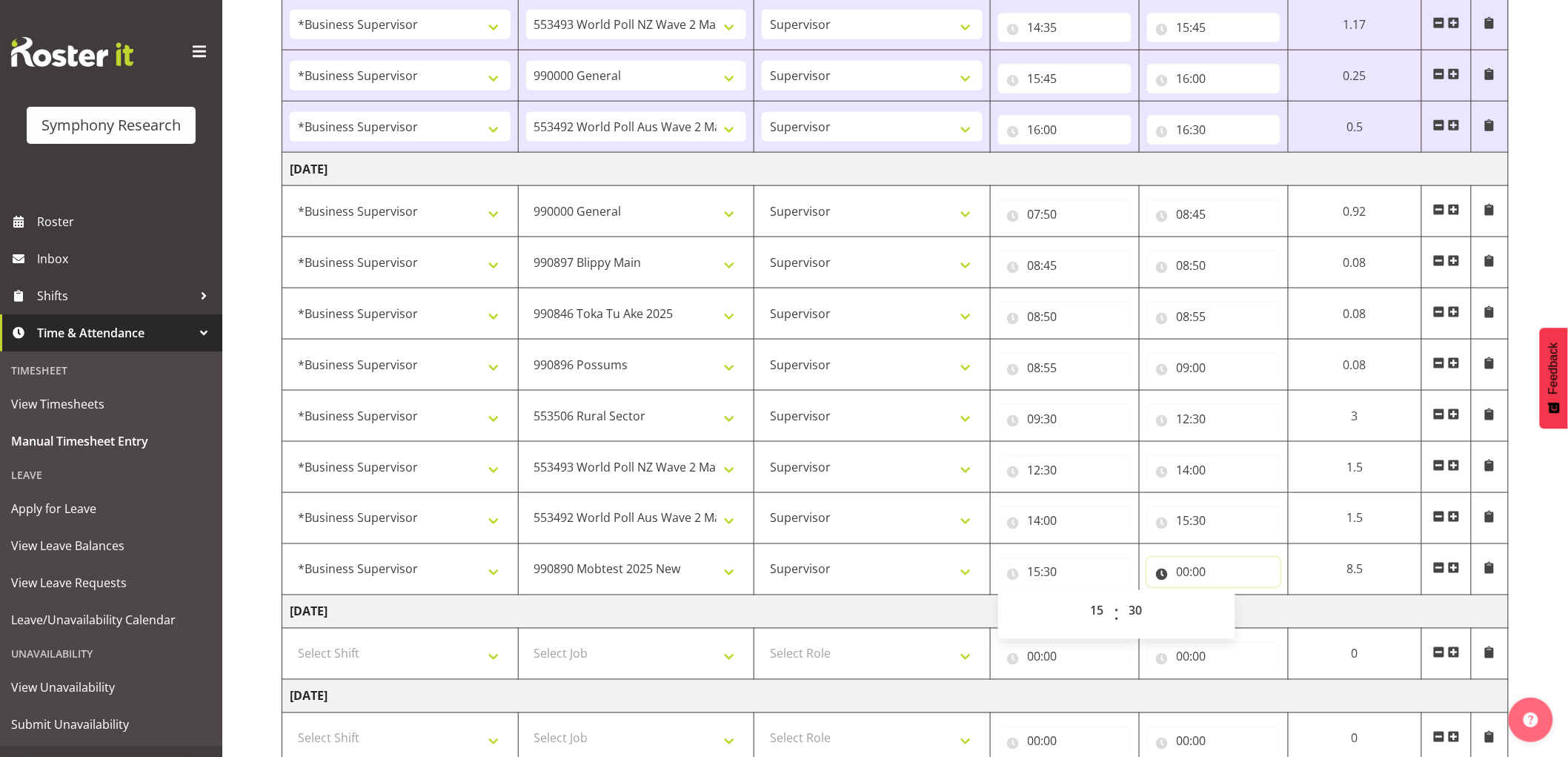
click at [1182, 579] on input "00:00" at bounding box center [1214, 572] width 134 height 29
drag, startPoint x: 1256, startPoint y: 612, endPoint x: 1263, endPoint y: 633, distance: 22.1
click at [1263, 619] on div "00 01 02 03 04 05 06 07 08 09 10 11 12 13 14 15 16 17 18 19 20 21 22 23 : 00 01…" at bounding box center [1266, 615] width 237 height 37
select select "16"
click at [1265, 597] on select "00 01 02 03 04 05 06 07 08 09 10 11 12 13 14 15 16 17 18 19 20 21 22 23" at bounding box center [1248, 611] width 34 height 29
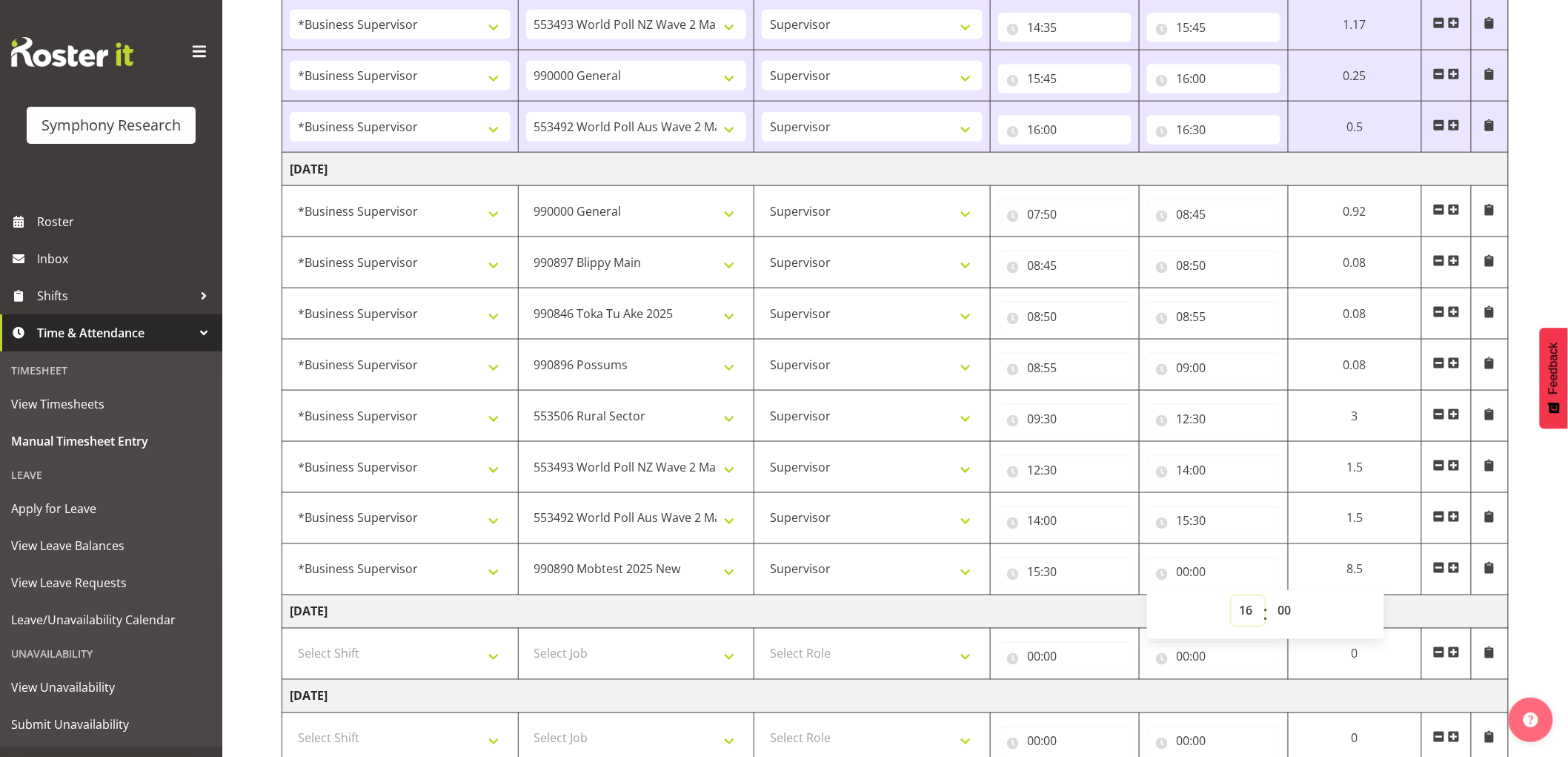
type input "16:00"
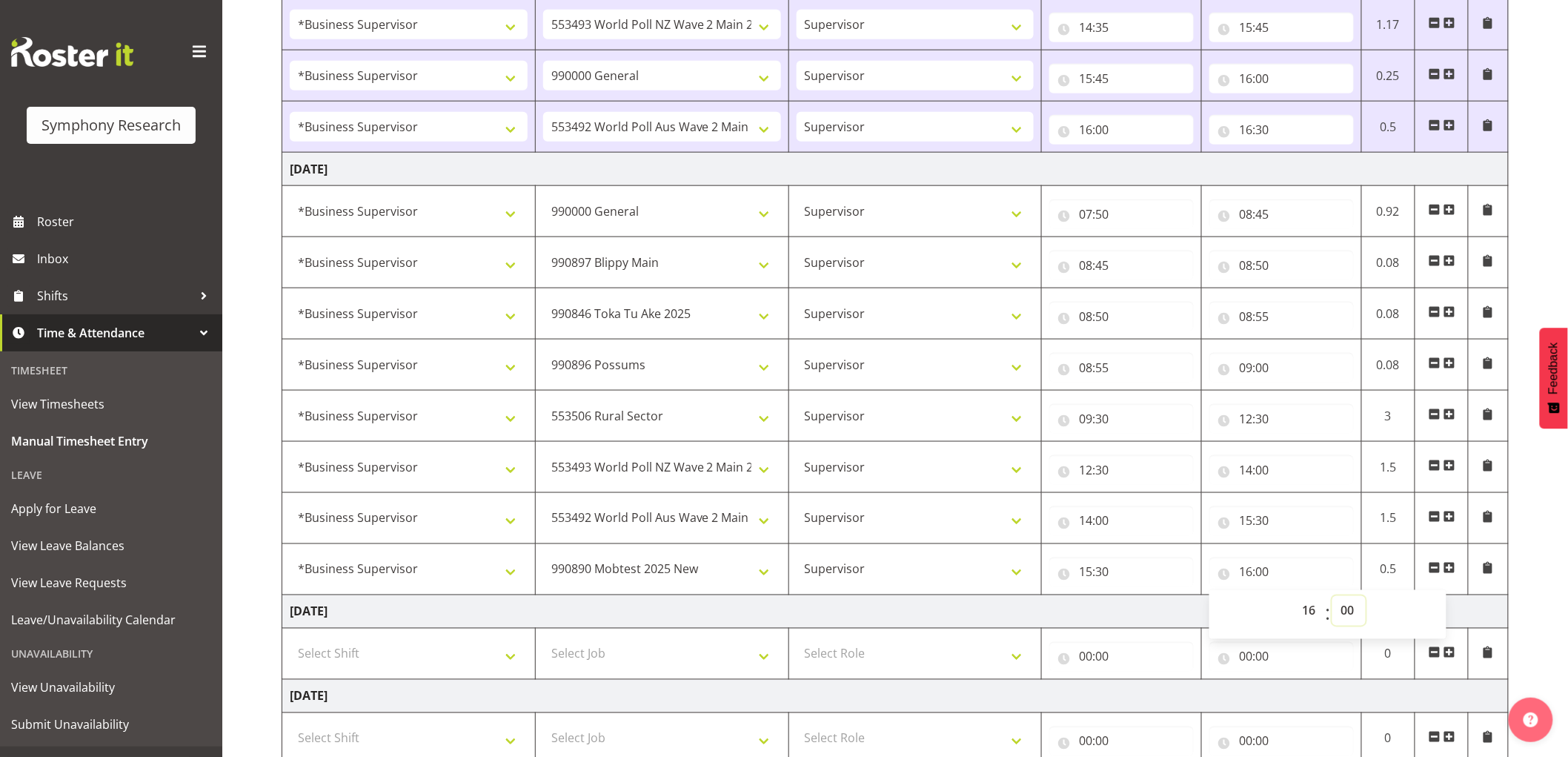
drag, startPoint x: 1347, startPoint y: 618, endPoint x: 1351, endPoint y: 634, distance: 16.5
click at [1347, 618] on select "00 01 02 03 04 05 06 07 08 09 10 11 12 13 14 15 16 17 18 19 20 21 22 23 24 25 2…" at bounding box center [1349, 611] width 34 height 29
select select "30"
click at [1332, 597] on select "00 01 02 03 04 05 06 07 08 09 10 11 12 13 14 15 16 17 18 19 20 21 22 23 24 25 2…" at bounding box center [1349, 611] width 34 height 29
type input "16:30"
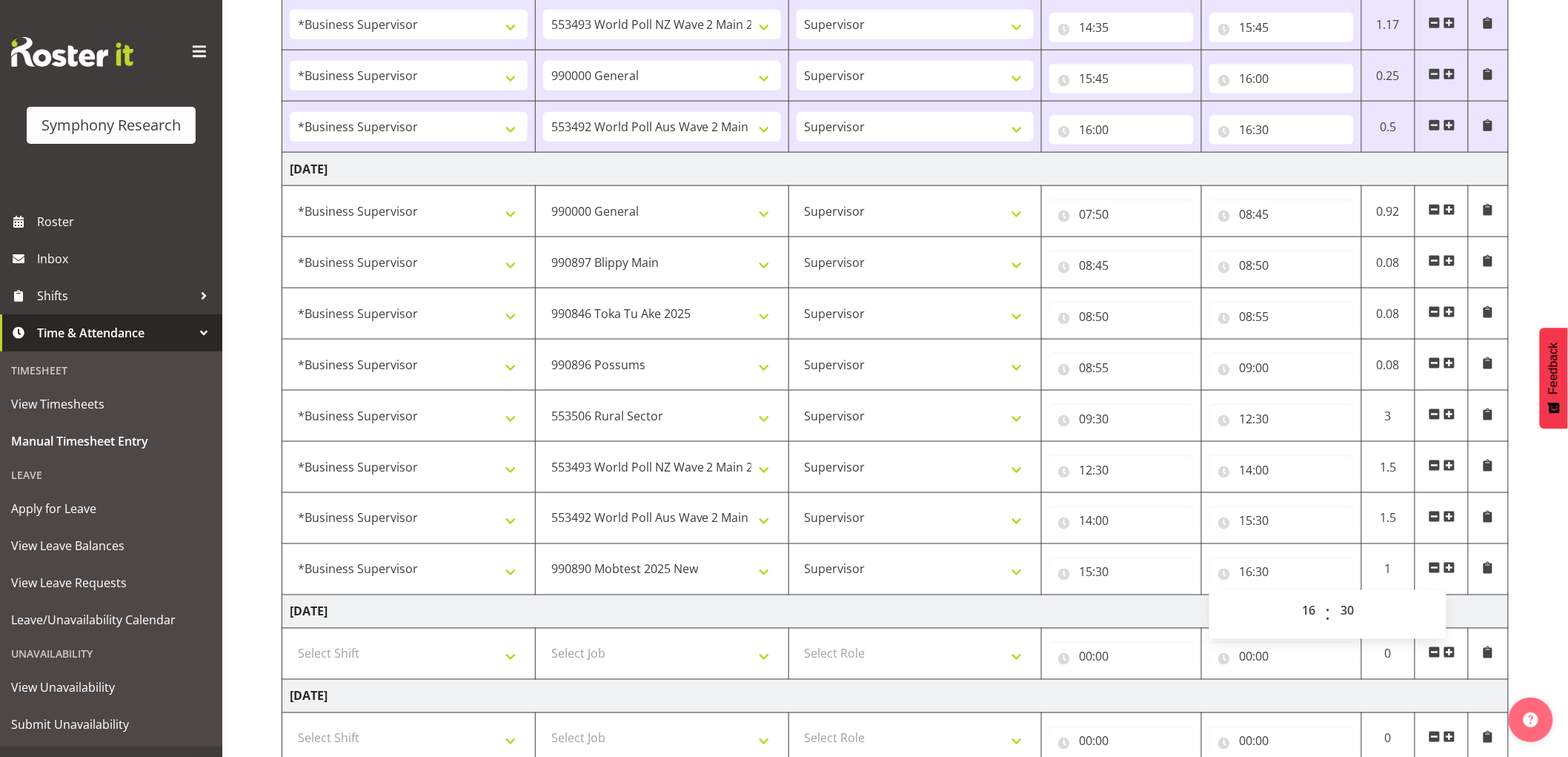
click at [1456, 567] on td at bounding box center [1442, 569] width 54 height 51
click at [1451, 572] on span at bounding box center [1450, 568] width 12 height 12
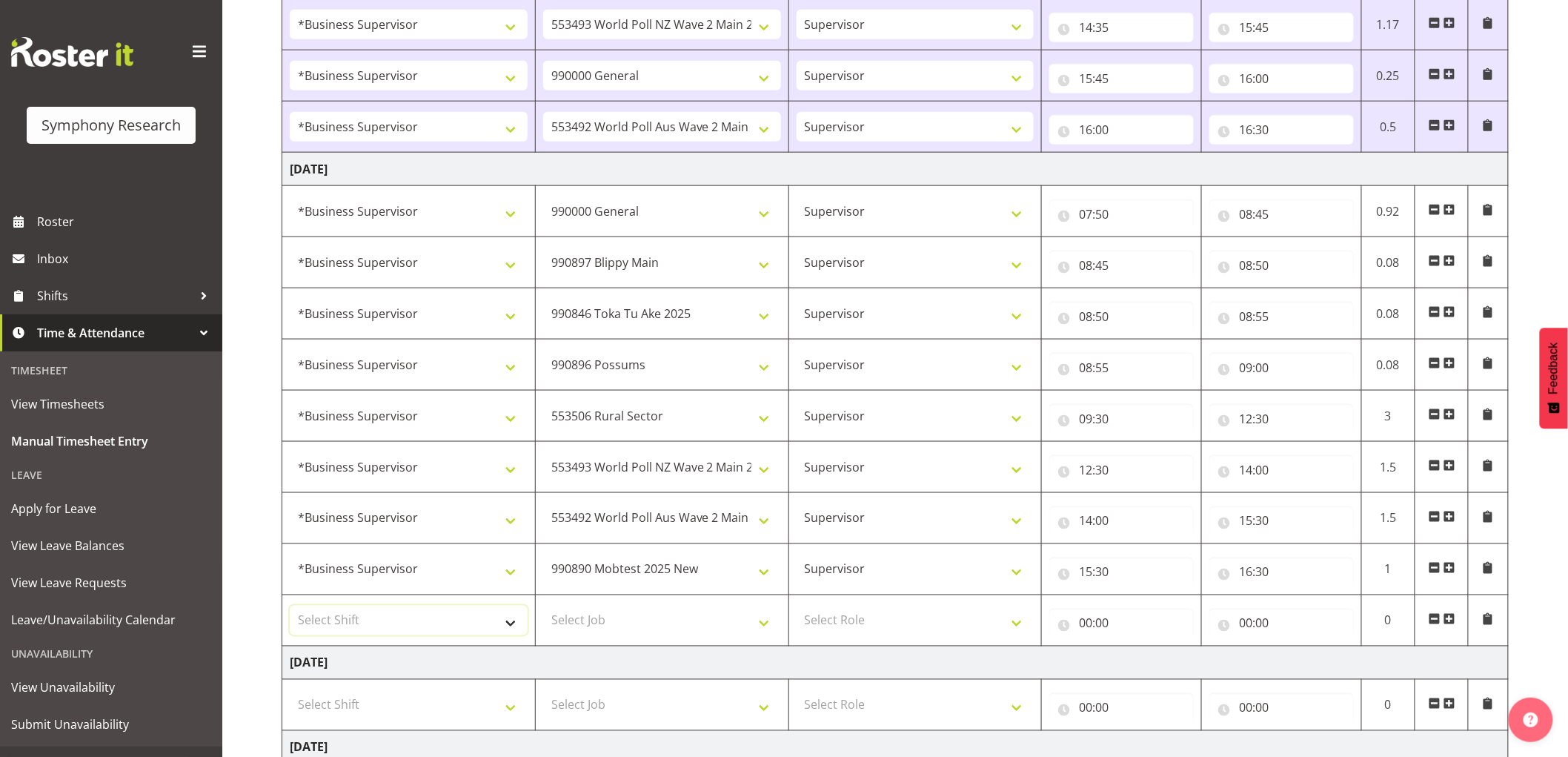
click at [367, 623] on select "Select Shift !!Weekend Residential (Roster IT Shift Label) *Business 9/10am ~ 4…" at bounding box center [409, 621] width 238 height 29
select select "1607"
click at [290, 607] on select "Select Shift !!Weekend Residential (Roster IT Shift Label) *Business 9/10am ~ 4…" at bounding box center [409, 621] width 238 height 29
click at [633, 630] on select "Select Job 550060 IF Admin 553492 World Poll Aus Wave 2 Main 2025 553493 World …" at bounding box center [663, 621] width 238 height 29
select select "10242"
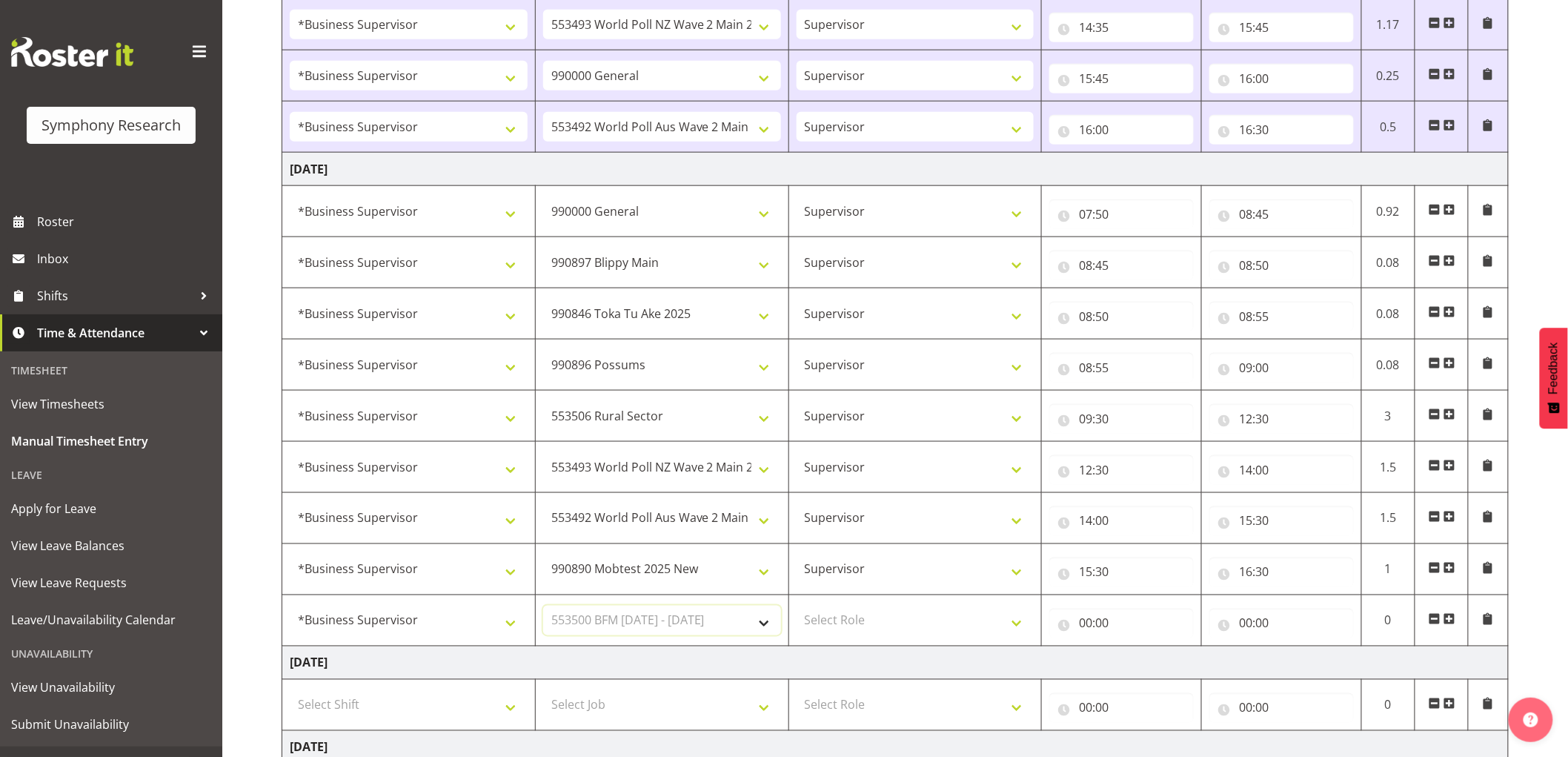
click at [544, 607] on select "Select Job 550060 IF Admin 553492 World Poll Aus Wave 2 Main 2025 553493 World …" at bounding box center [663, 621] width 238 height 29
drag, startPoint x: 890, startPoint y: 612, endPoint x: 912, endPoint y: 634, distance: 31.1
click at [892, 616] on select "Select Role Supervisor Interviewing Briefing" at bounding box center [916, 621] width 238 height 29
select select "45"
click at [797, 607] on select "Select Role Supervisor Interviewing Briefing" at bounding box center [916, 621] width 238 height 29
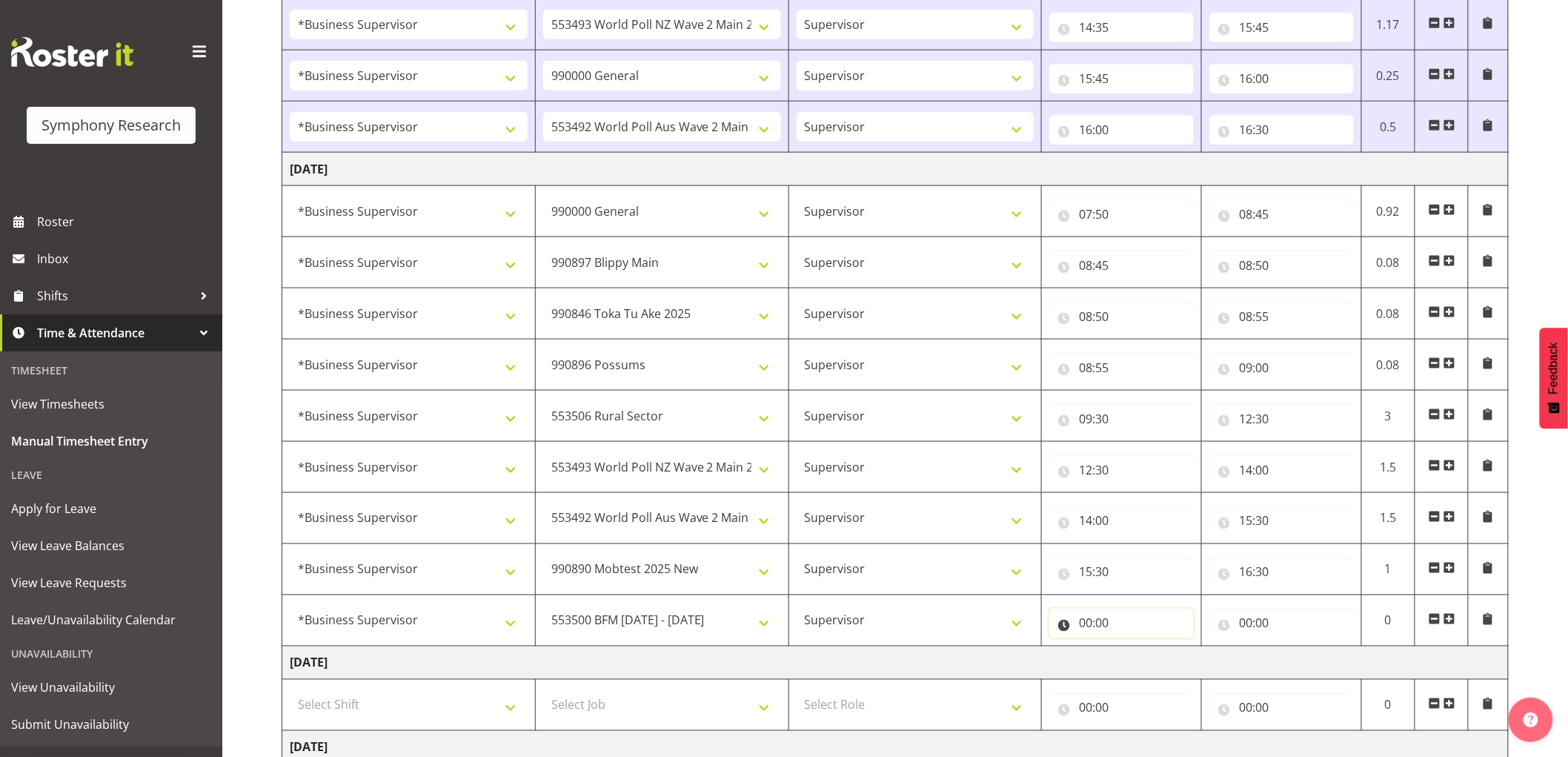
drag, startPoint x: 1116, startPoint y: 617, endPoint x: 1137, endPoint y: 626, distance: 22.8
click at [1117, 617] on input "00:00" at bounding box center [1121, 623] width 144 height 29
drag, startPoint x: 1143, startPoint y: 665, endPoint x: 1158, endPoint y: 661, distance: 15.5
click at [1155, 665] on select "00 01 02 03 04 05 06 07 08 09 10 11 12 13 14 15 16 17 18 19 20 21 22 23" at bounding box center [1150, 662] width 34 height 29
select select "16"
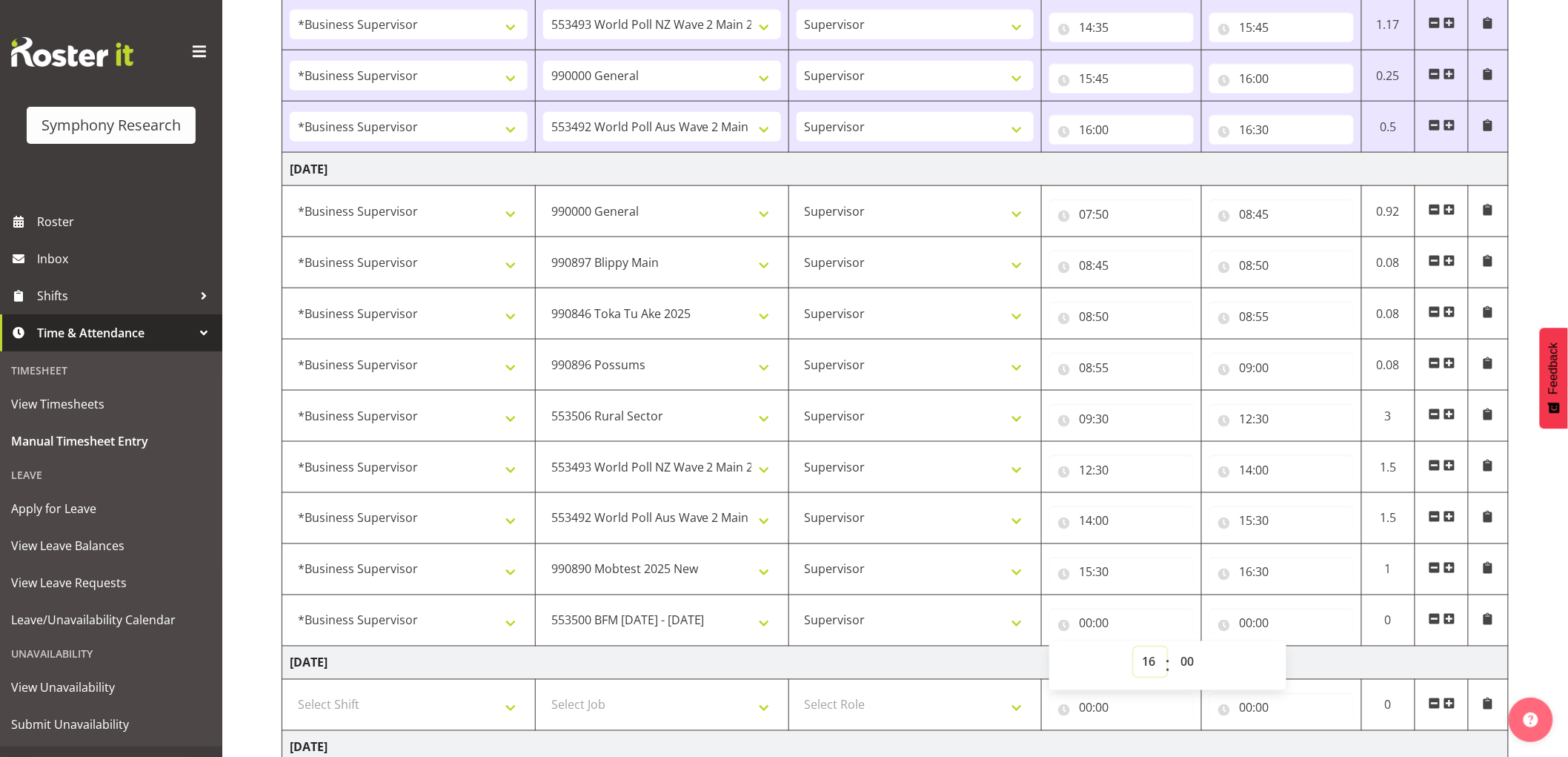
click at [1134, 649] on select "00 01 02 03 04 05 06 07 08 09 10 11 12 13 14 15 16 17 18 19 20 21 22 23" at bounding box center [1150, 662] width 34 height 29
type input "16:00"
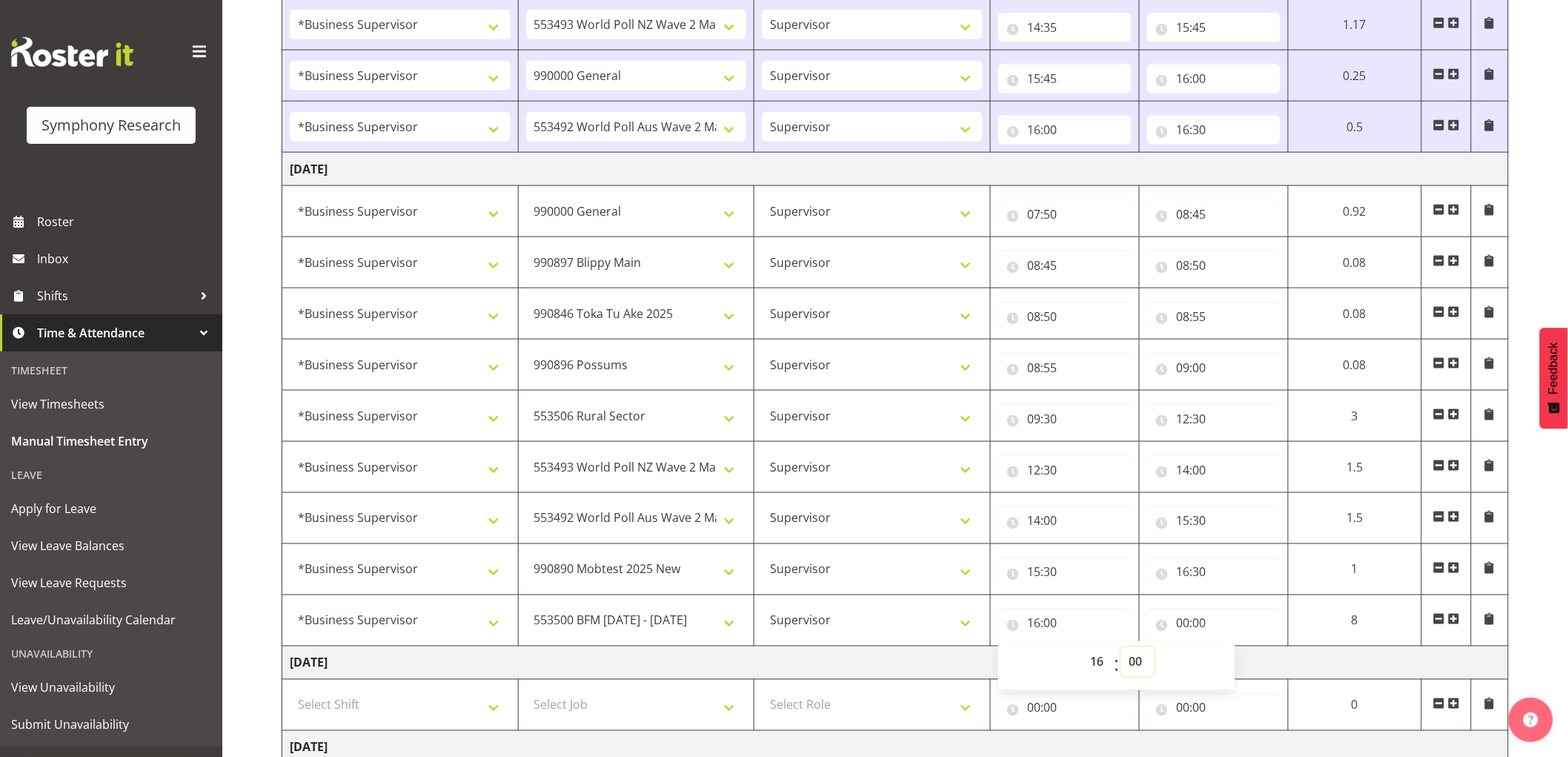
click at [1143, 659] on select "00 01 02 03 04 05 06 07 08 09 10 11 12 13 14 15 16 17 18 19 20 21 22 23 24 25 2…" at bounding box center [1137, 662] width 34 height 29
select select "30"
click at [1121, 649] on select "00 01 02 03 04 05 06 07 08 09 10 11 12 13 14 15 16 17 18 19 20 21 22 23 24 25 2…" at bounding box center [1137, 662] width 34 height 29
type input "16:30"
click at [1190, 633] on input "00:00" at bounding box center [1214, 623] width 134 height 29
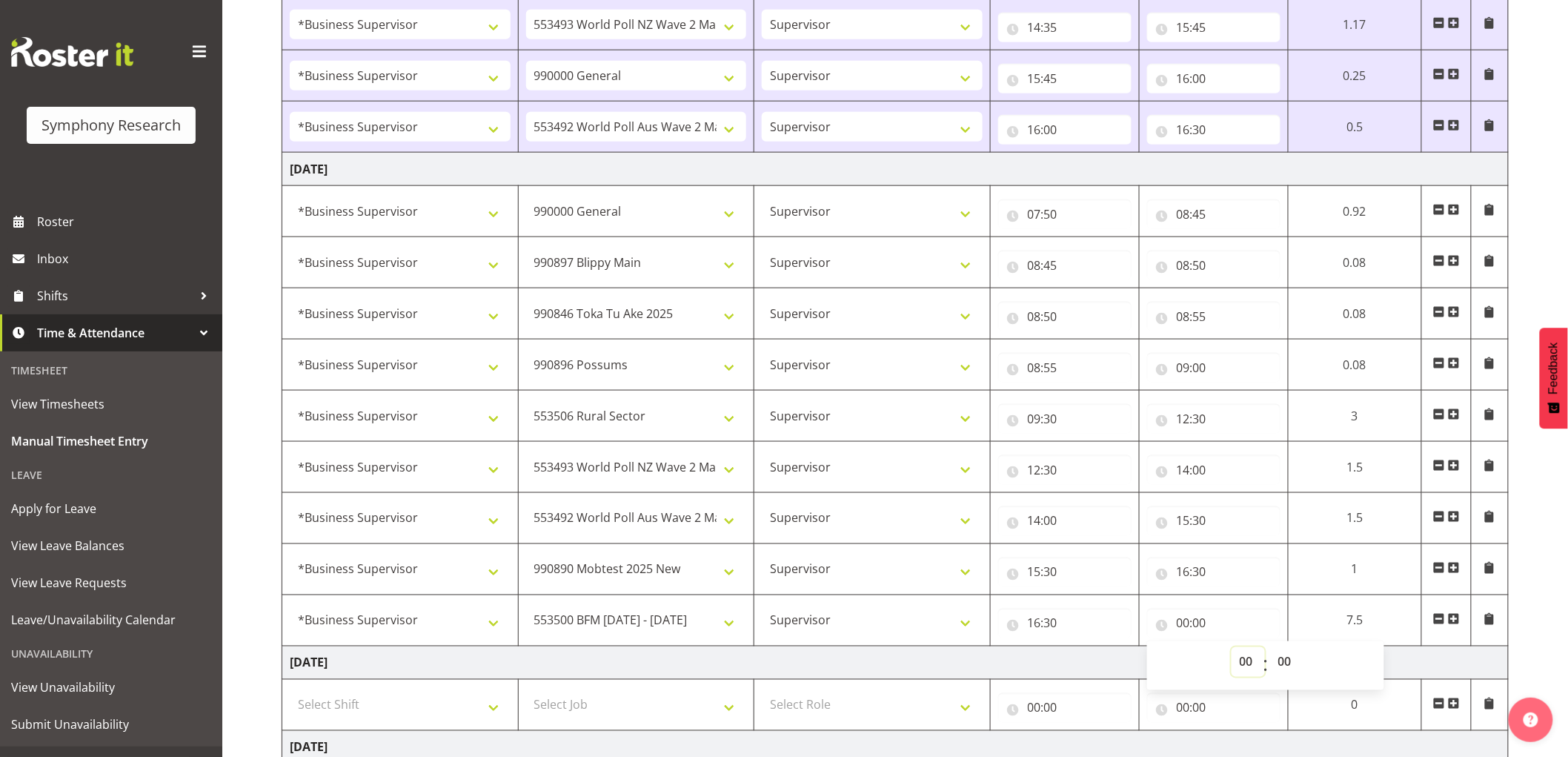
drag, startPoint x: 1242, startPoint y: 662, endPoint x: 1273, endPoint y: 737, distance: 81.2
click at [1242, 663] on select "00 01 02 03 04 05 06 07 08 09 10 11 12 13 14 15 16 17 18 19 20 21 22 23" at bounding box center [1248, 662] width 34 height 29
select select "18"
click at [1265, 649] on select "00 01 02 03 04 05 06 07 08 09 10 11 12 13 14 15 16 17 18 19 20 21 22 23" at bounding box center [1248, 662] width 34 height 29
type input "18:00"
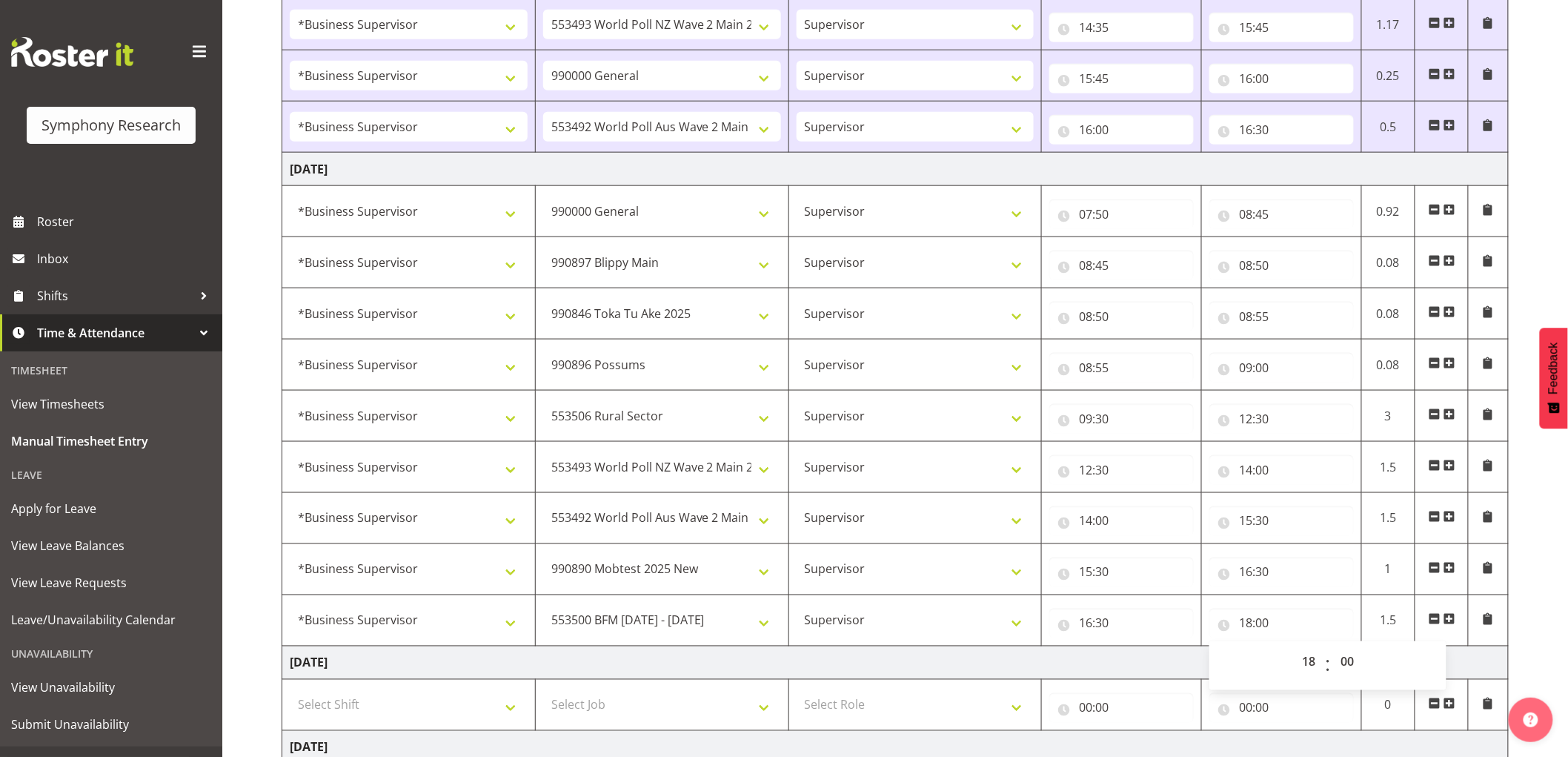
click at [1017, 654] on td "[DATE]" at bounding box center [895, 663] width 1226 height 34
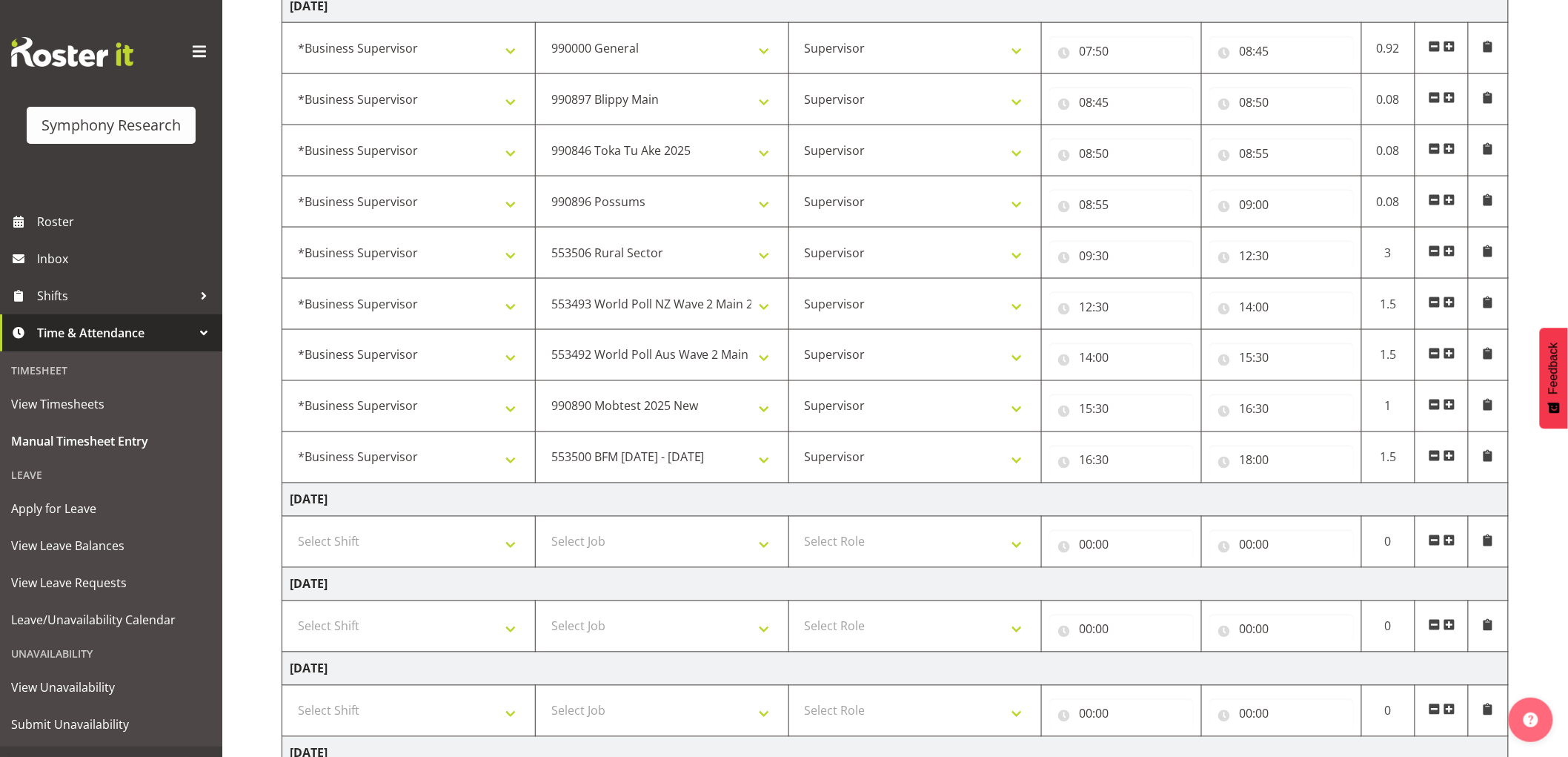
scroll to position [1088, 0]
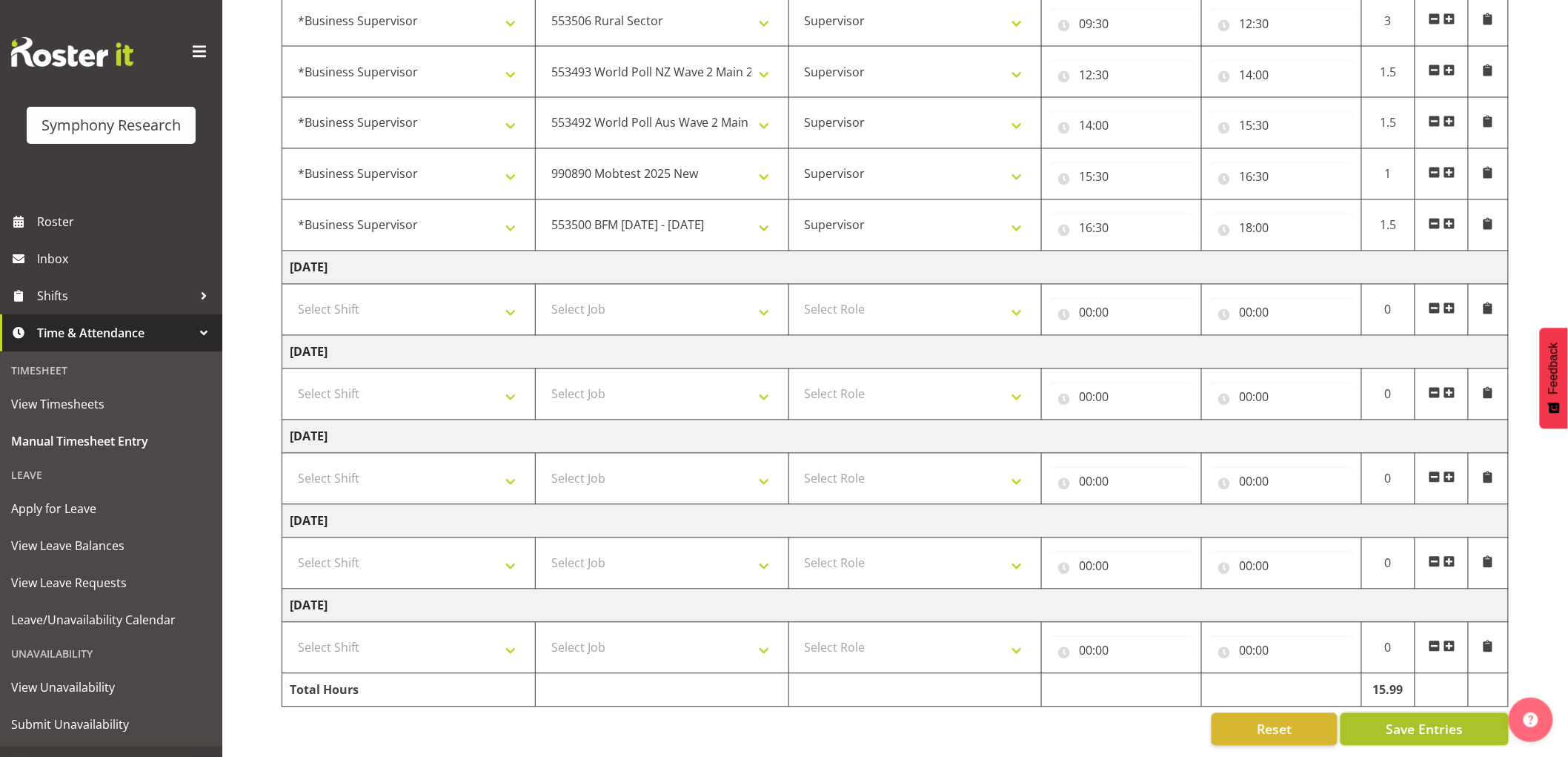
click at [1382, 714] on button "Save Entries" at bounding box center [1425, 729] width 168 height 33
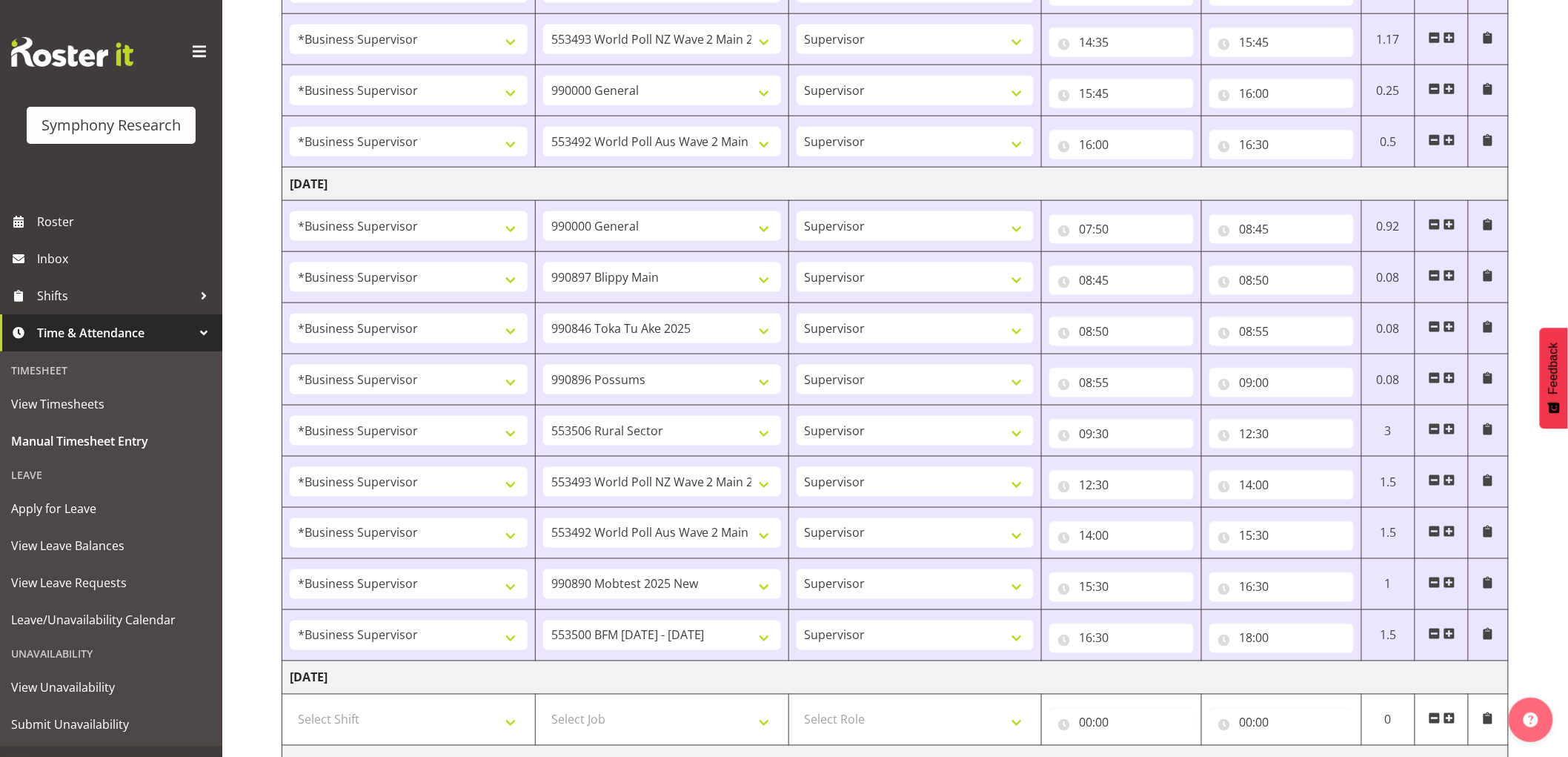
scroll to position [759, 0]
